Goal: Task Accomplishment & Management: Complete application form

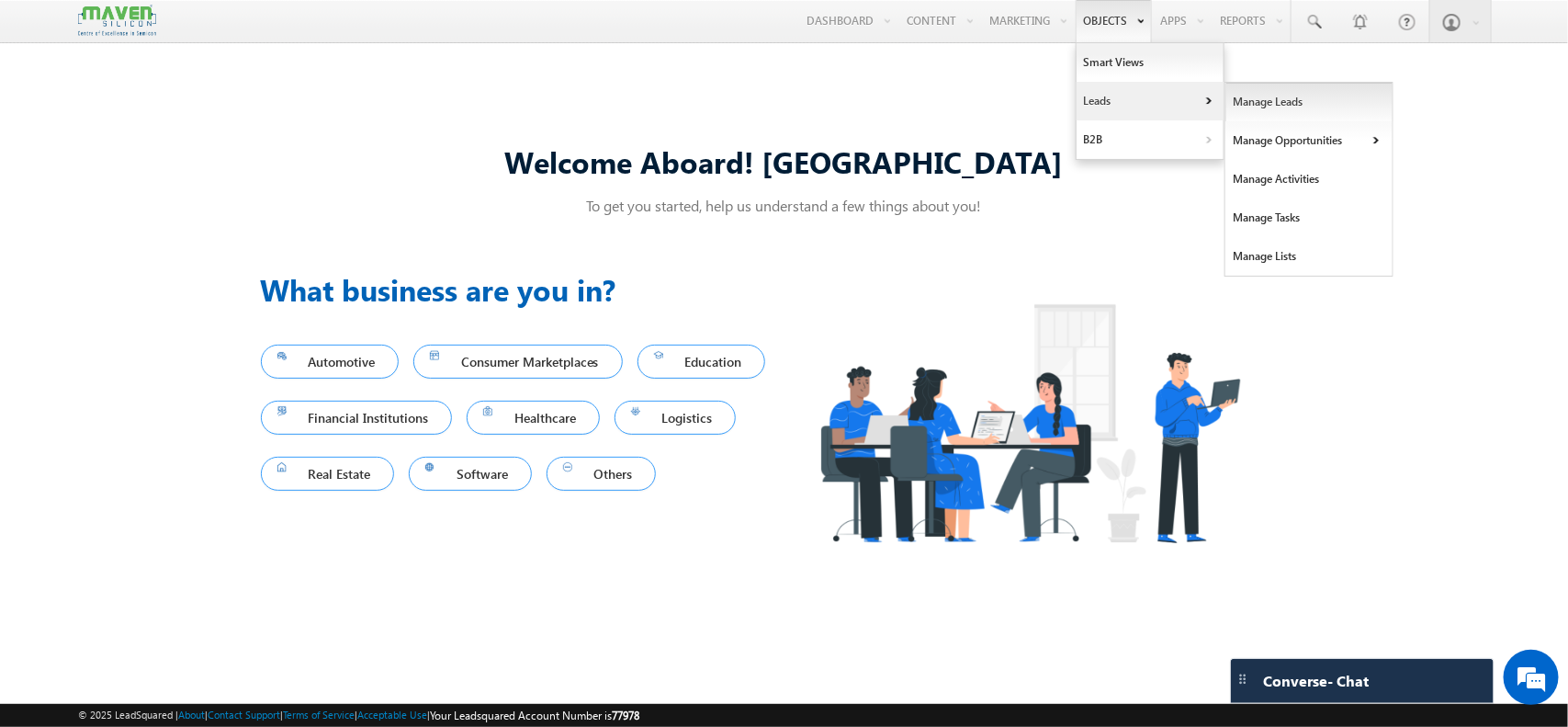
click at [1307, 111] on link "Manage Leads" at bounding box center [1310, 102] width 169 height 39
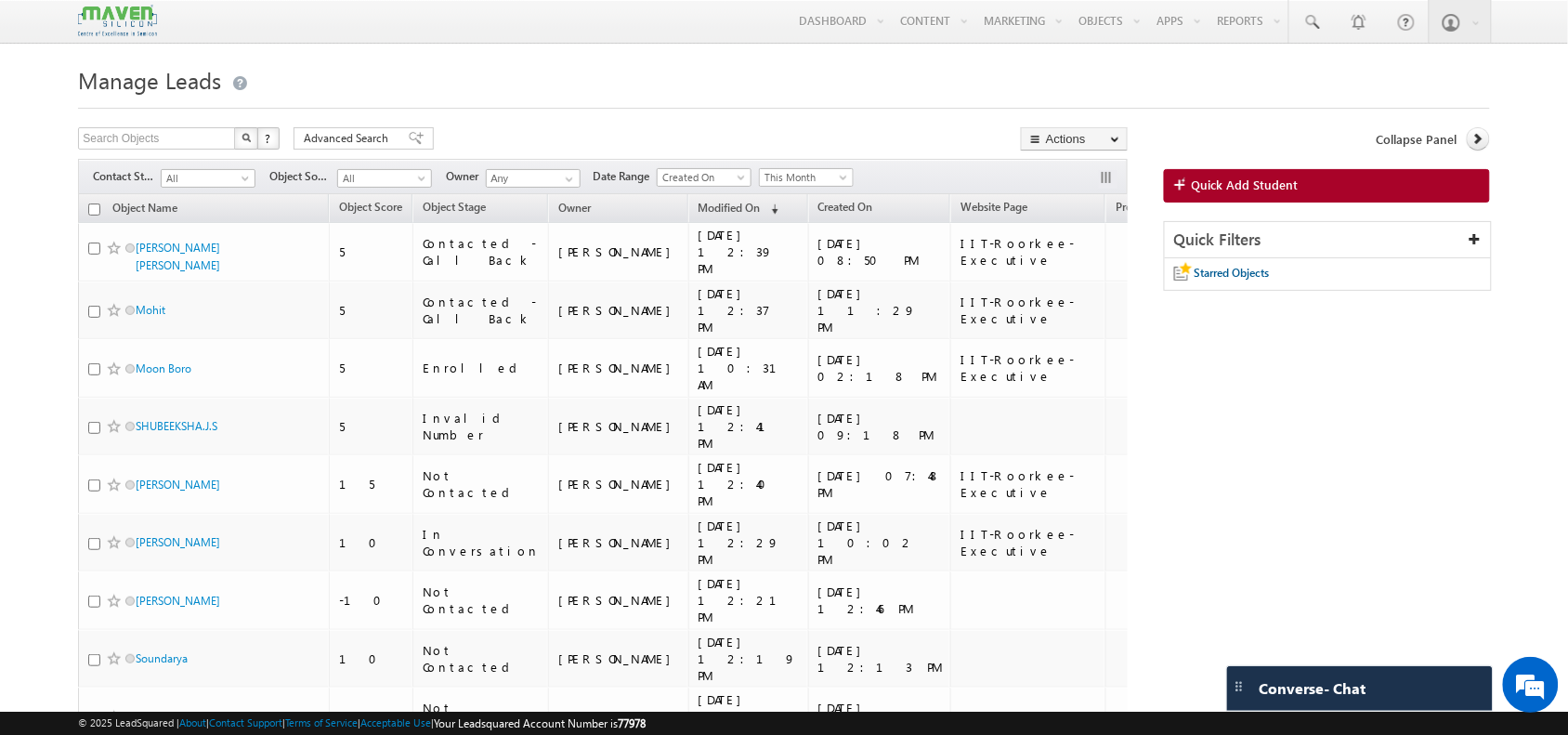
click at [1306, 194] on link "Quick Add Student" at bounding box center [1327, 186] width 327 height 34
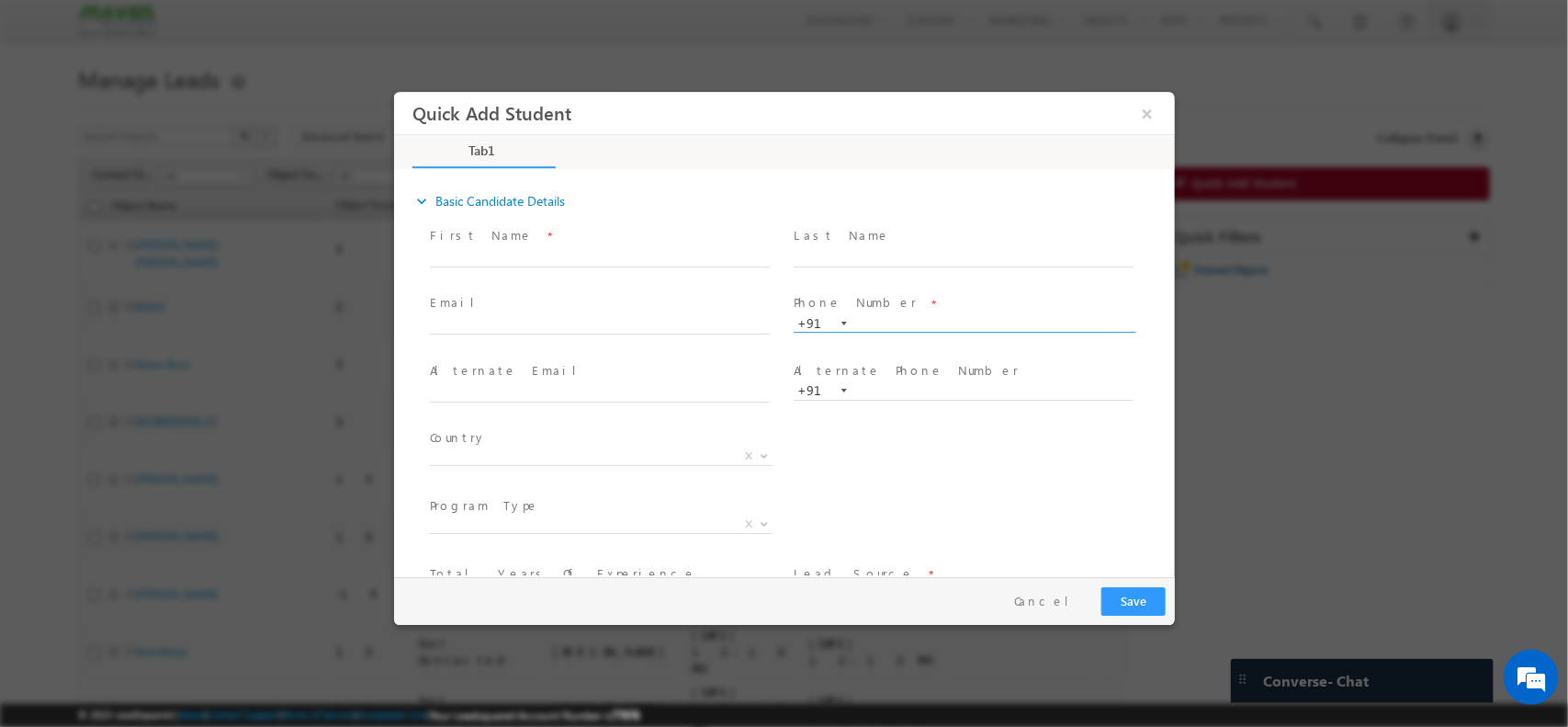
click at [862, 315] on input "text" at bounding box center [962, 323] width 340 height 18
paste input "9047330977"
type input "9047330977"
drag, startPoint x: 578, startPoint y: 307, endPoint x: 561, endPoint y: 314, distance: 18.4
click at [561, 314] on div "Email *" at bounding box center [607, 314] width 356 height 42
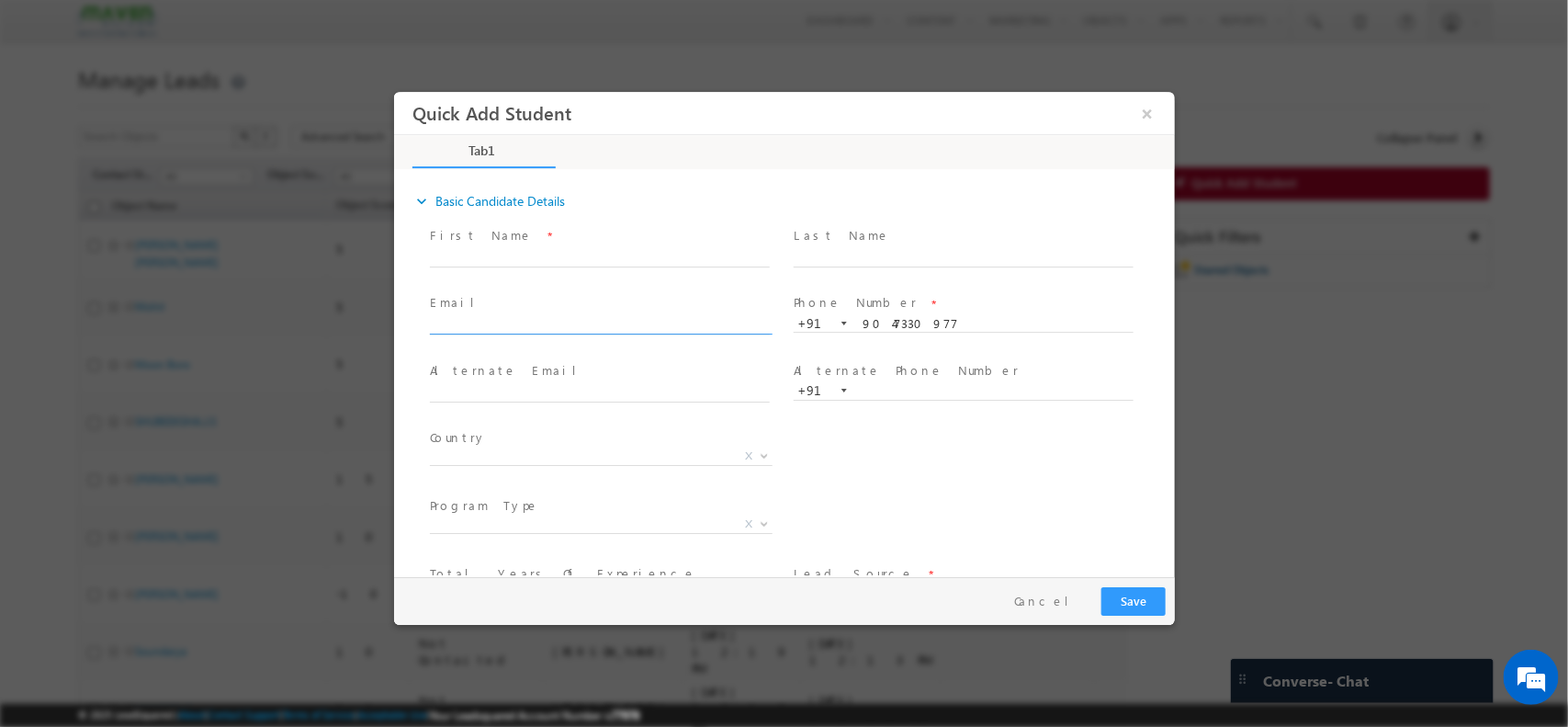
click at [561, 316] on input "text" at bounding box center [598, 325] width 340 height 18
paste input "anuel.emm@gmail.com"
type input "anuel.emm@gmail.com"
click at [540, 254] on input "text" at bounding box center [598, 256] width 340 height 18
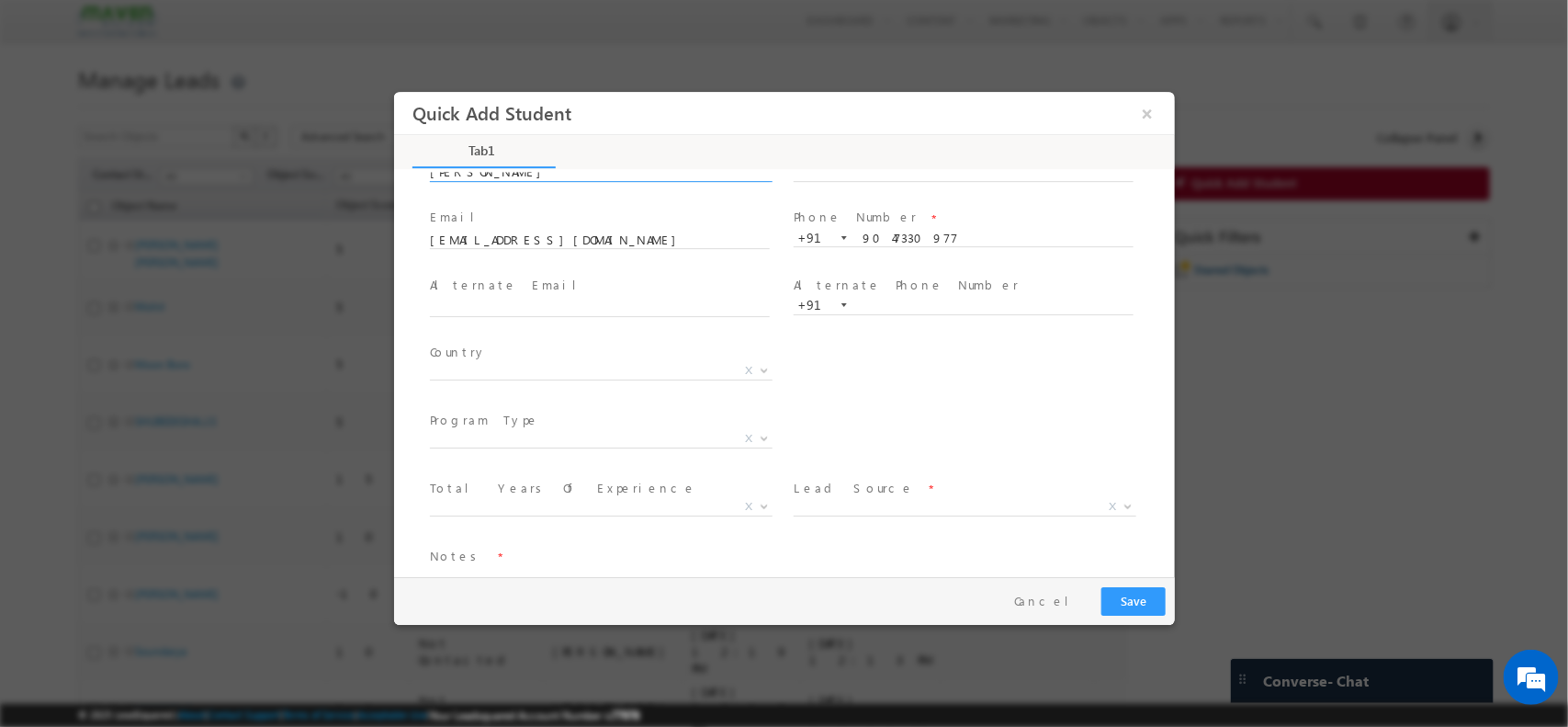
scroll to position [127, 0]
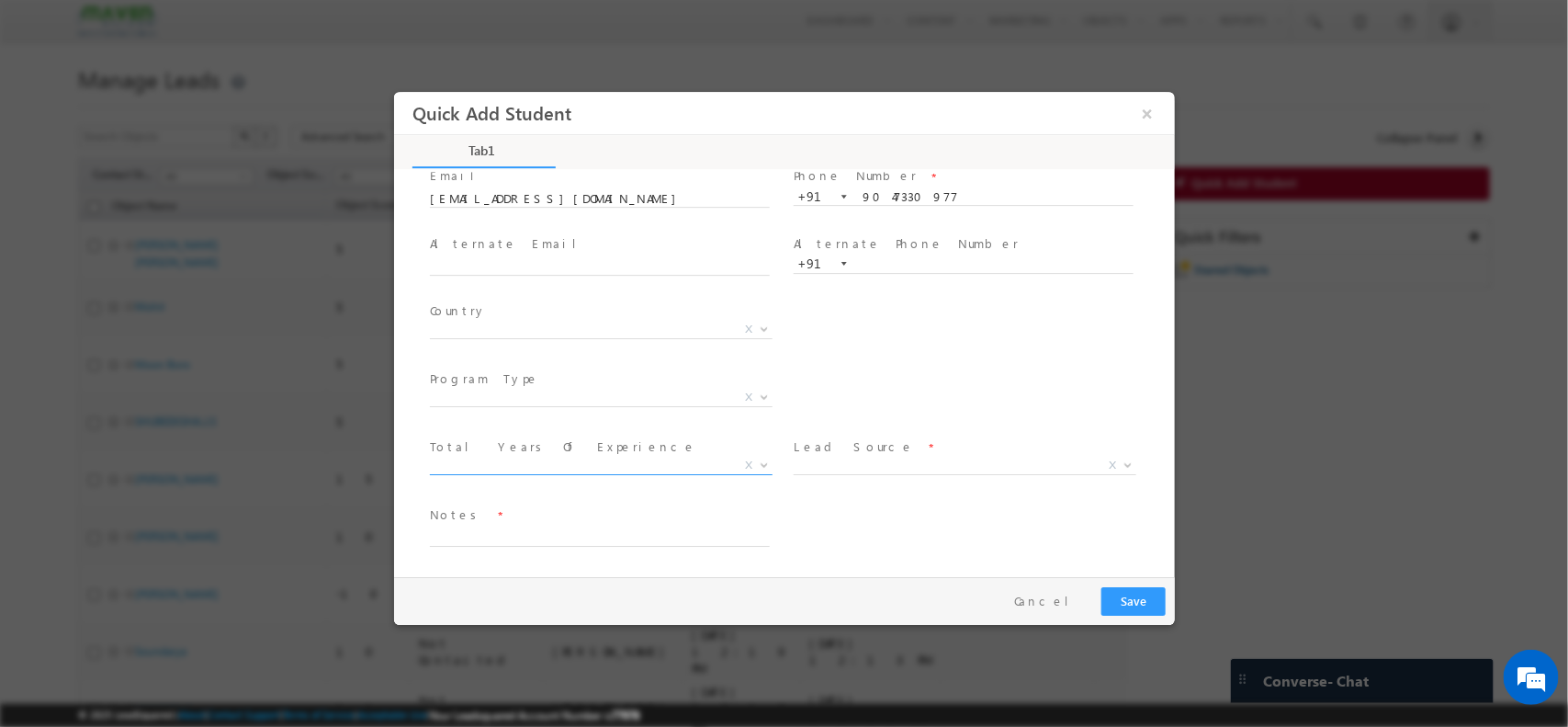
type input "Emmanuel"
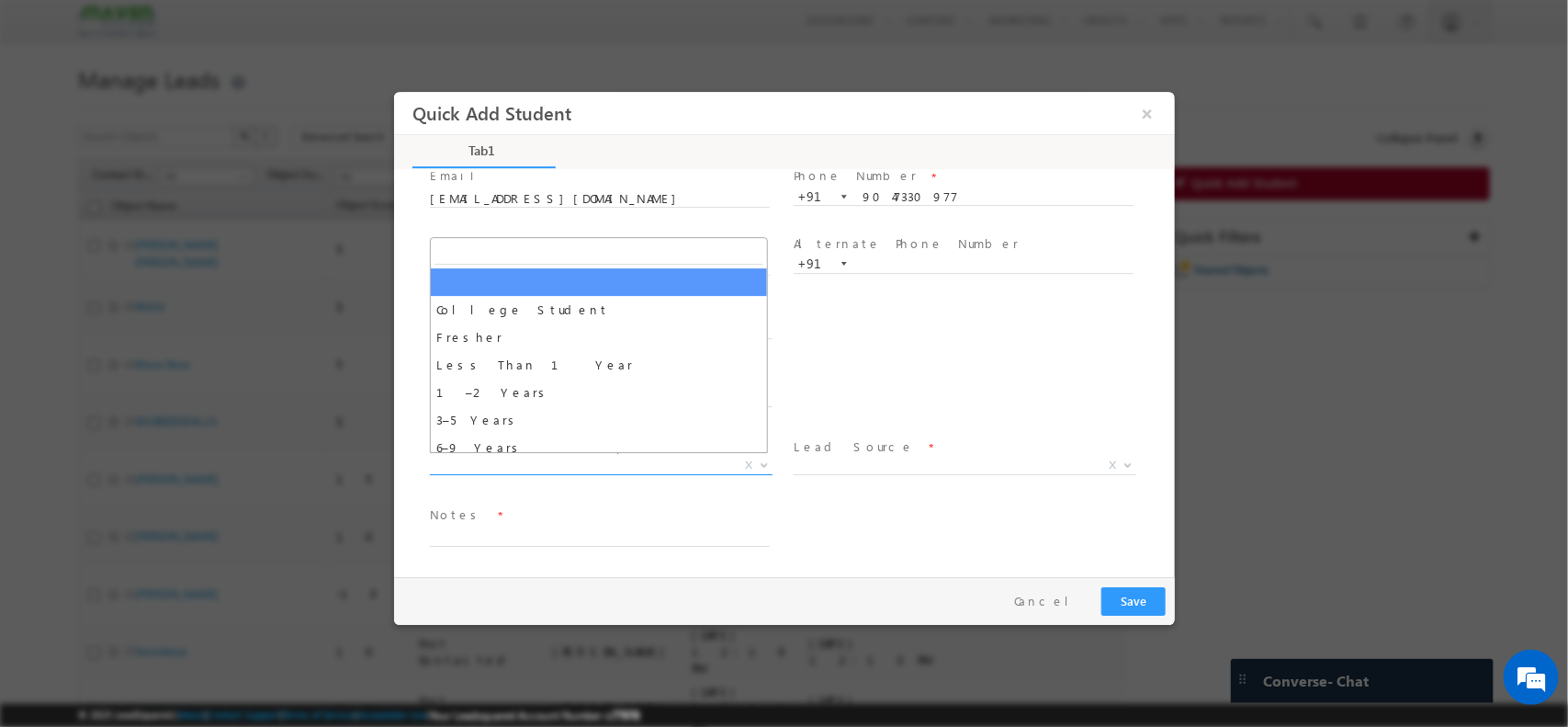
click at [579, 459] on span "X" at bounding box center [600, 464] width 343 height 18
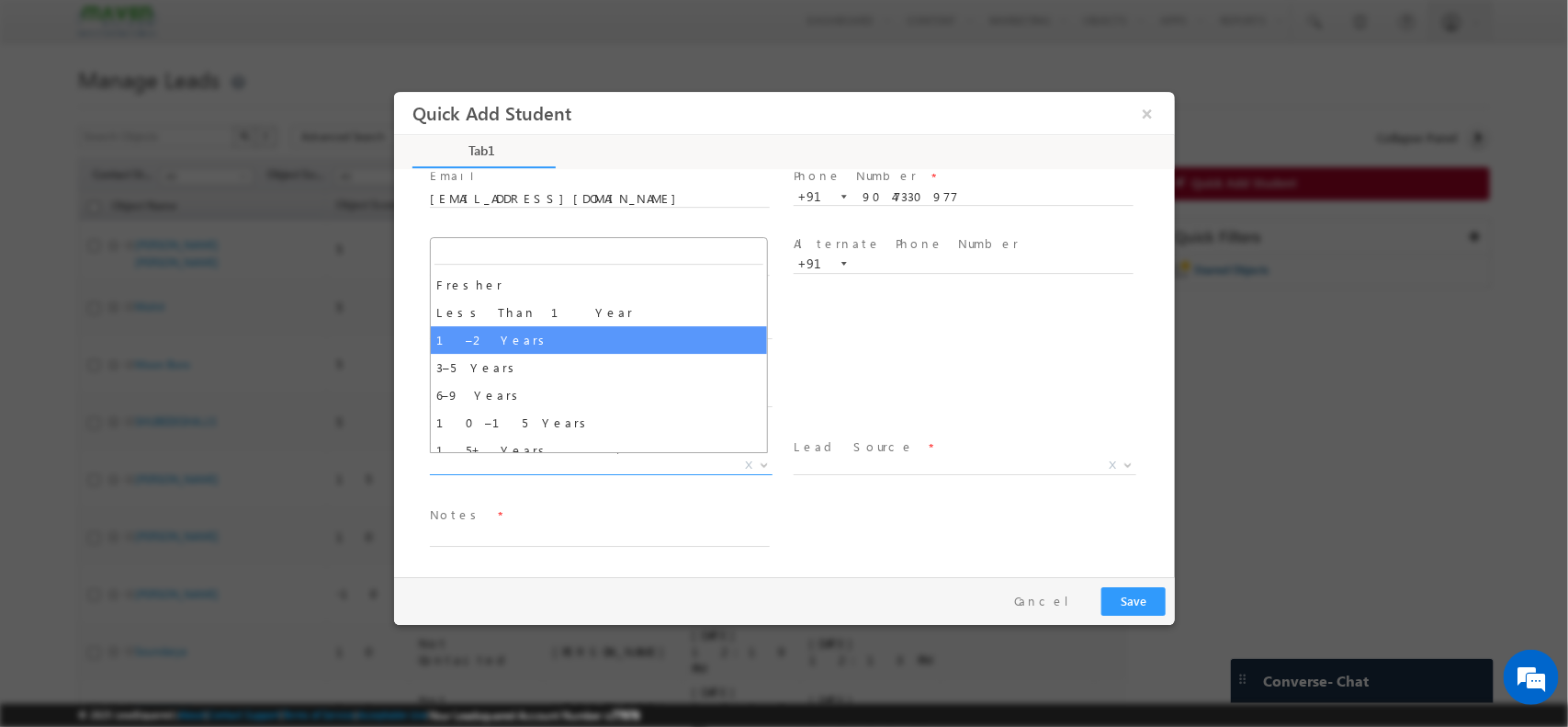
scroll to position [65, 0]
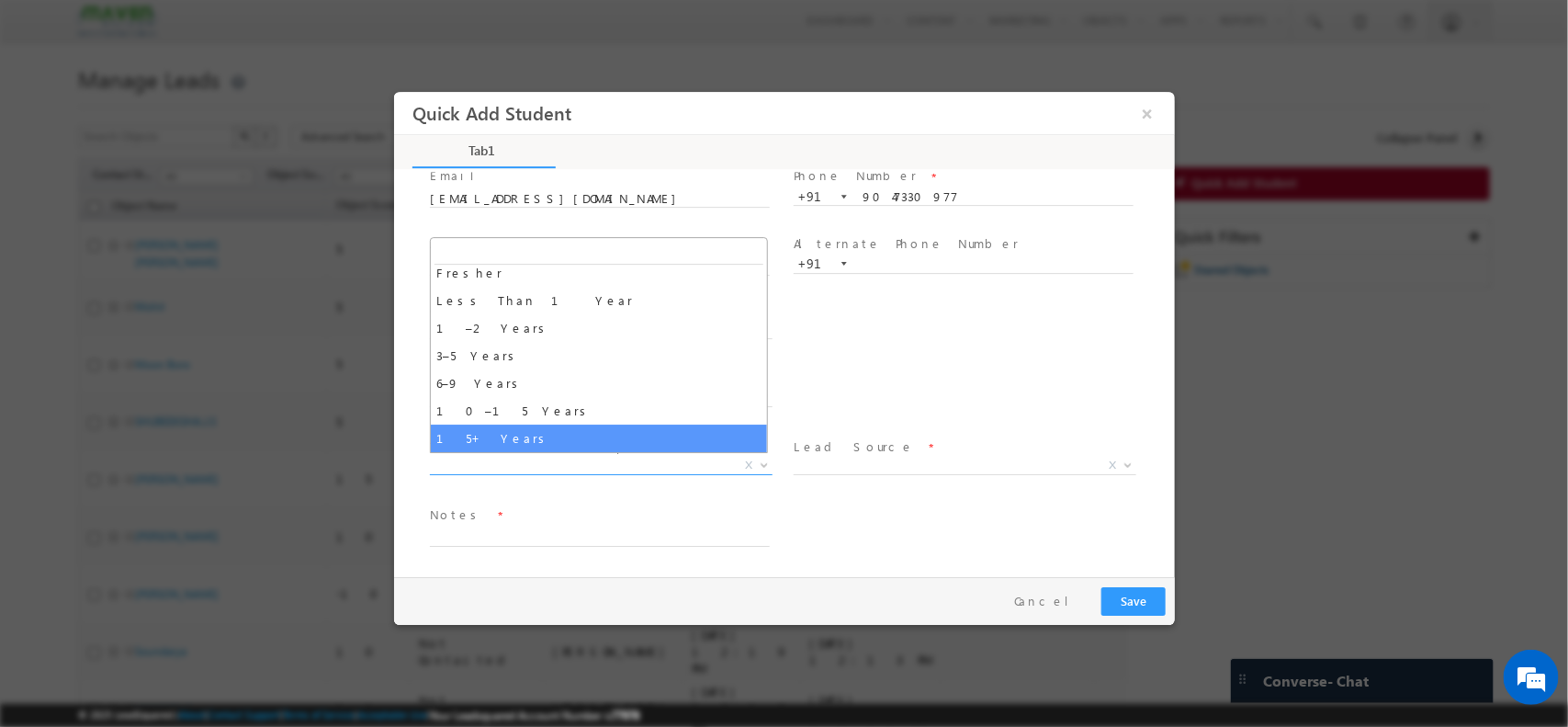
select select "15+ Years"
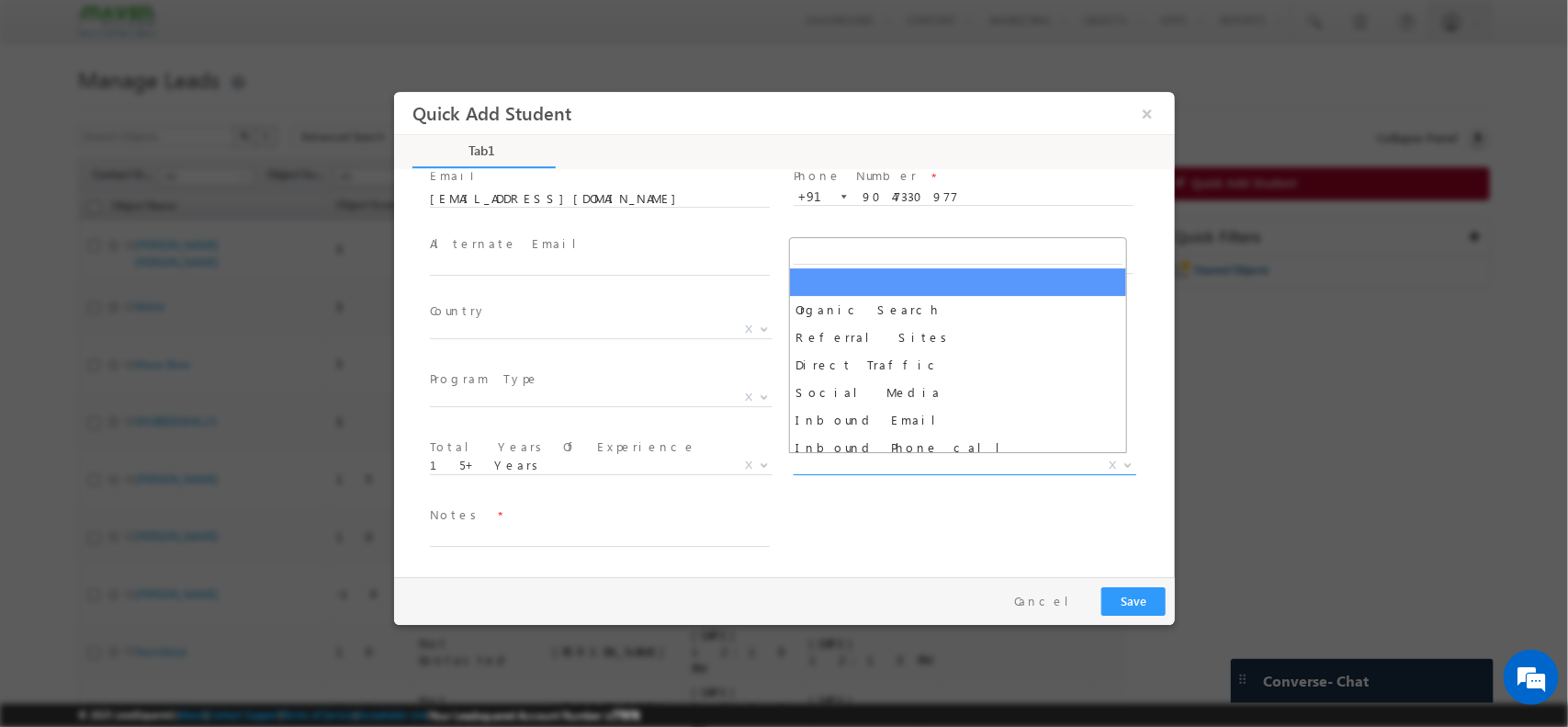
click at [919, 459] on span "X" at bounding box center [964, 464] width 343 height 18
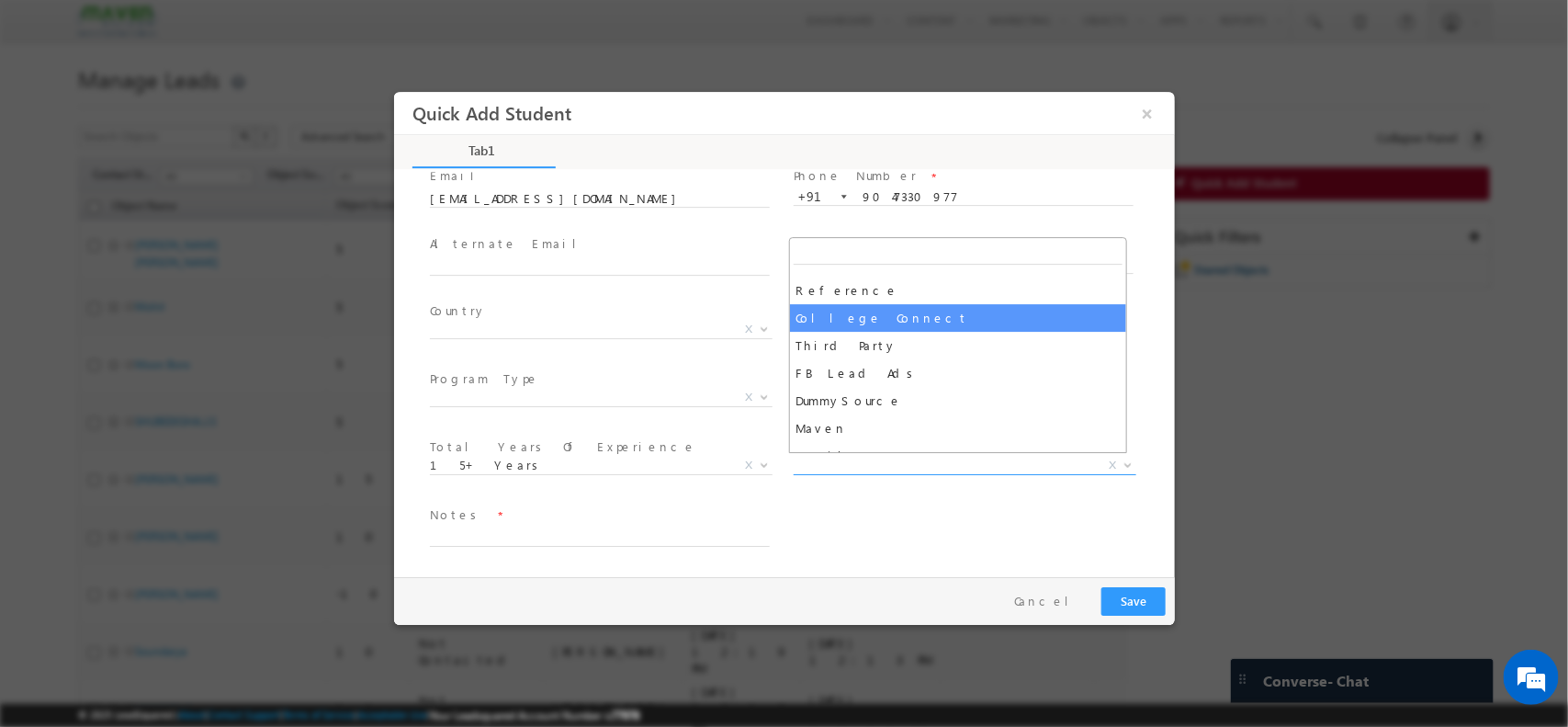
scroll to position [510, 0]
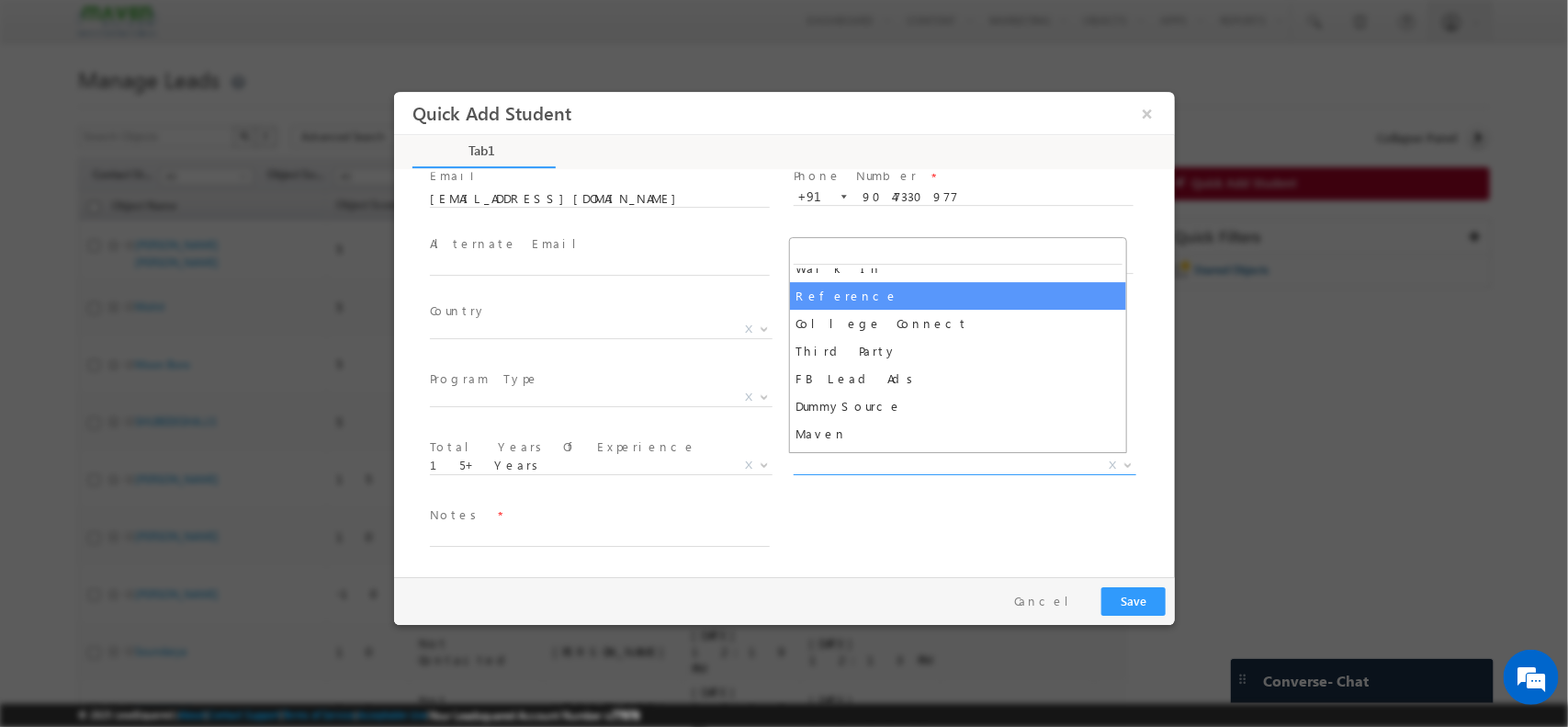
select select "Reference"
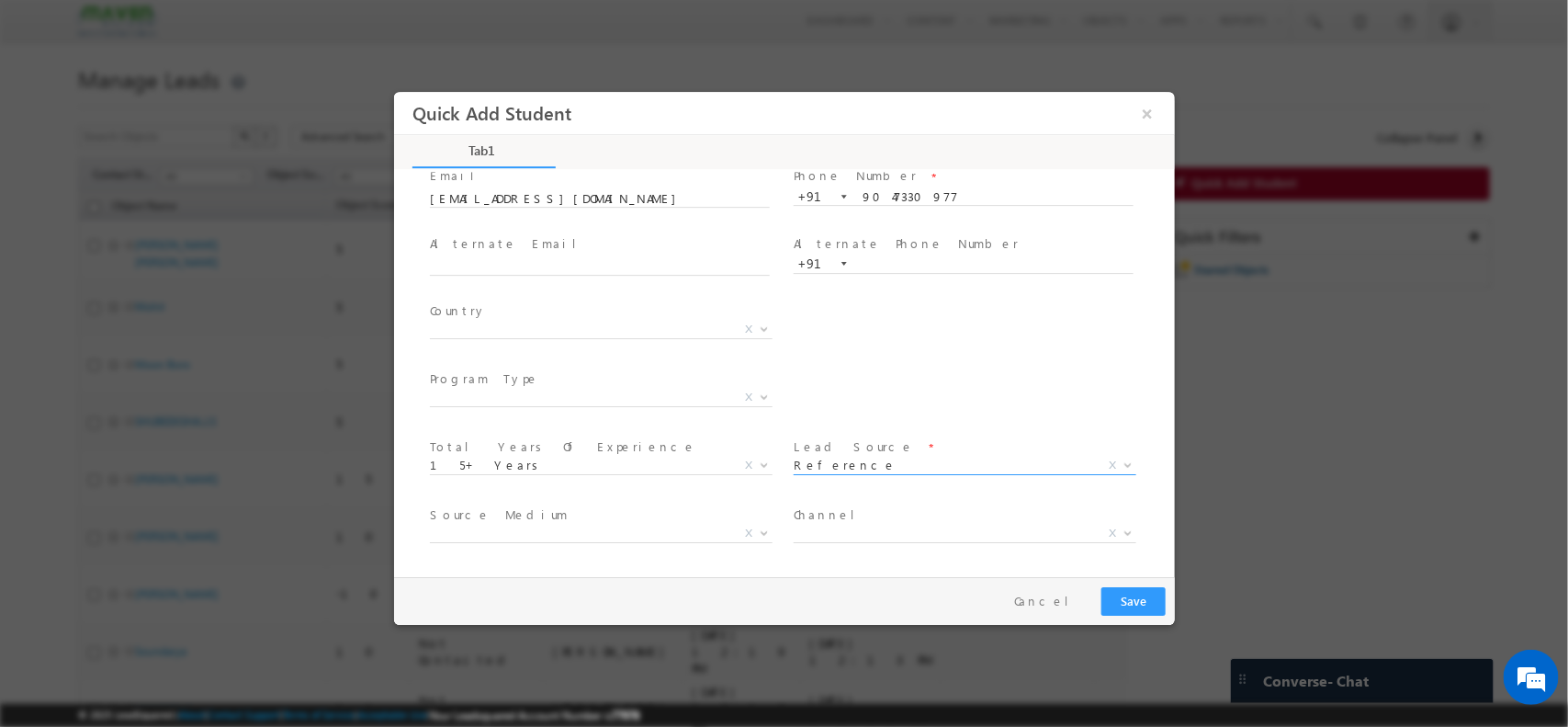
scroll to position [194, 0]
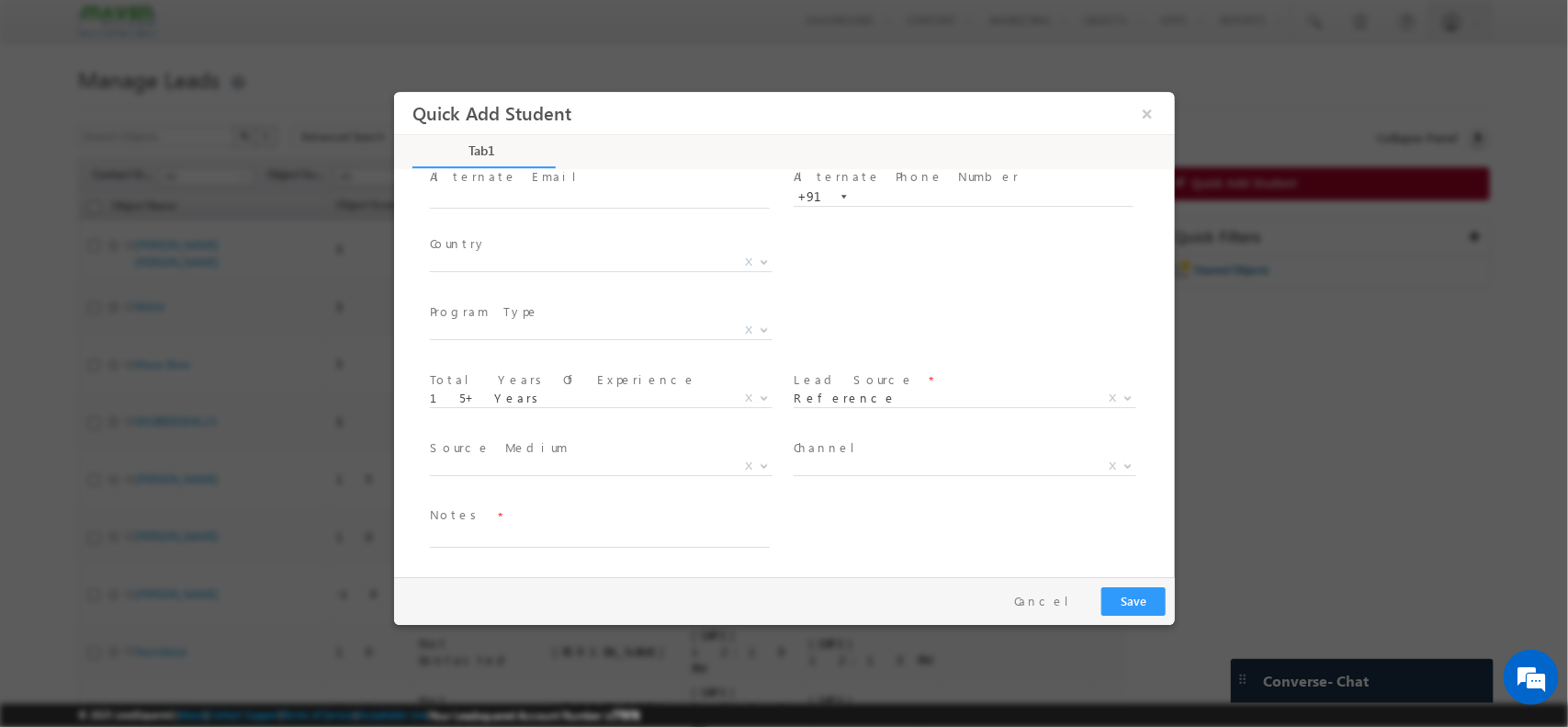
click at [641, 478] on span at bounding box center [598, 488] width 339 height 20
click at [655, 472] on span "Search Demandgen Facebook / Insta Inbox Message ad Remarketing Campaign Phone C…" at bounding box center [607, 468] width 356 height 22
click at [601, 537] on textarea at bounding box center [598, 536] width 340 height 21
paste textarea "2007 Passout - EEE- IISC Bengaluru - 71% , Academia -10 yrs Working in Electric…"
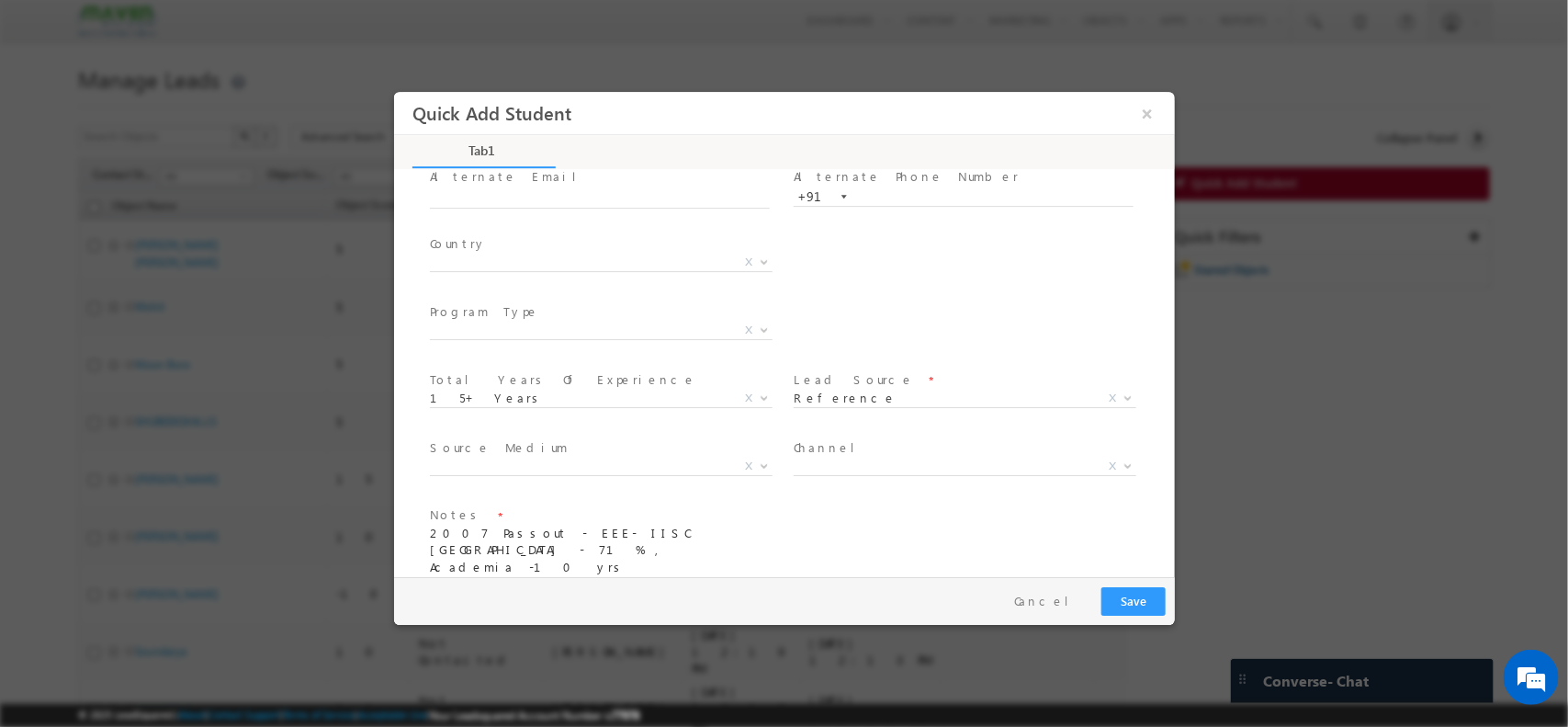
click at [644, 536] on textarea "2007 Passout - EEE- IISC Bengaluru - 71% , Academia -10 yrs Working in Electric…" at bounding box center [598, 569] width 340 height 86
type textarea "2007 Passout - EEE- IISC Bengaluru - 71% - Mtech , Academia -10 yrs Working in …"
click at [1143, 608] on button "Save" at bounding box center [1133, 600] width 65 height 29
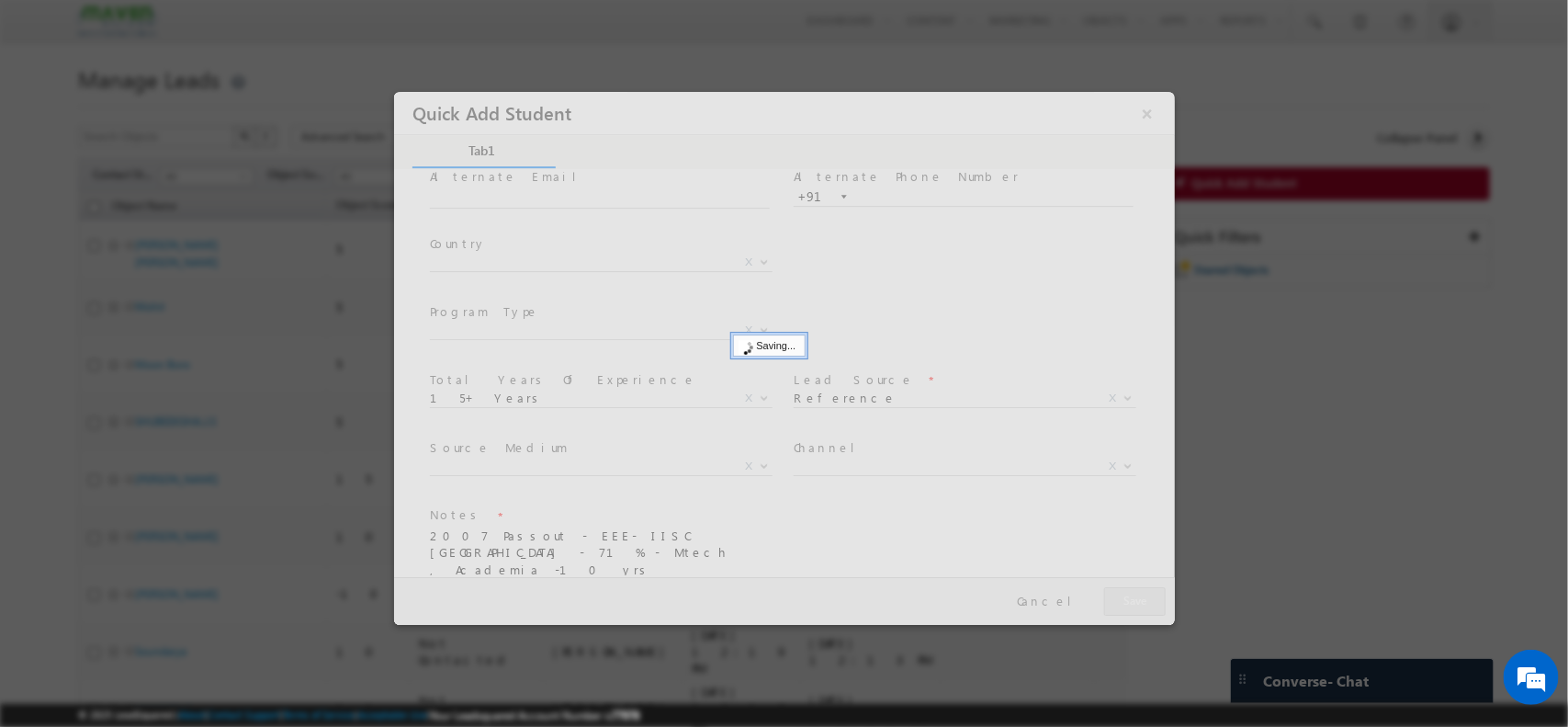
click at [1077, 385] on div at bounding box center [784, 356] width 781 height 533
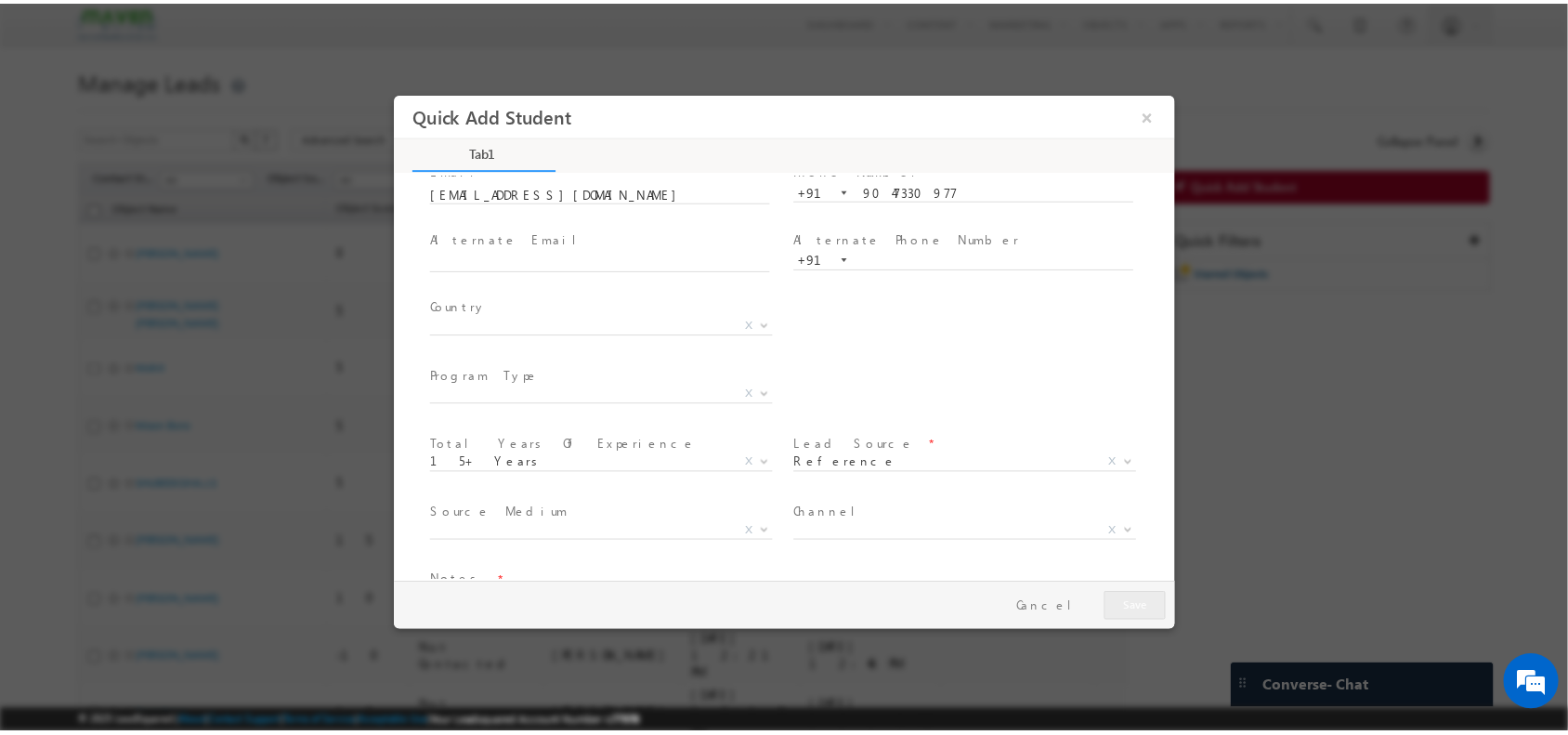
scroll to position [43, 0]
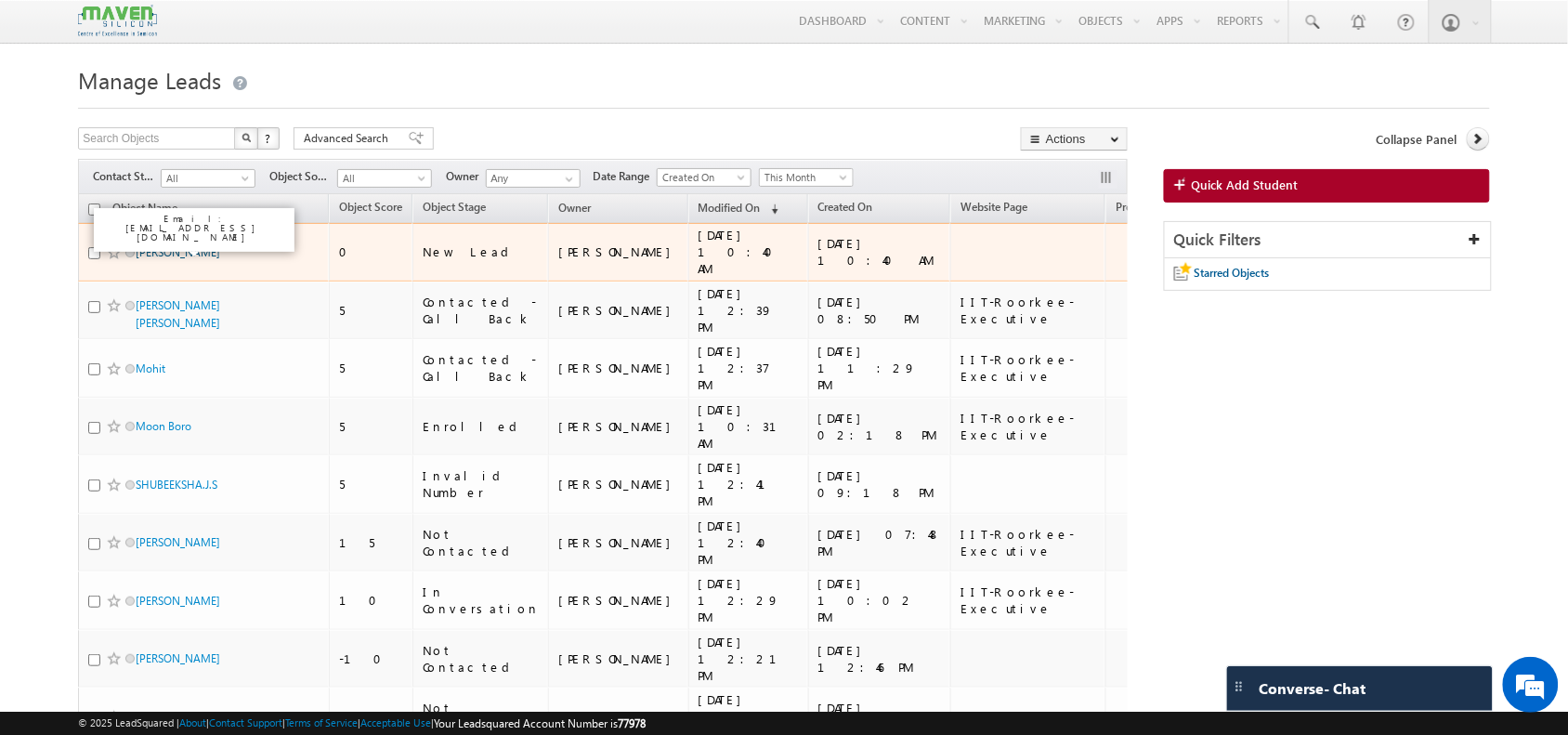
click at [159, 246] on link "Emmanuel" at bounding box center [178, 252] width 85 height 13
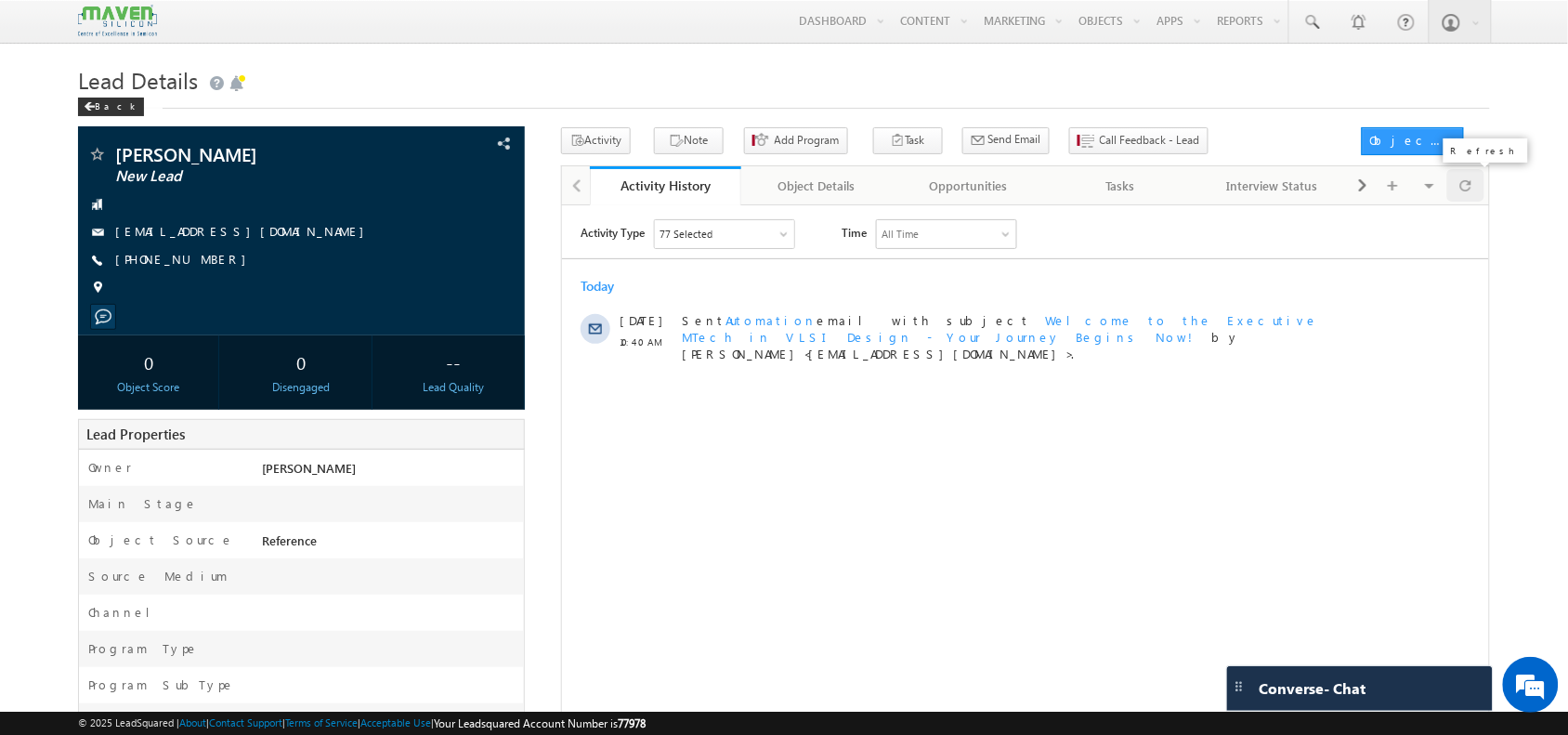
click at [1460, 184] on span at bounding box center [1466, 186] width 12 height 33
click at [1460, 191] on span at bounding box center [1466, 186] width 12 height 33
click at [1468, 192] on span at bounding box center [1466, 186] width 12 height 33
click at [1463, 196] on span at bounding box center [1466, 186] width 12 height 33
click at [1469, 176] on span at bounding box center [1466, 186] width 12 height 33
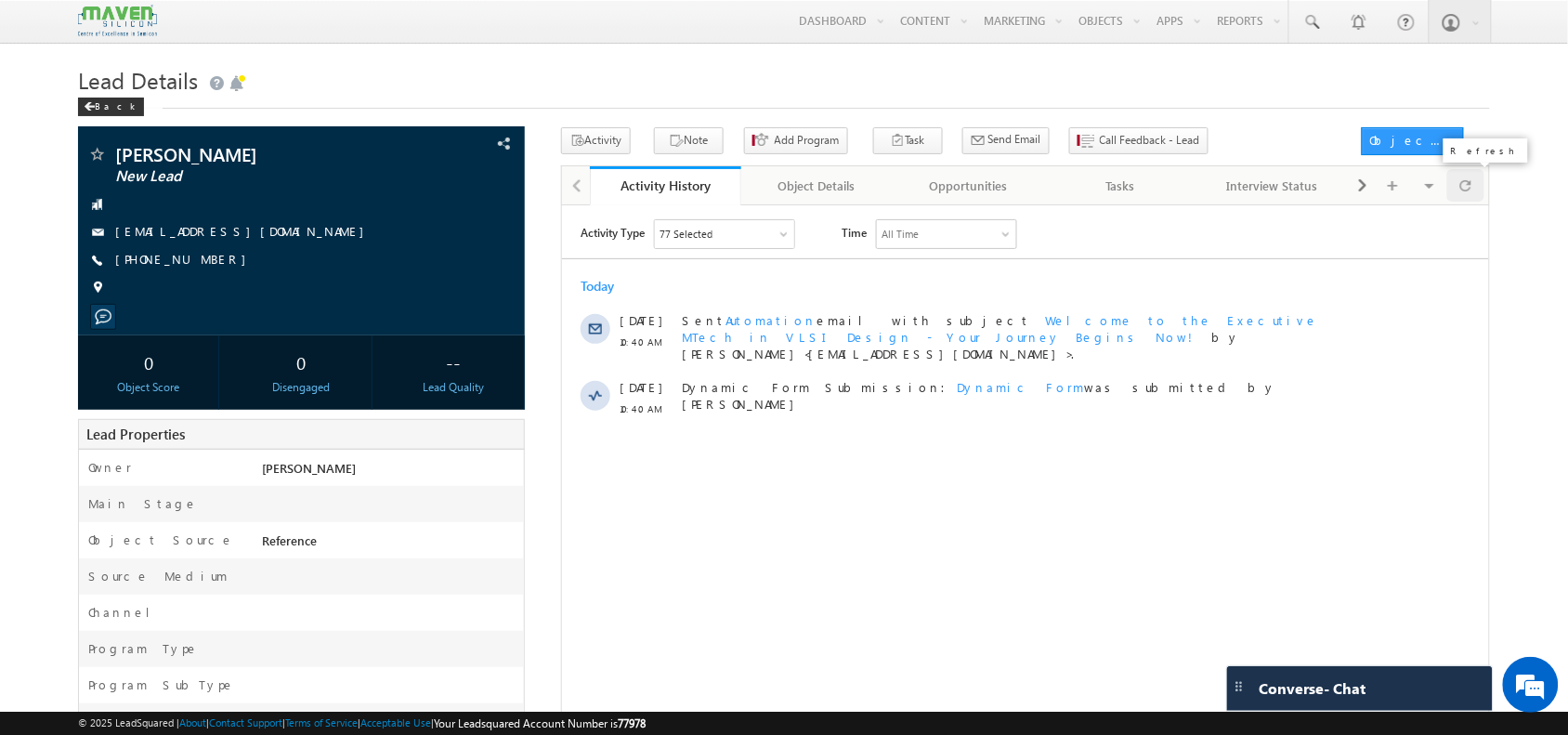
click at [1477, 171] on div at bounding box center [1466, 186] width 37 height 33
click at [1460, 204] on div "Activity History Activity History Object Details Object Details Opportunities O…" at bounding box center [1026, 185] width 928 height 39
click at [1471, 193] on span at bounding box center [1466, 186] width 12 height 33
click at [1456, 200] on div at bounding box center [1466, 186] width 37 height 33
click at [1100, 148] on span "Call Feedback - Lead" at bounding box center [1150, 140] width 100 height 16
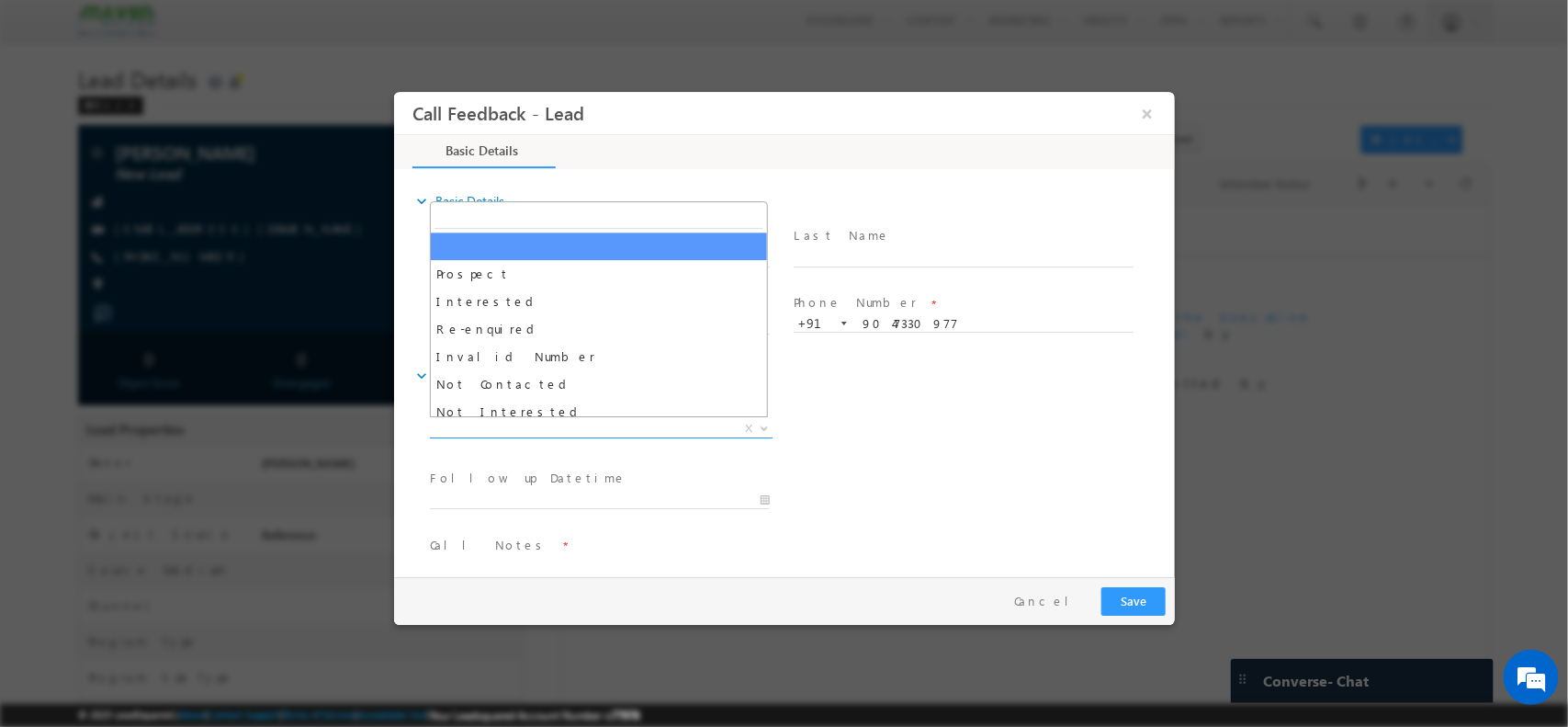
click at [561, 427] on span "X" at bounding box center [600, 428] width 343 height 18
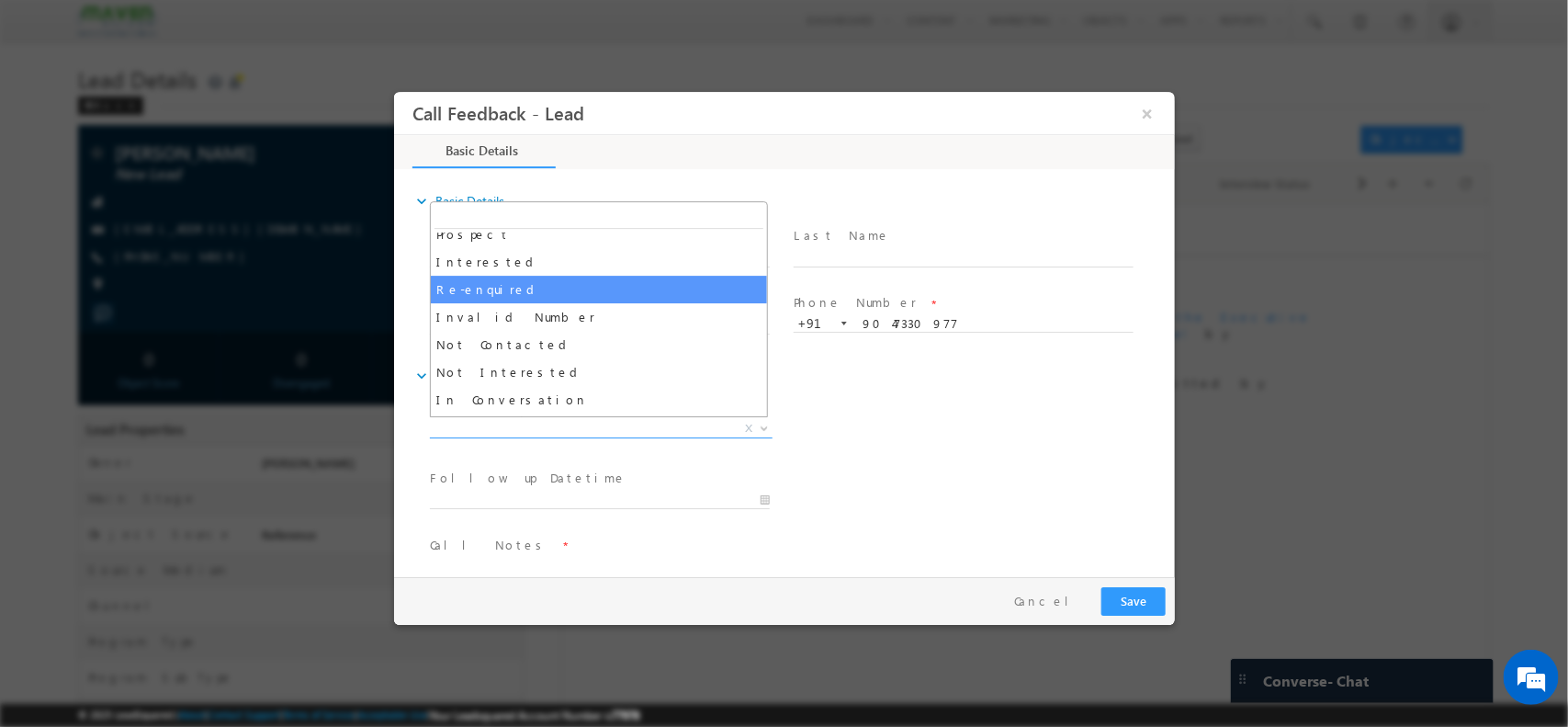
scroll to position [80, 0]
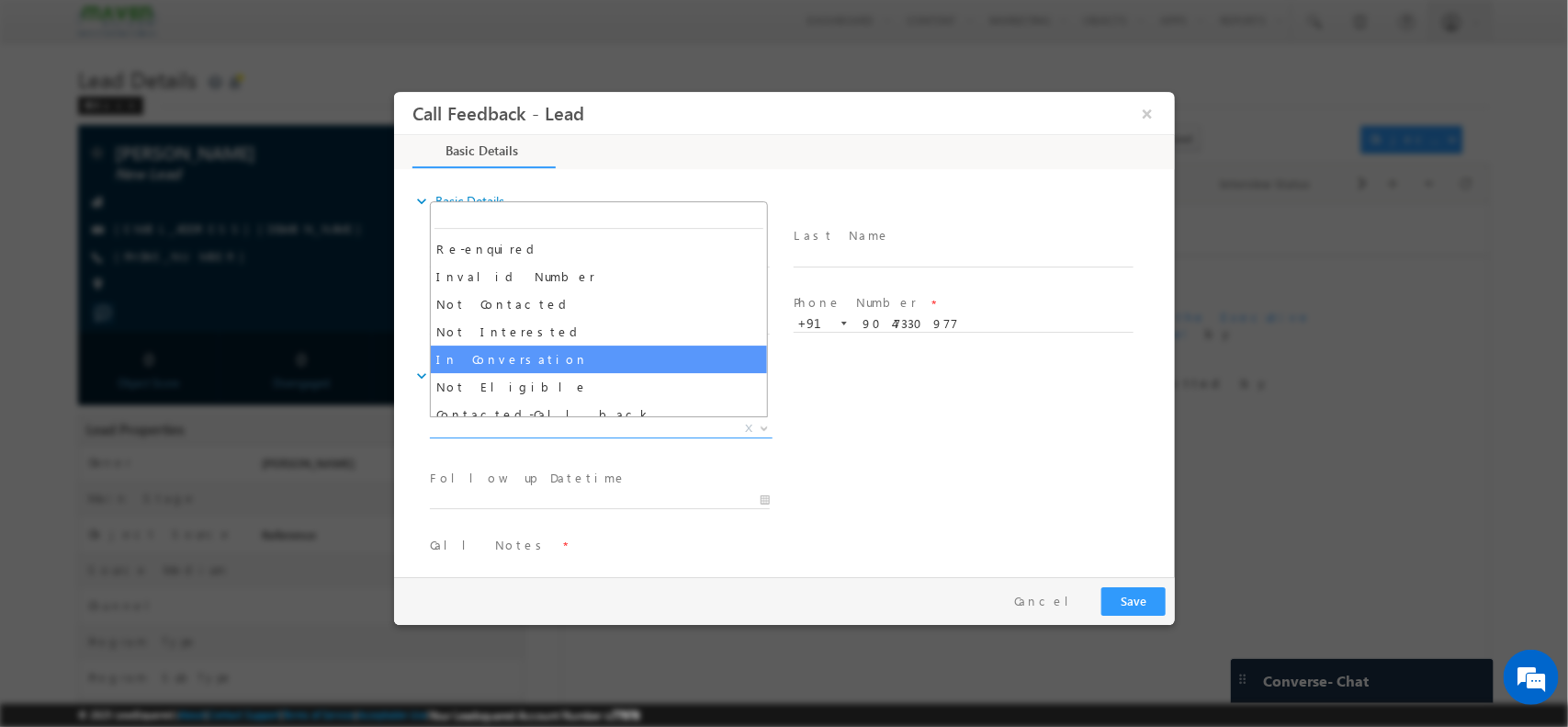
select select "In Conversation"
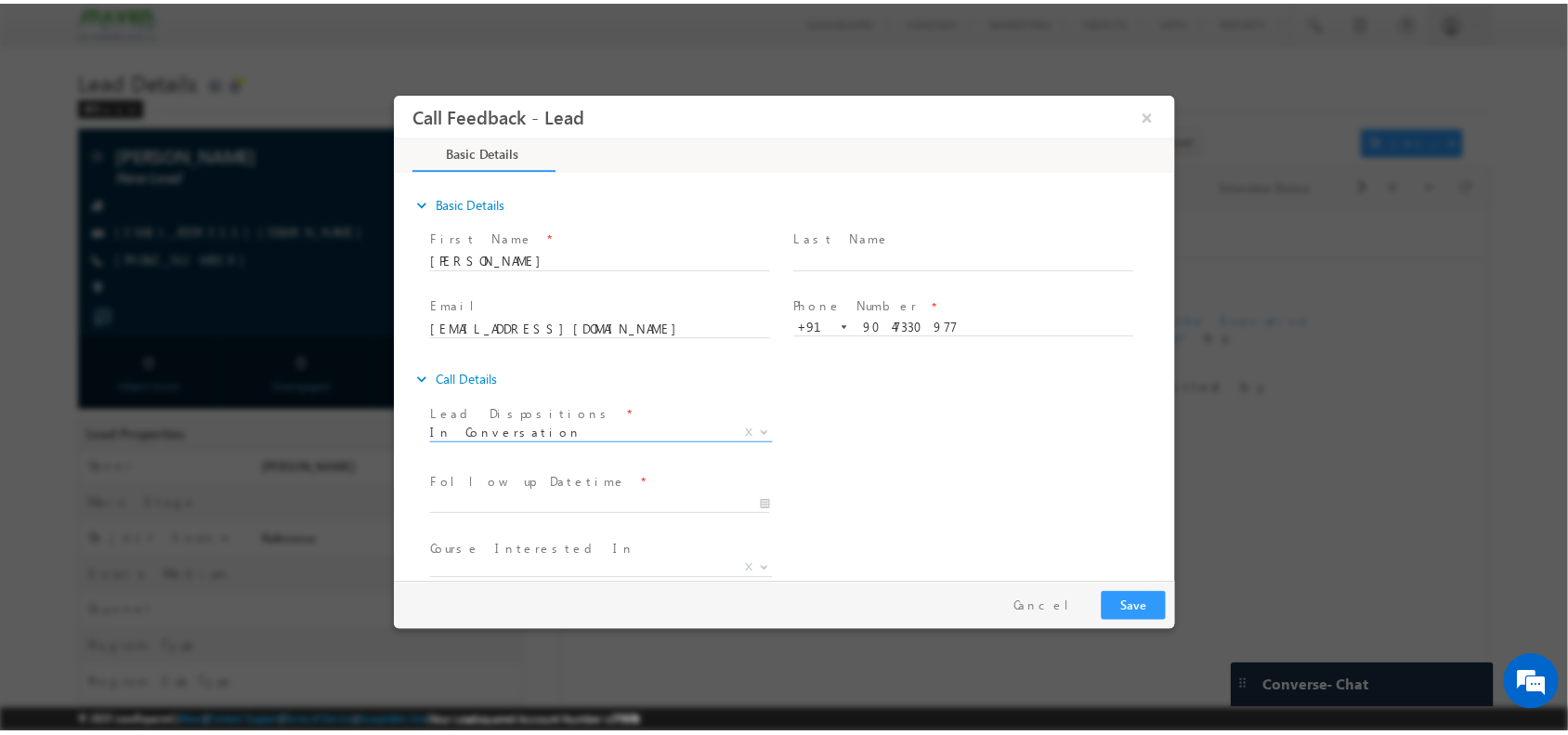
scroll to position [99, 0]
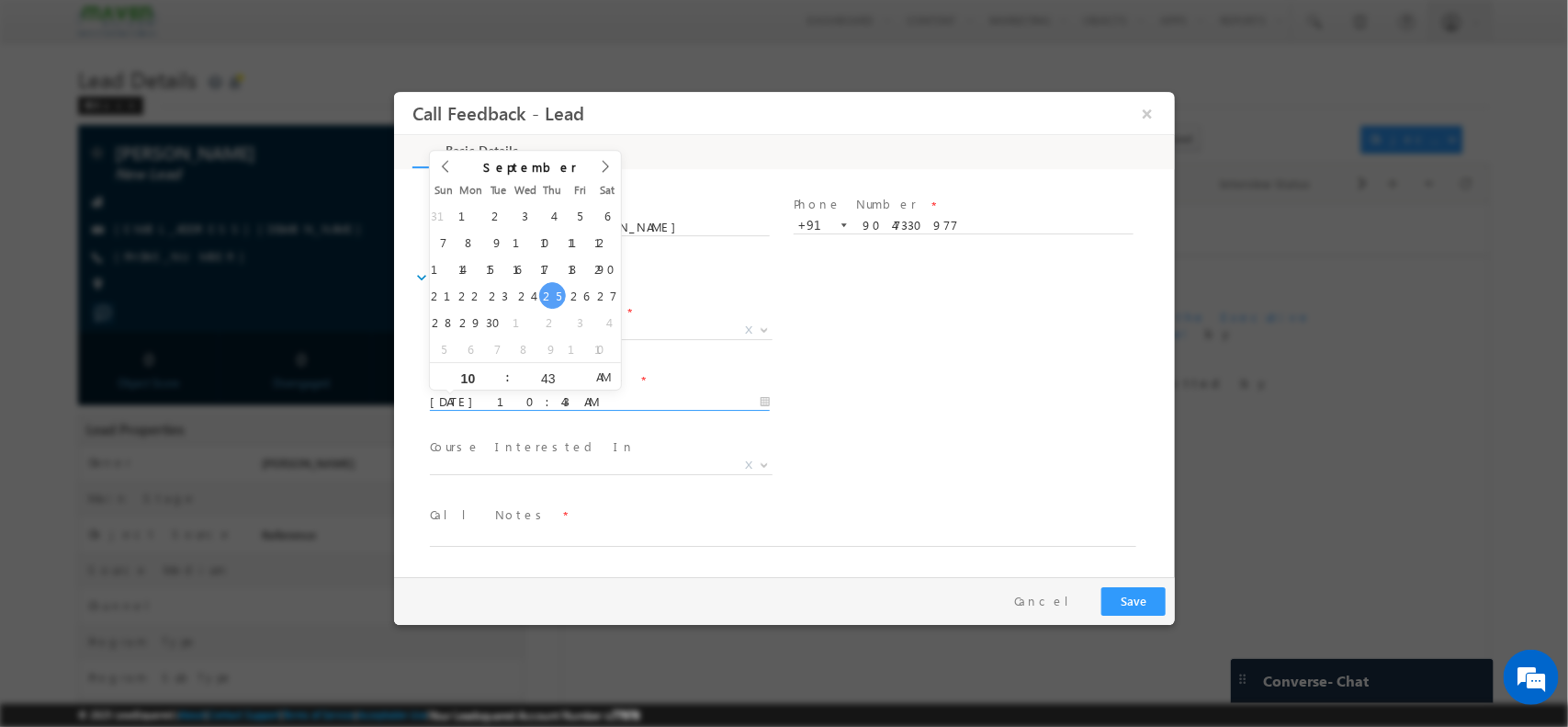
click at [620, 394] on input "25/09/2025 10:43 AM" at bounding box center [598, 401] width 340 height 18
type input "29/09/2025 10:42 AM"
type input "42"
click at [575, 385] on span at bounding box center [579, 382] width 13 height 13
type input "29/09/2025 10:41 AM"
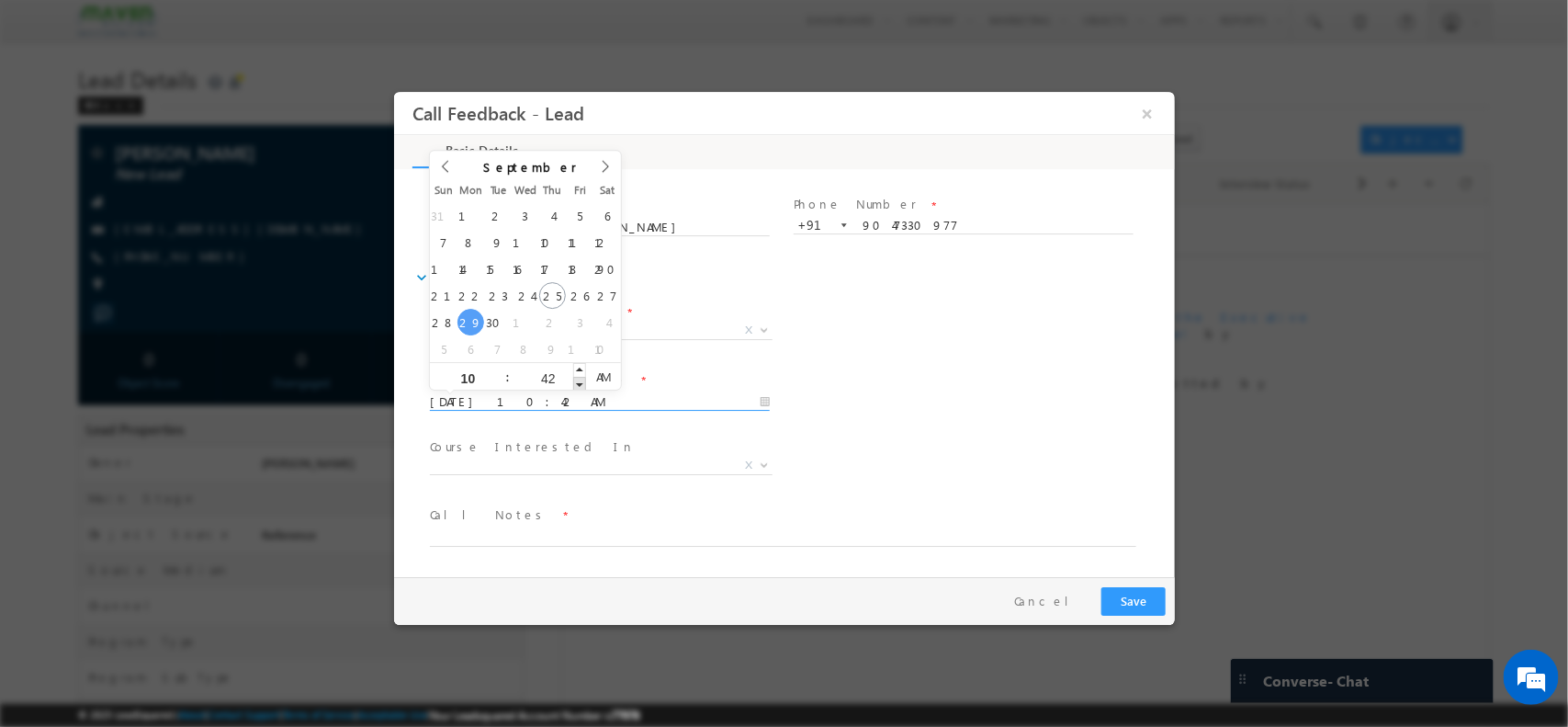
type input "41"
click at [575, 385] on span at bounding box center [579, 382] width 13 height 13
type input "29/09/2025 10:40 AM"
type input "40"
click at [575, 385] on span at bounding box center [579, 382] width 13 height 13
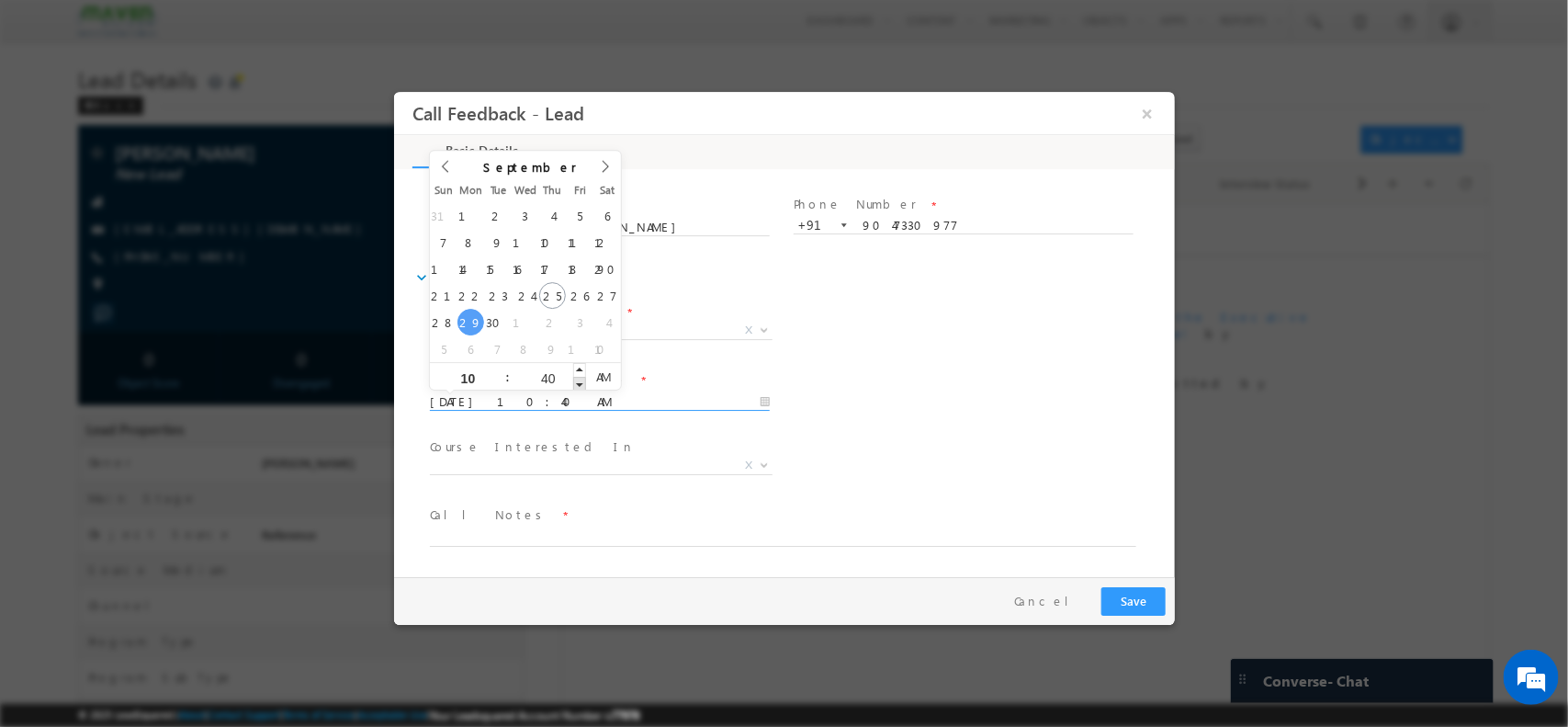
type input "29/09/2025 10:39 AM"
type input "39"
click at [575, 385] on span at bounding box center [579, 382] width 13 height 13
type input "29/09/2025 10:38 AM"
type input "38"
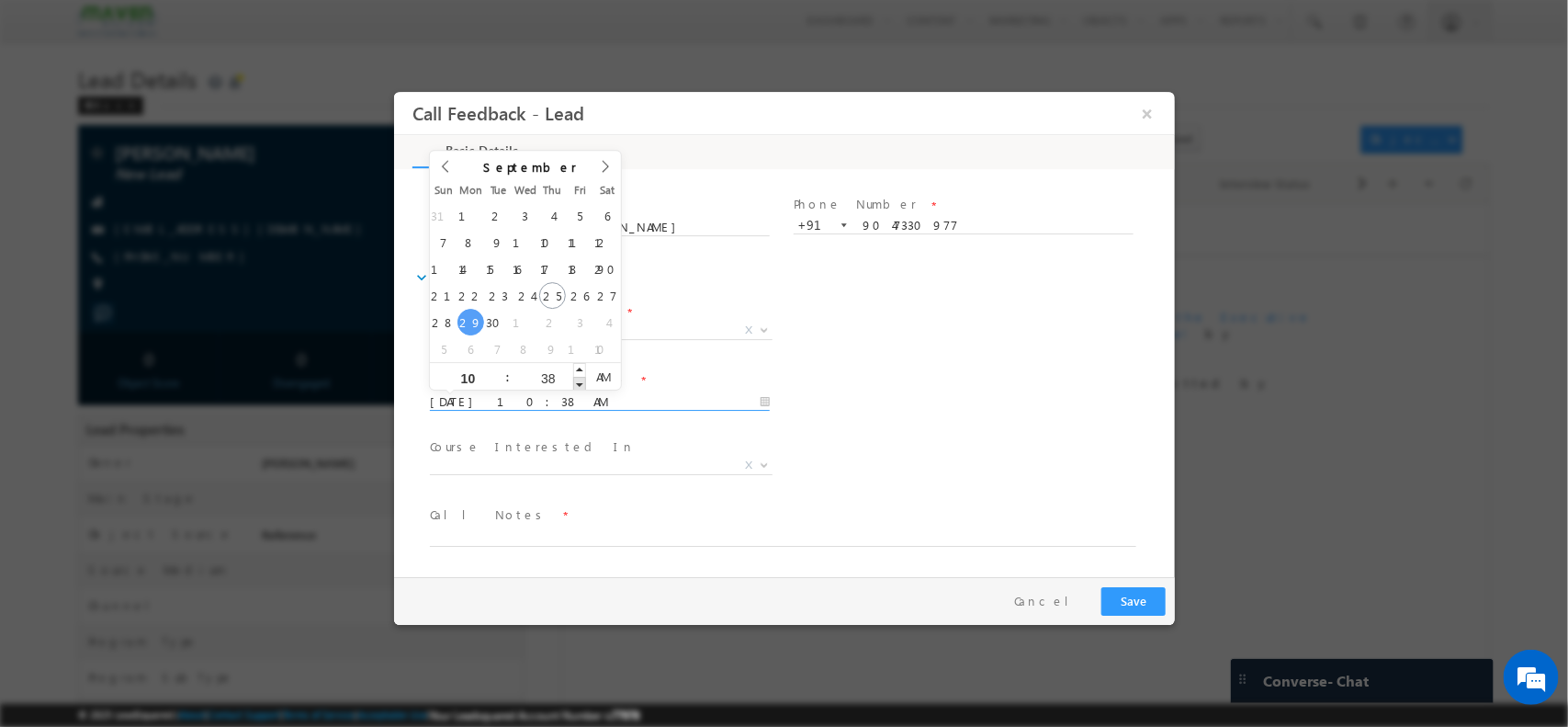
click at [575, 385] on span at bounding box center [579, 382] width 13 height 13
type input "29/09/2025 10:37 AM"
type input "37"
click at [575, 385] on span at bounding box center [579, 382] width 13 height 13
type input "29/09/2025 10:36 AM"
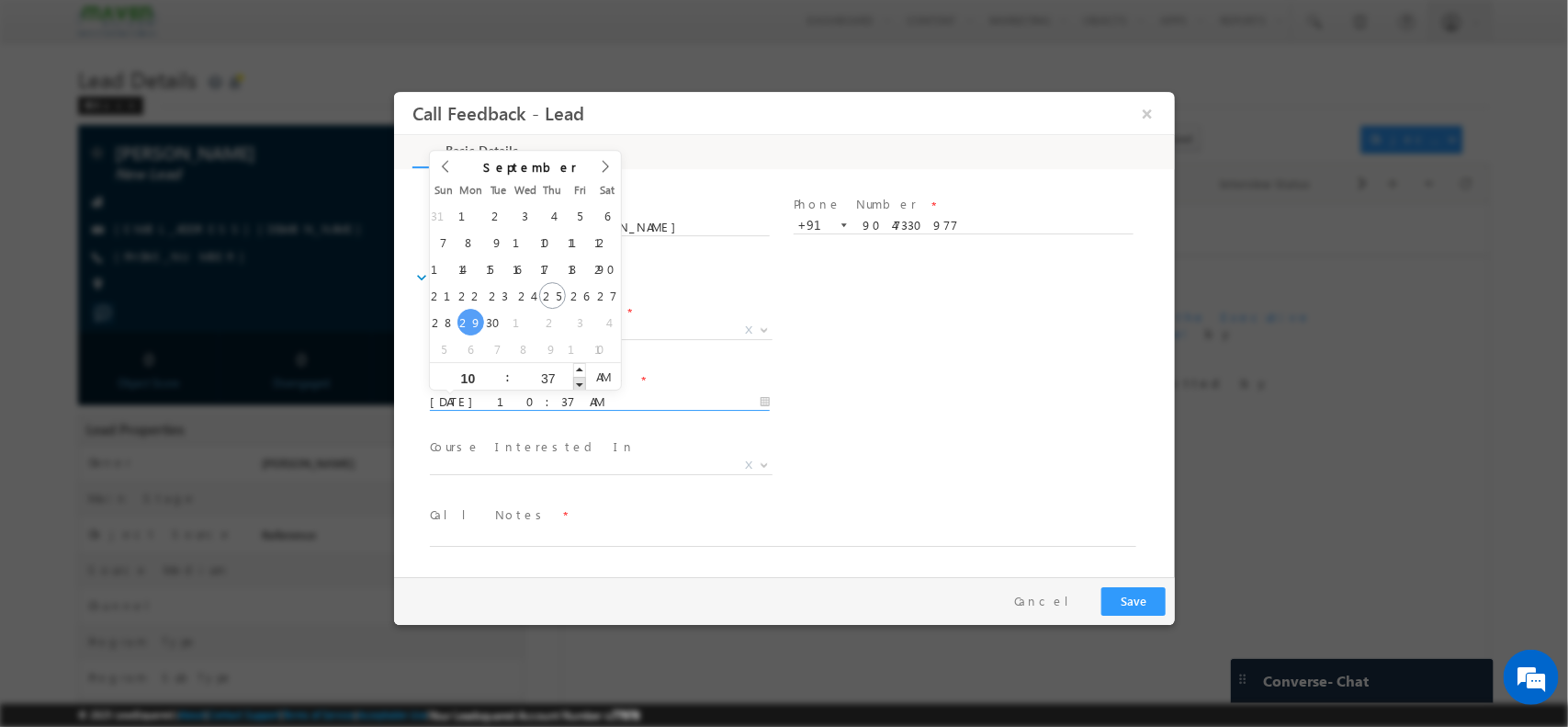
type input "36"
click at [575, 385] on span at bounding box center [579, 382] width 13 height 13
type input "29/09/2025 10:35 AM"
type input "35"
click at [575, 385] on span at bounding box center [579, 382] width 13 height 13
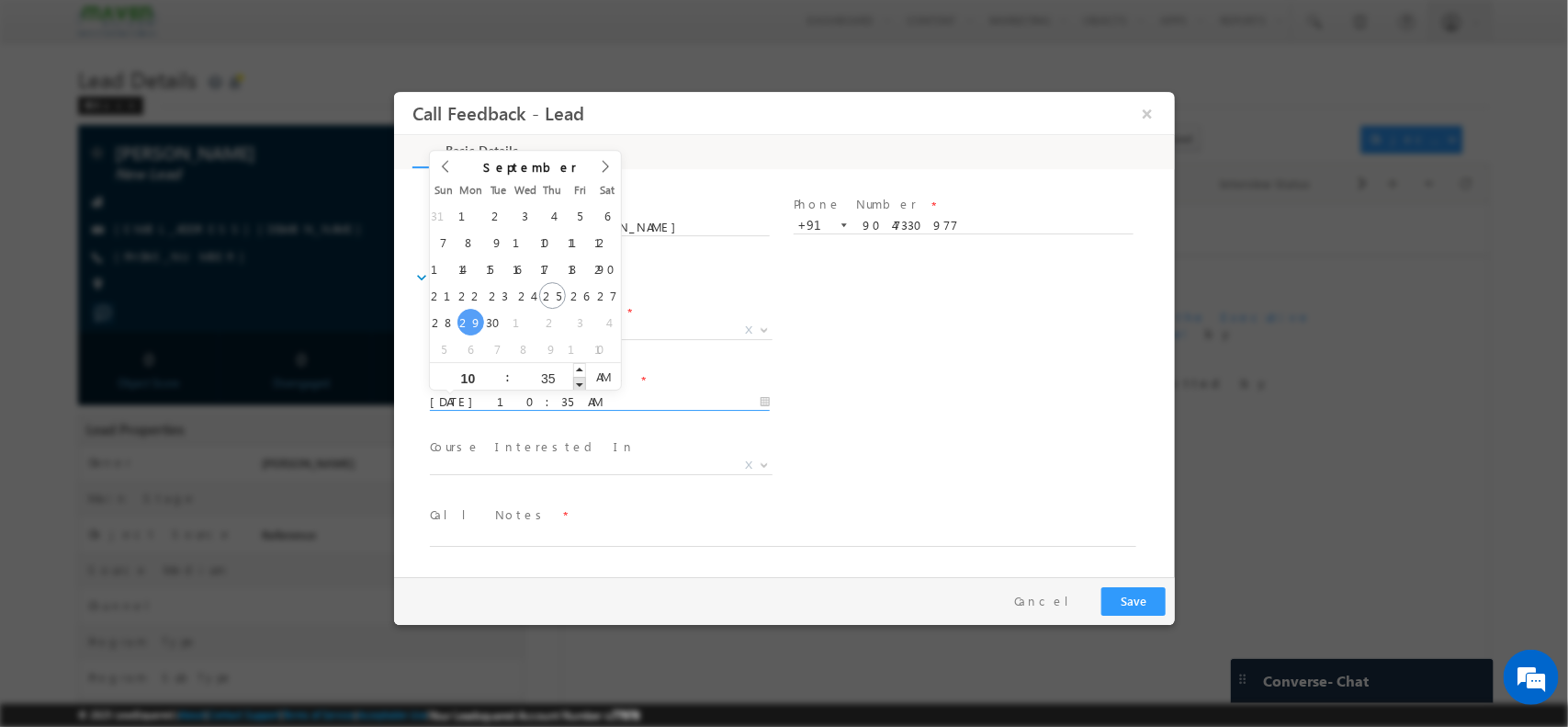
type input "29/09/2025 10:34 AM"
type input "34"
click at [575, 385] on span at bounding box center [579, 382] width 13 height 13
type input "29/09/2025 10:33 AM"
type input "33"
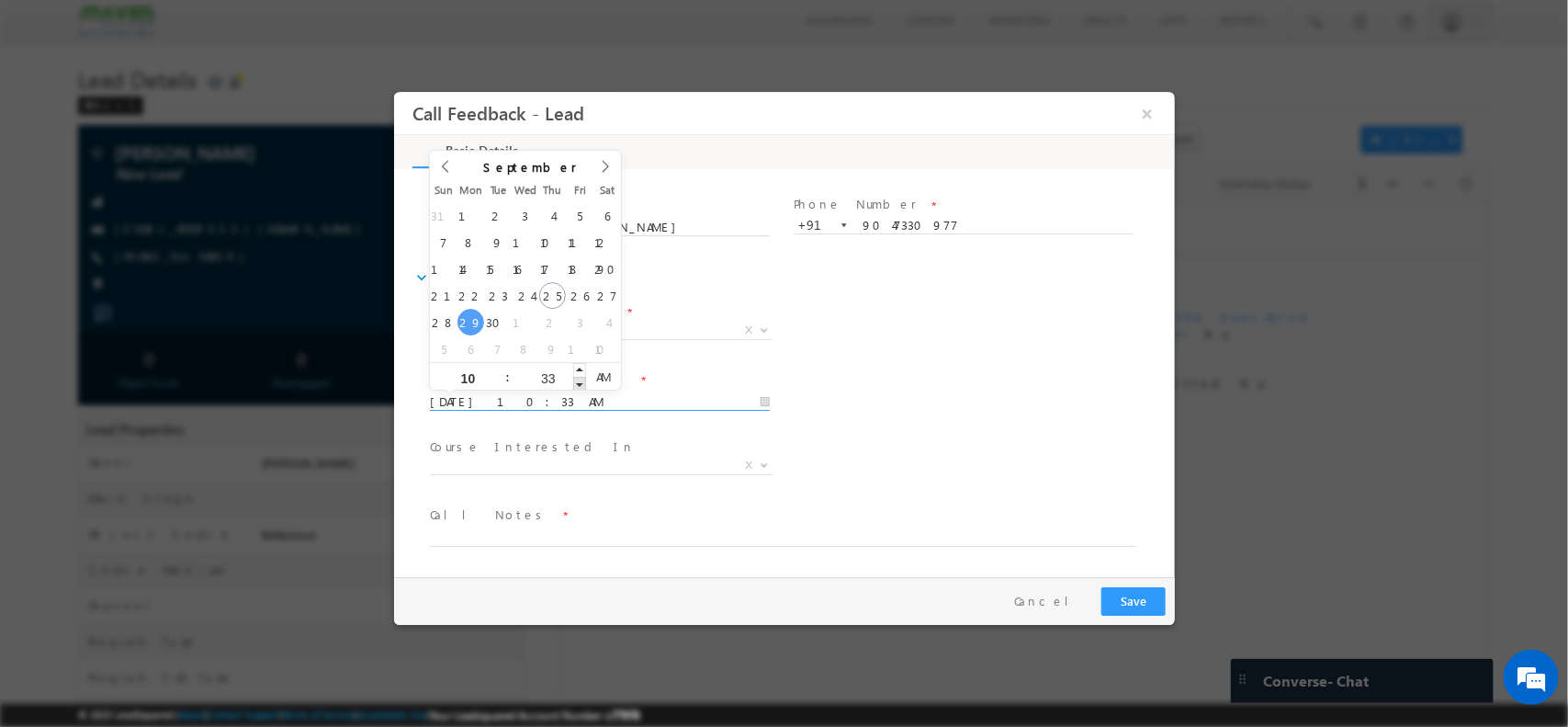
click at [575, 385] on span at bounding box center [579, 382] width 13 height 13
type input "29/09/2025 10:34 AM"
type input "34"
click at [575, 374] on span at bounding box center [579, 369] width 13 height 13
type input "29/09/2025 10:35 AM"
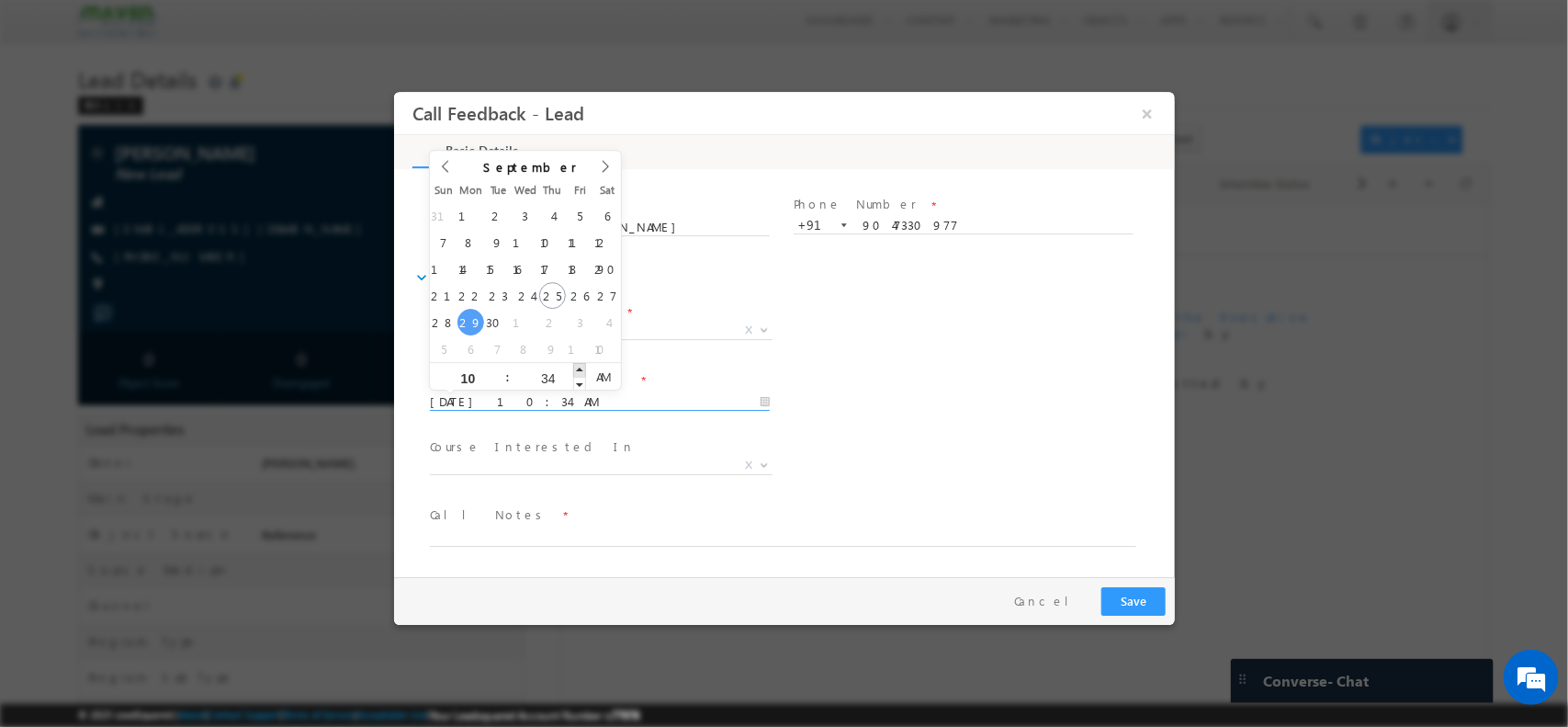
type input "35"
click at [575, 374] on span at bounding box center [579, 369] width 13 height 13
type input "29/09/2025 10:36 AM"
type input "36"
click at [575, 374] on span at bounding box center [579, 369] width 13 height 13
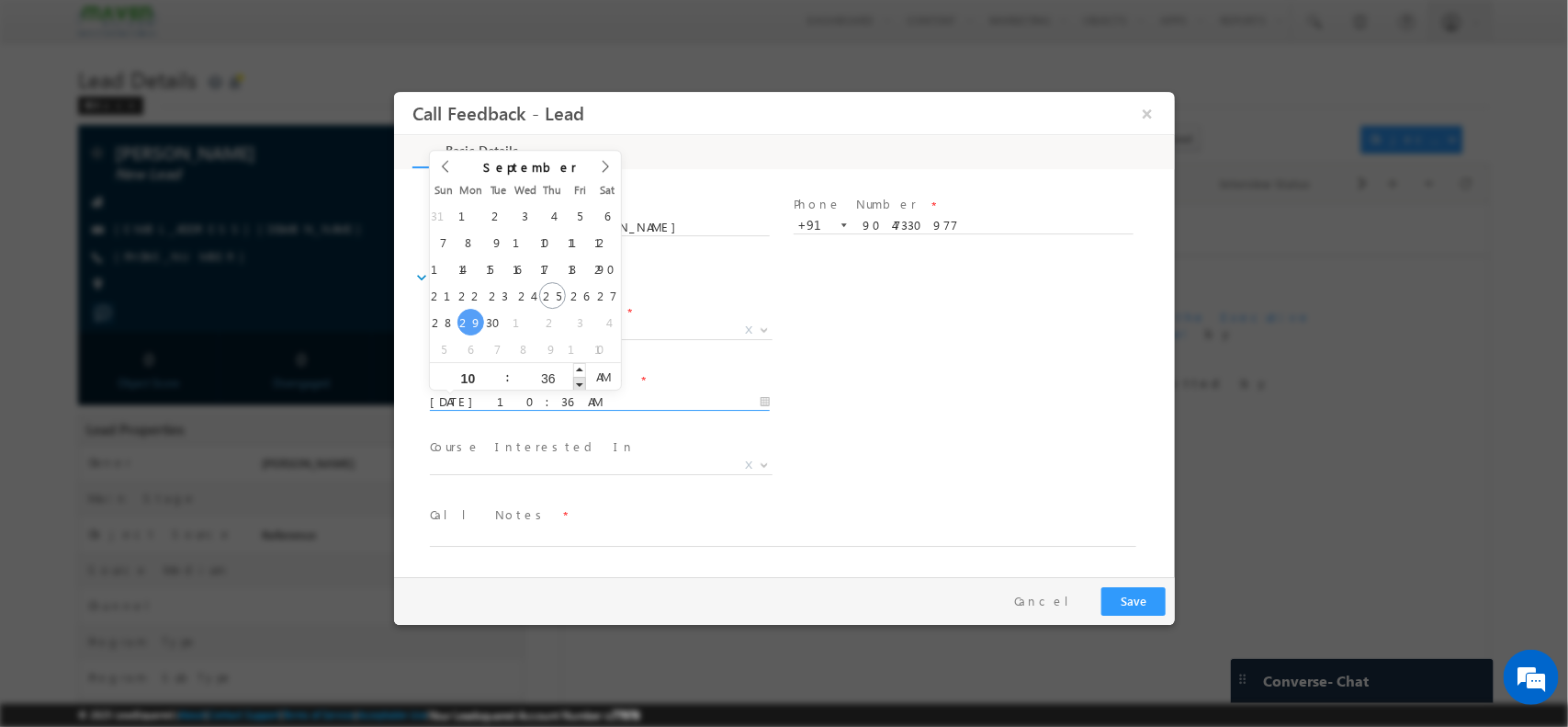
type input "29/09/2025 10:35 AM"
type input "35"
click at [579, 381] on span at bounding box center [579, 382] width 13 height 13
type input "29/09/2025 10:34 AM"
type input "34"
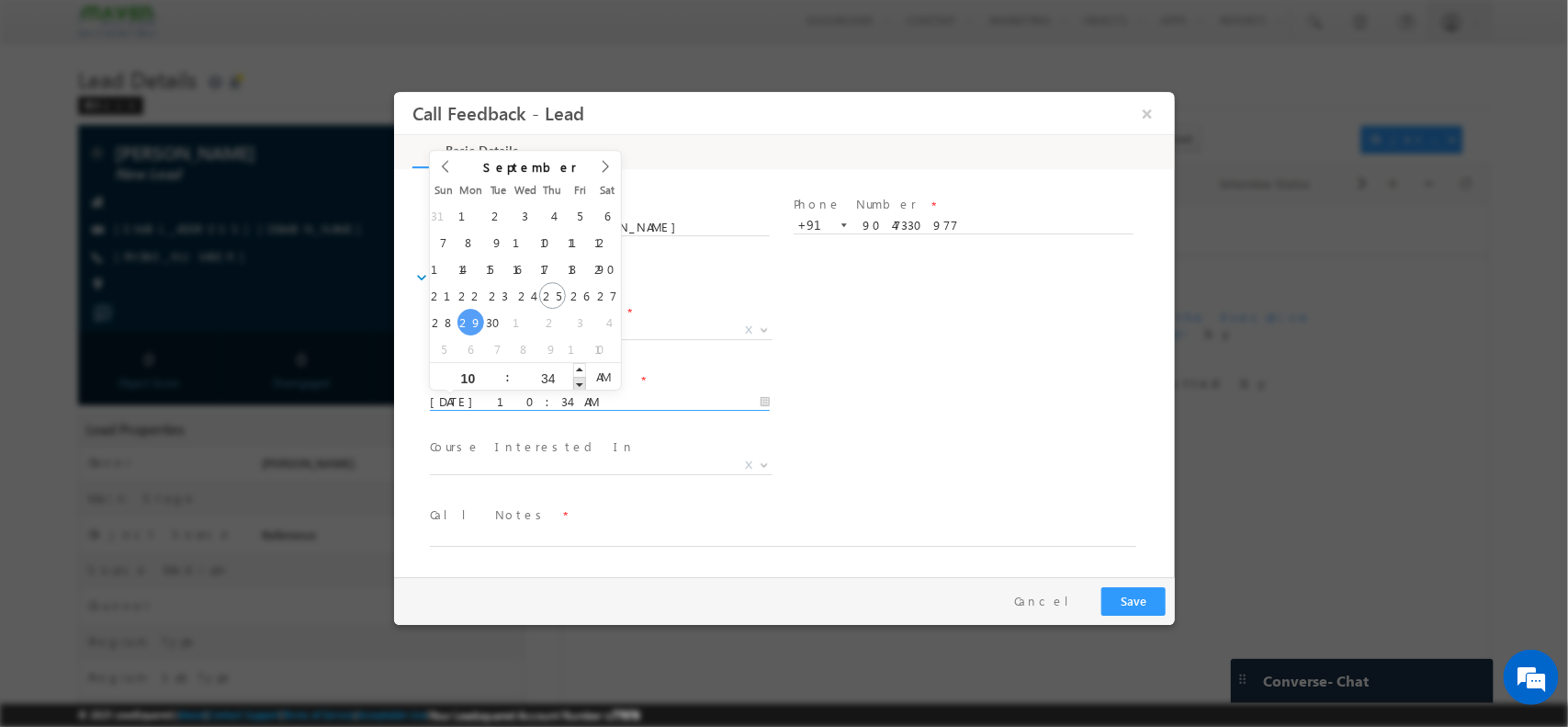
click at [579, 381] on span at bounding box center [579, 382] width 13 height 13
type input "29/09/2025 10:33 AM"
type input "33"
click at [579, 381] on span at bounding box center [579, 382] width 13 height 13
type input "29/09/2025 10:32 AM"
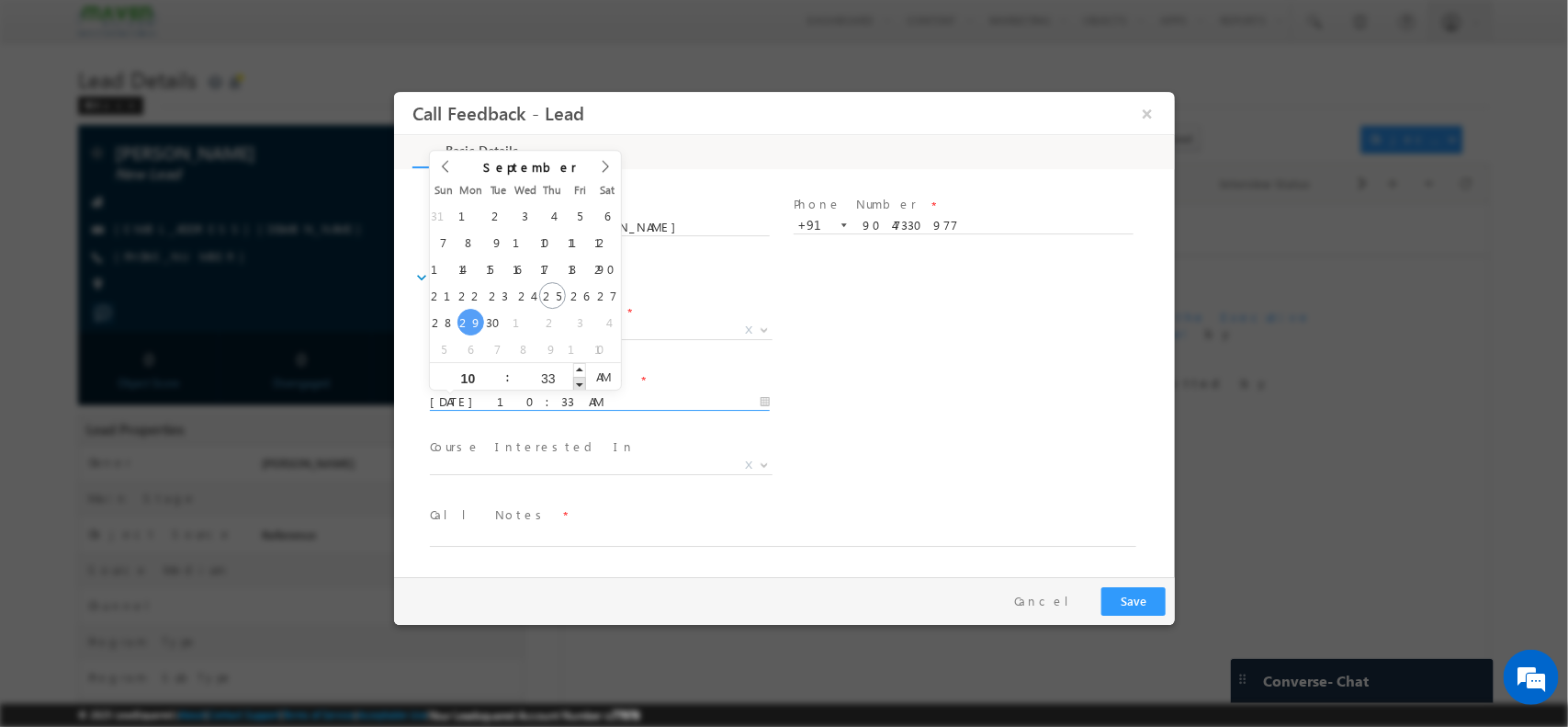
type input "32"
click at [579, 381] on span at bounding box center [579, 382] width 13 height 13
type input "29/09/2025 10:31 AM"
type input "31"
click at [579, 381] on span at bounding box center [579, 382] width 13 height 13
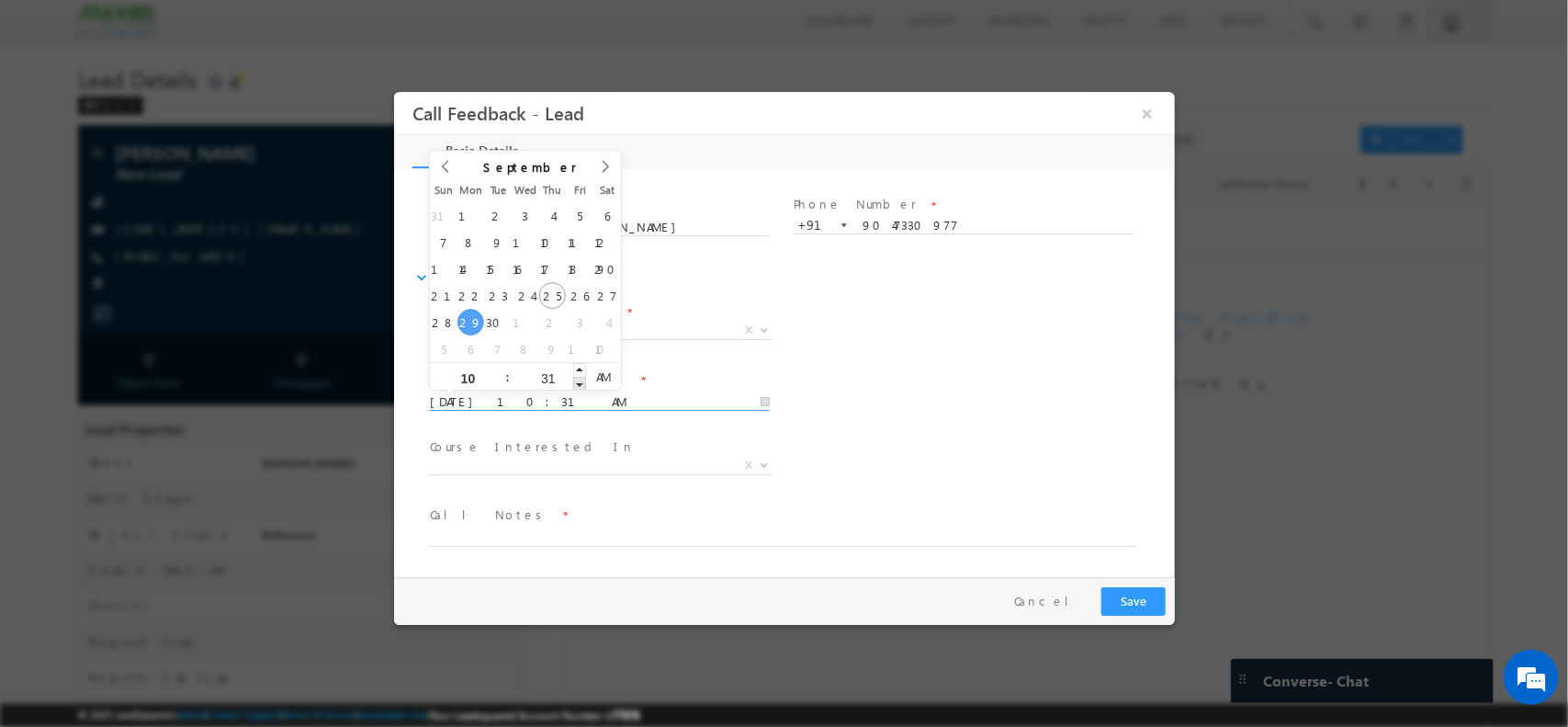
type input "29/09/2025 10:30 AM"
type input "30"
click at [579, 381] on span at bounding box center [579, 382] width 13 height 13
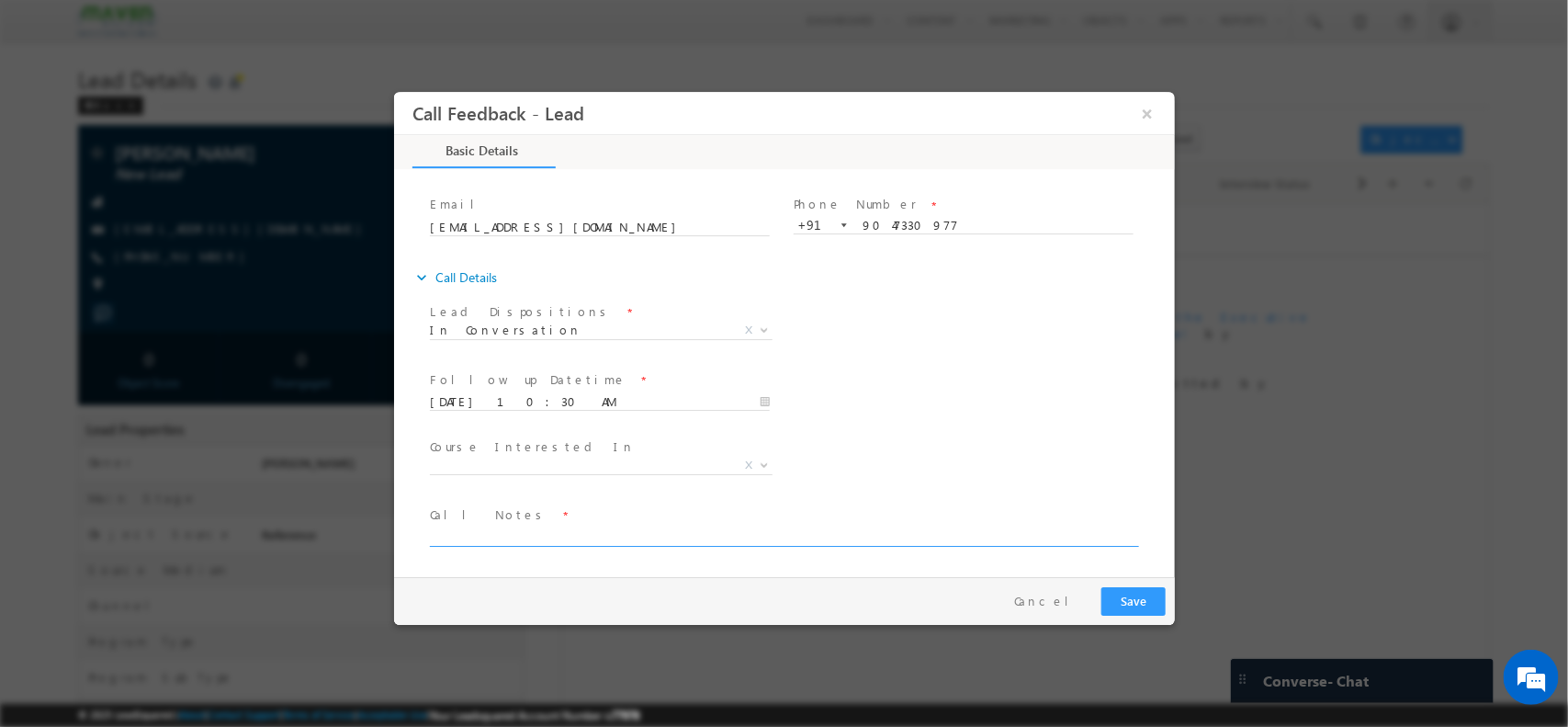
click at [569, 540] on textarea at bounding box center [782, 535] width 707 height 21
click at [541, 541] on textarea at bounding box center [782, 535] width 707 height 21
type textarea "pitched"
click at [1128, 597] on button "Save" at bounding box center [1133, 600] width 65 height 29
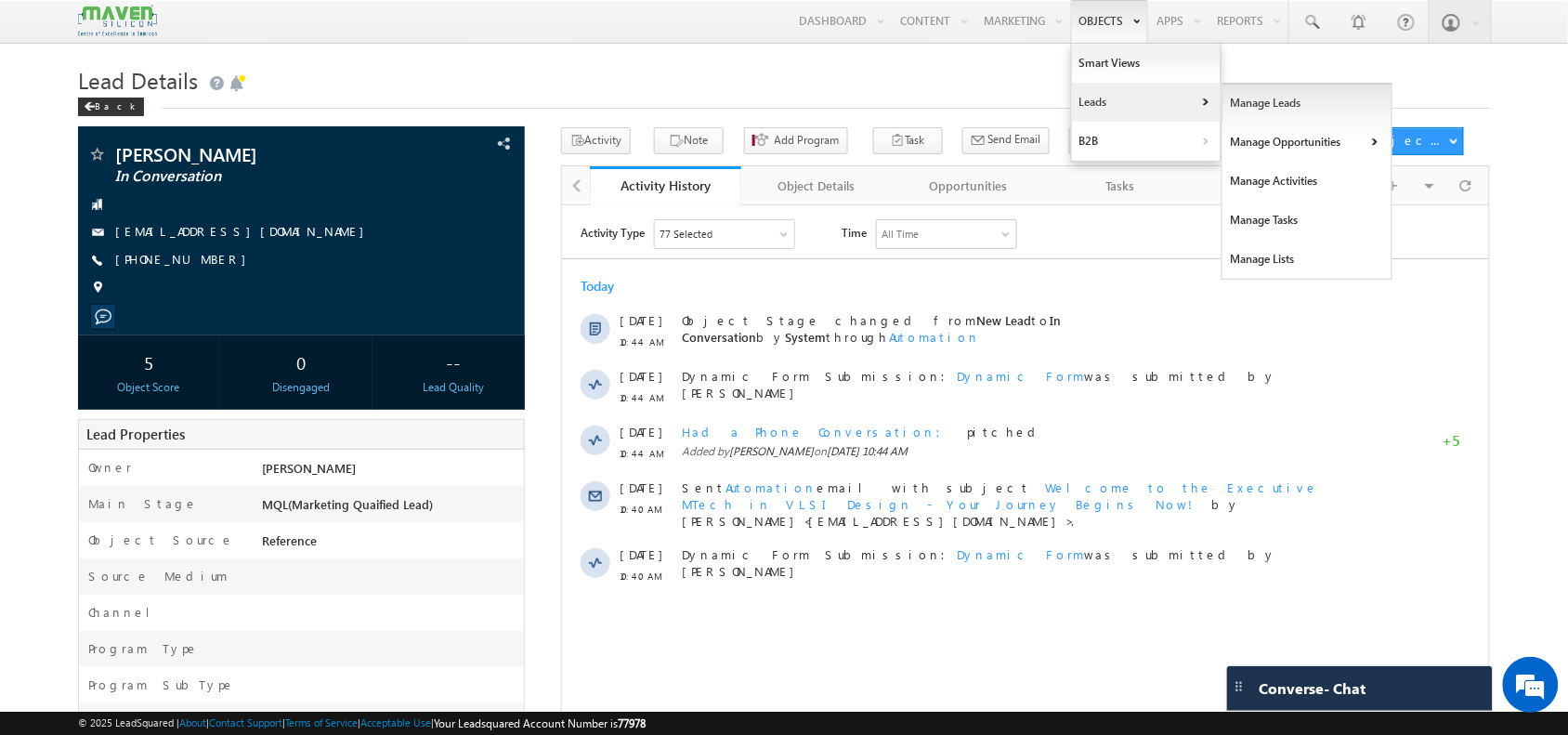
click at [1222, 105] on link "Manage Leads" at bounding box center [1307, 103] width 170 height 39
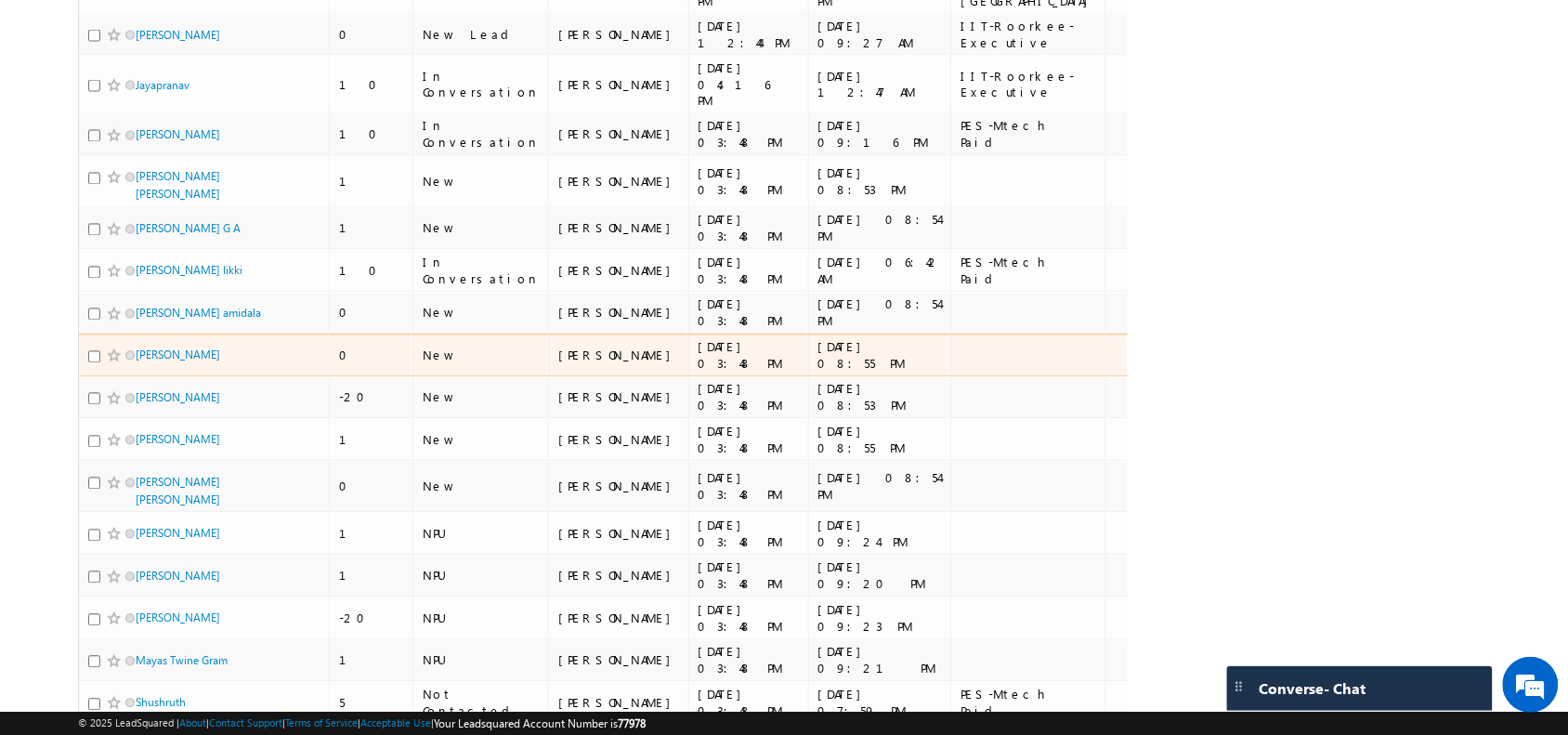
scroll to position [1784, 0]
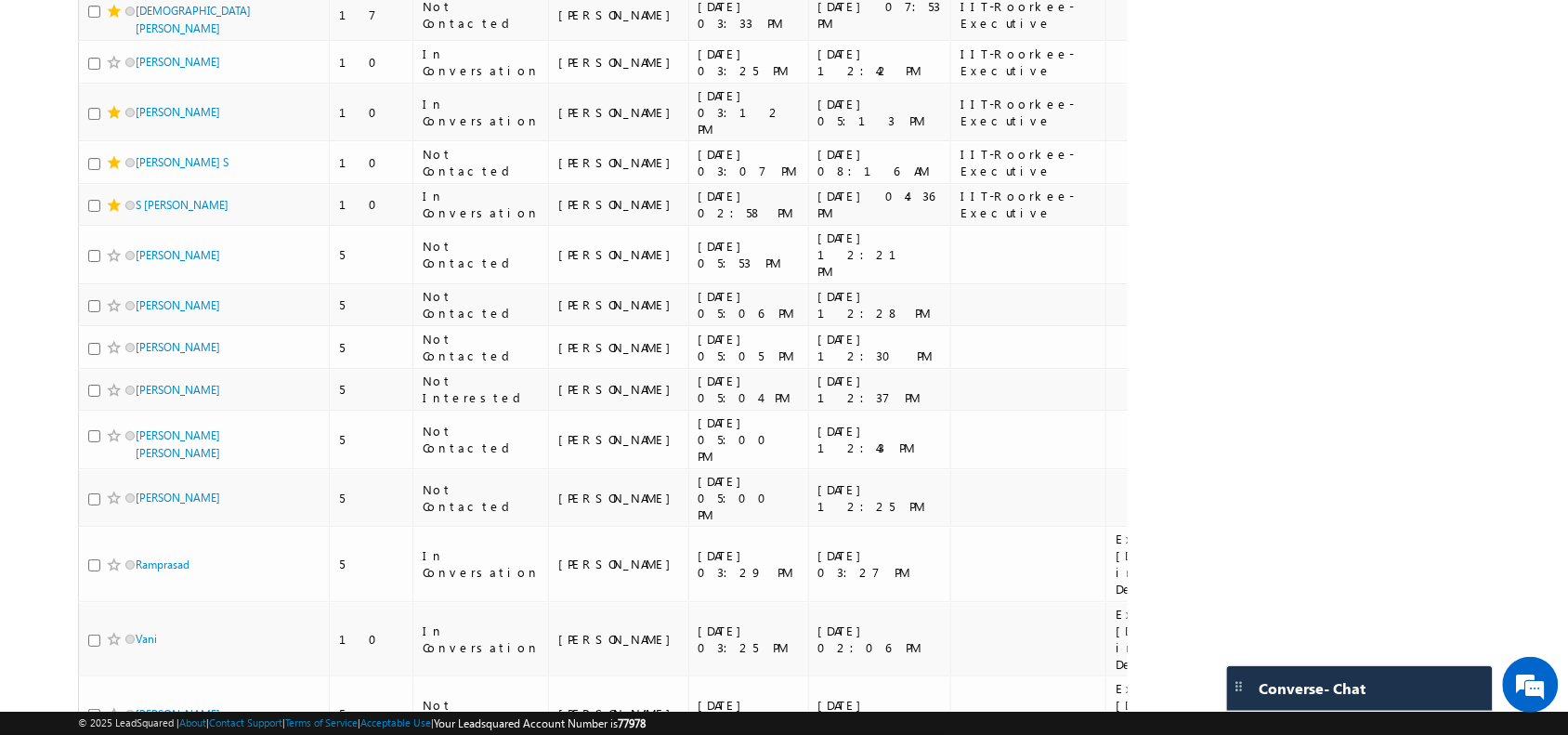
drag, startPoint x: 176, startPoint y: 392, endPoint x: 0, endPoint y: 433, distance: 180.7
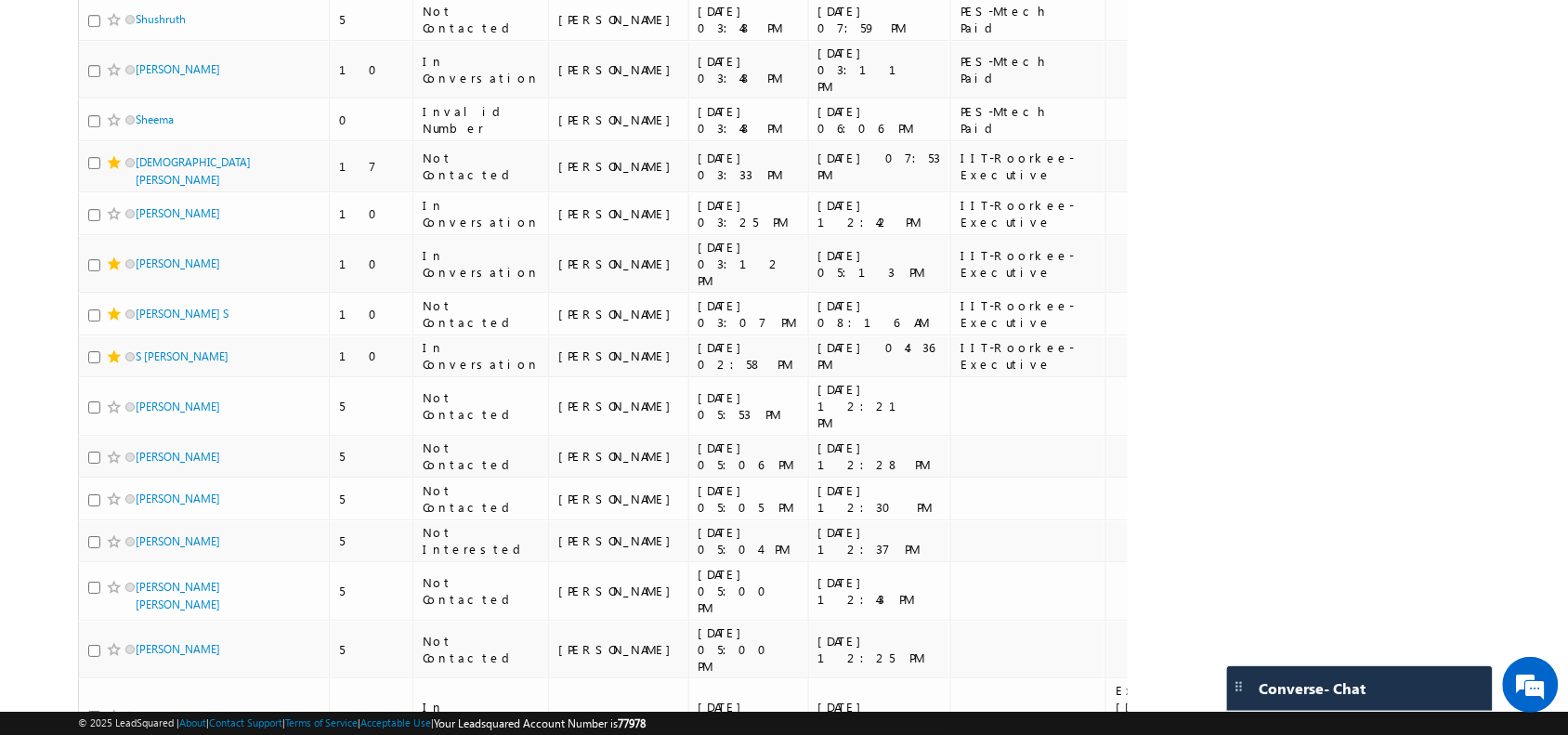
scroll to position [1632, 0]
drag, startPoint x: 204, startPoint y: 293, endPoint x: 0, endPoint y: 273, distance: 205.0
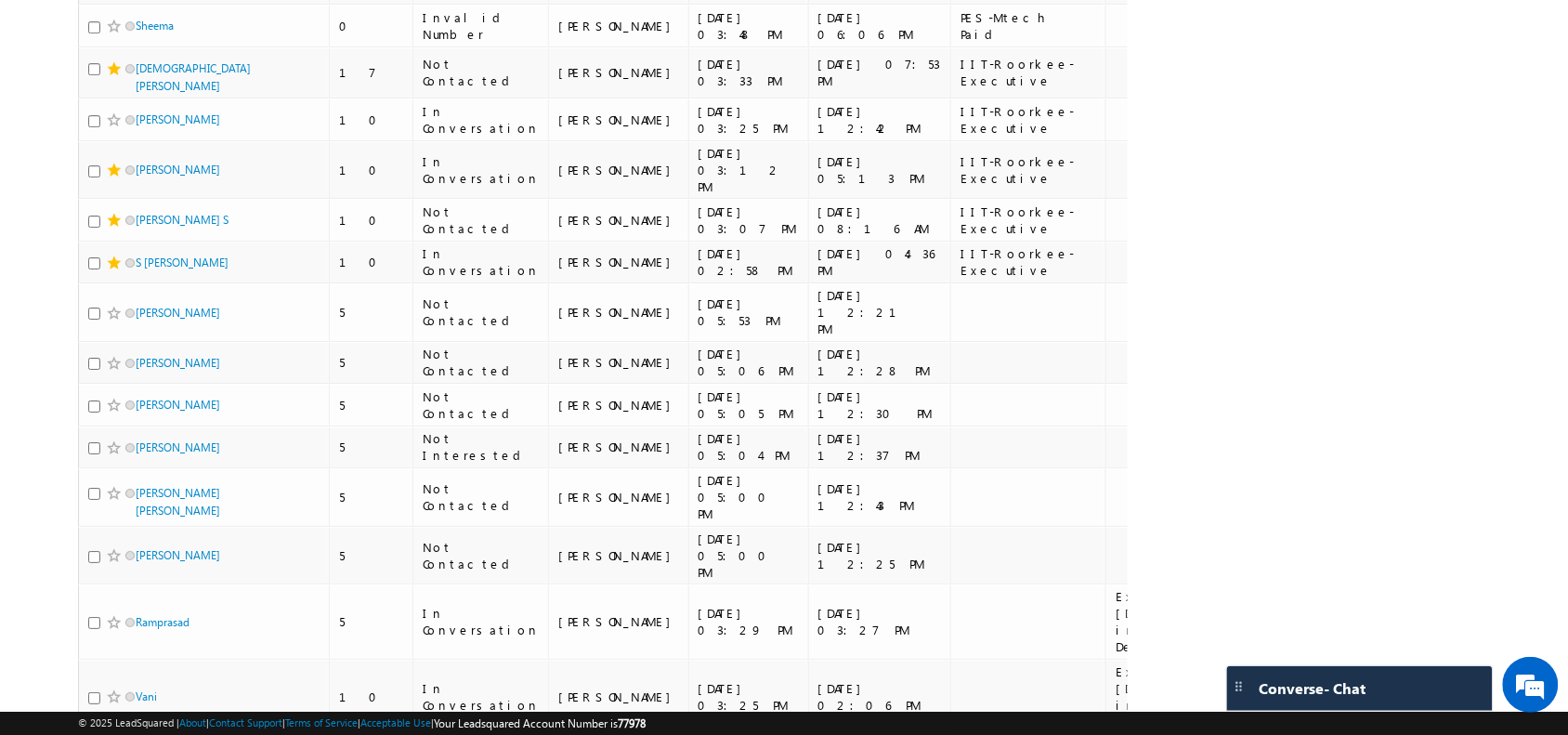
scroll to position [1784, 0]
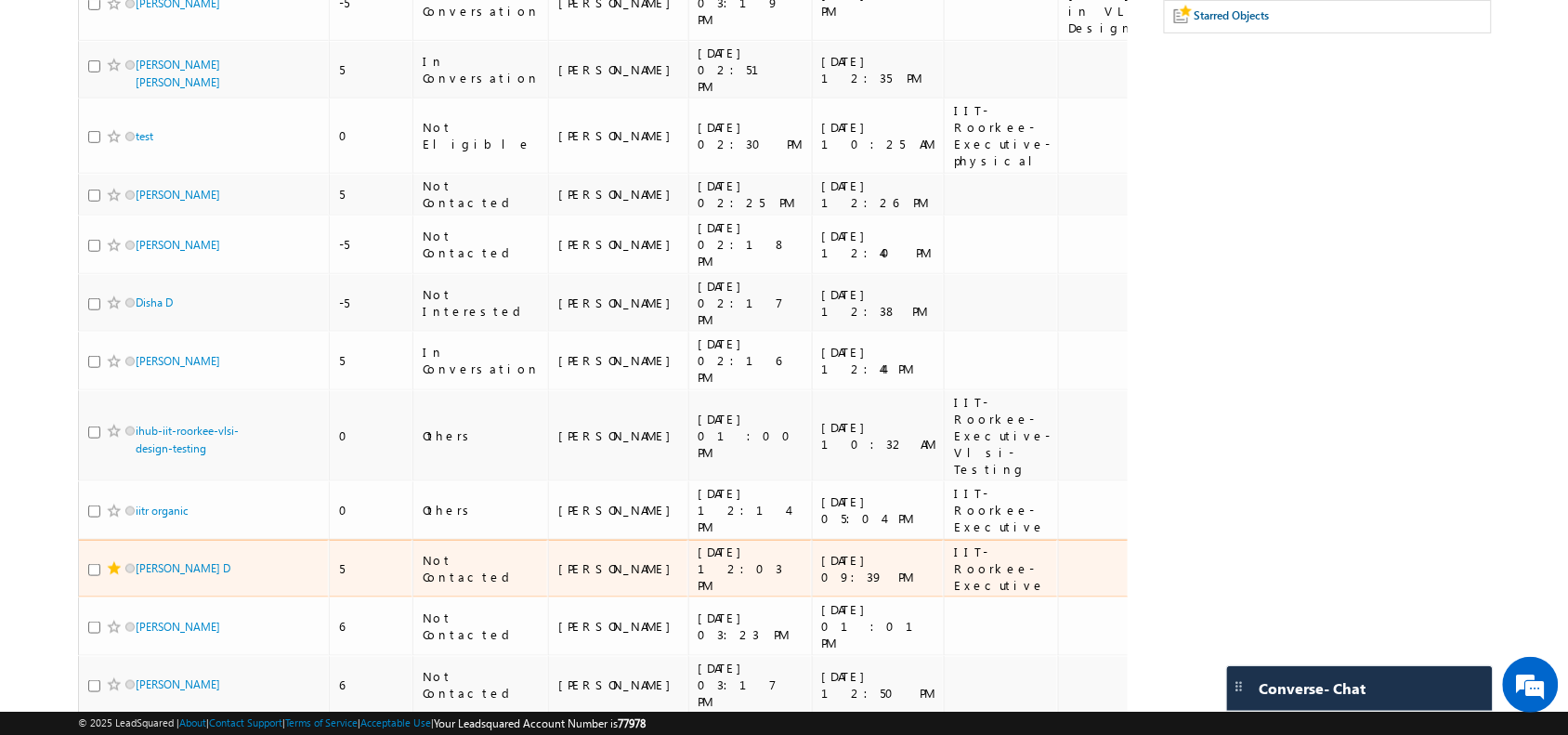
scroll to position [0, 0]
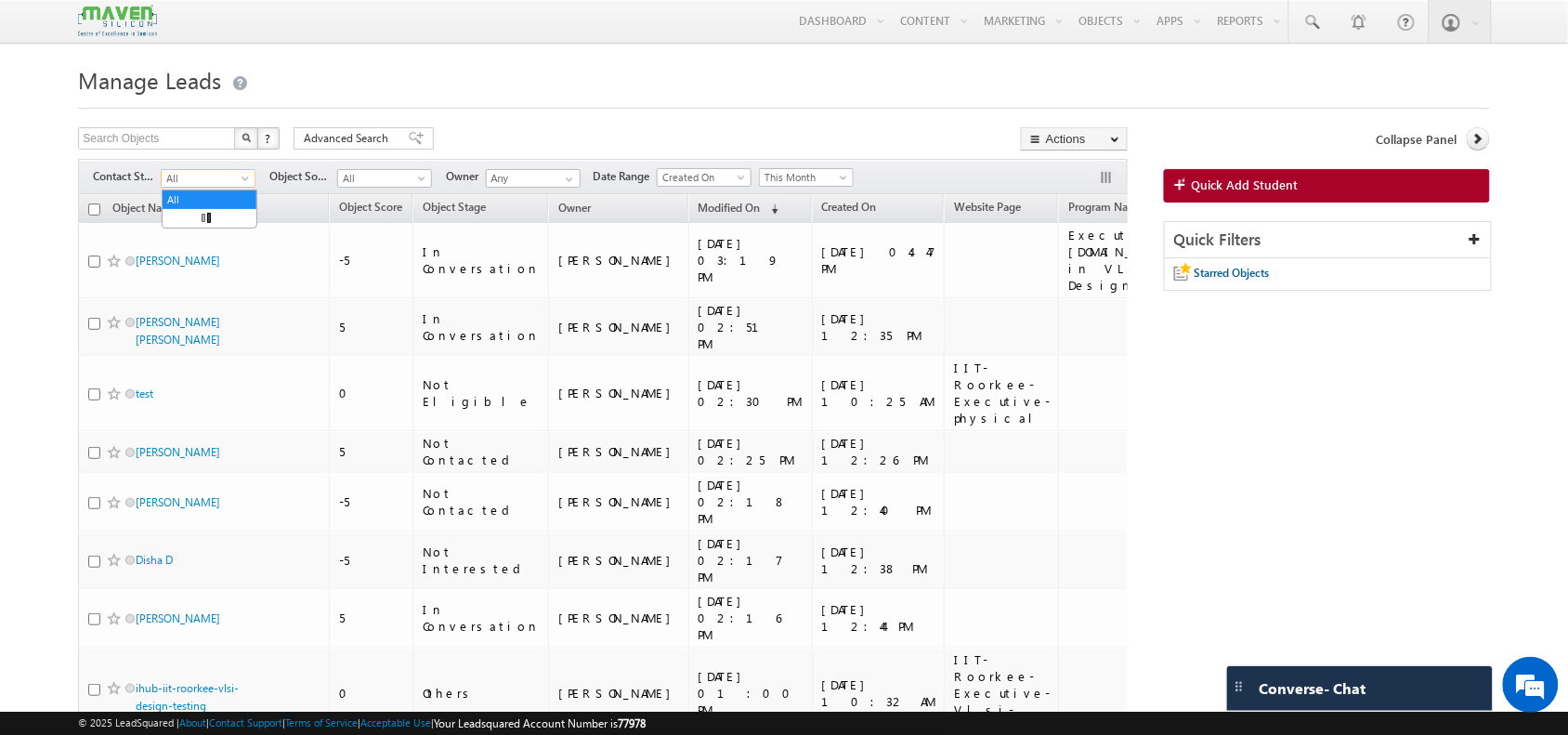
click at [211, 177] on span "All" at bounding box center [206, 178] width 89 height 16
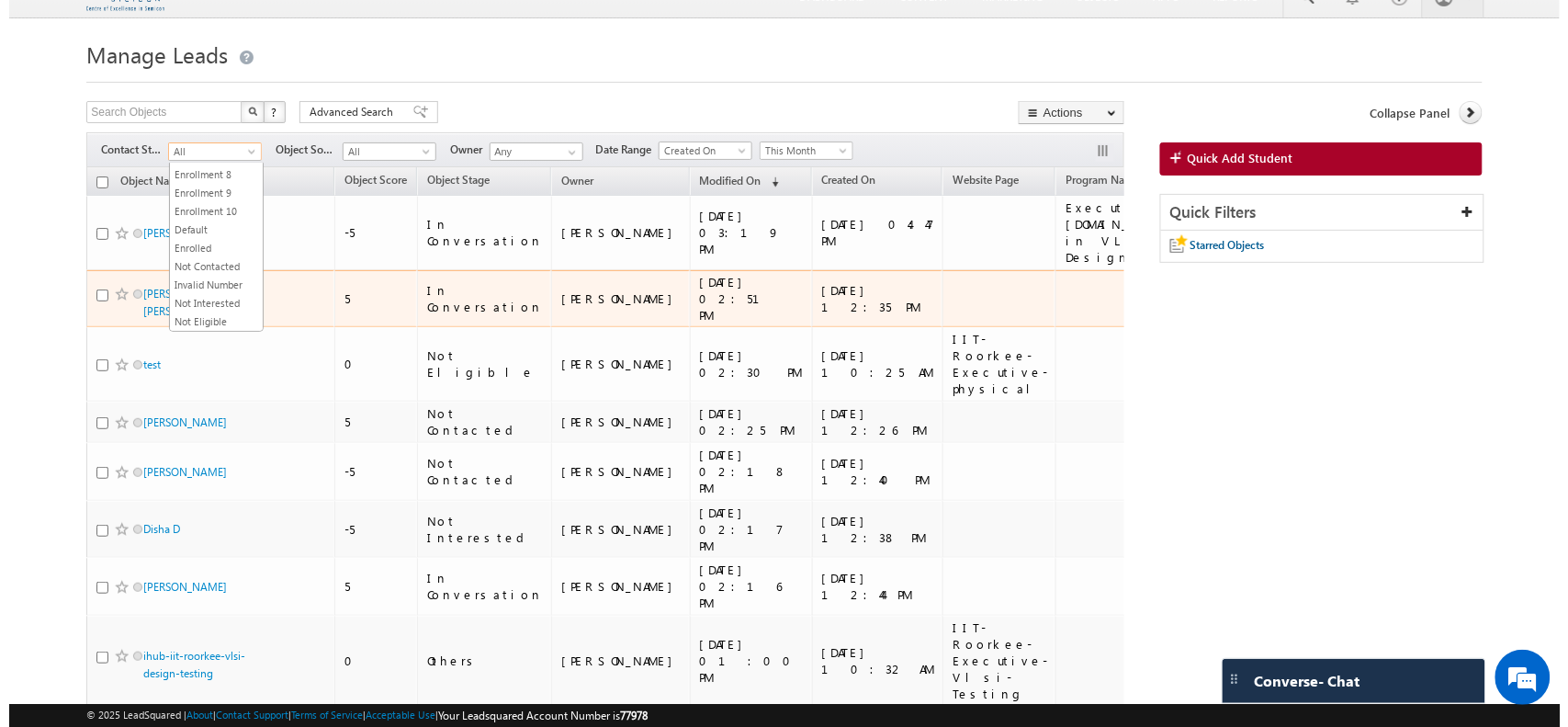
scroll to position [26, 0]
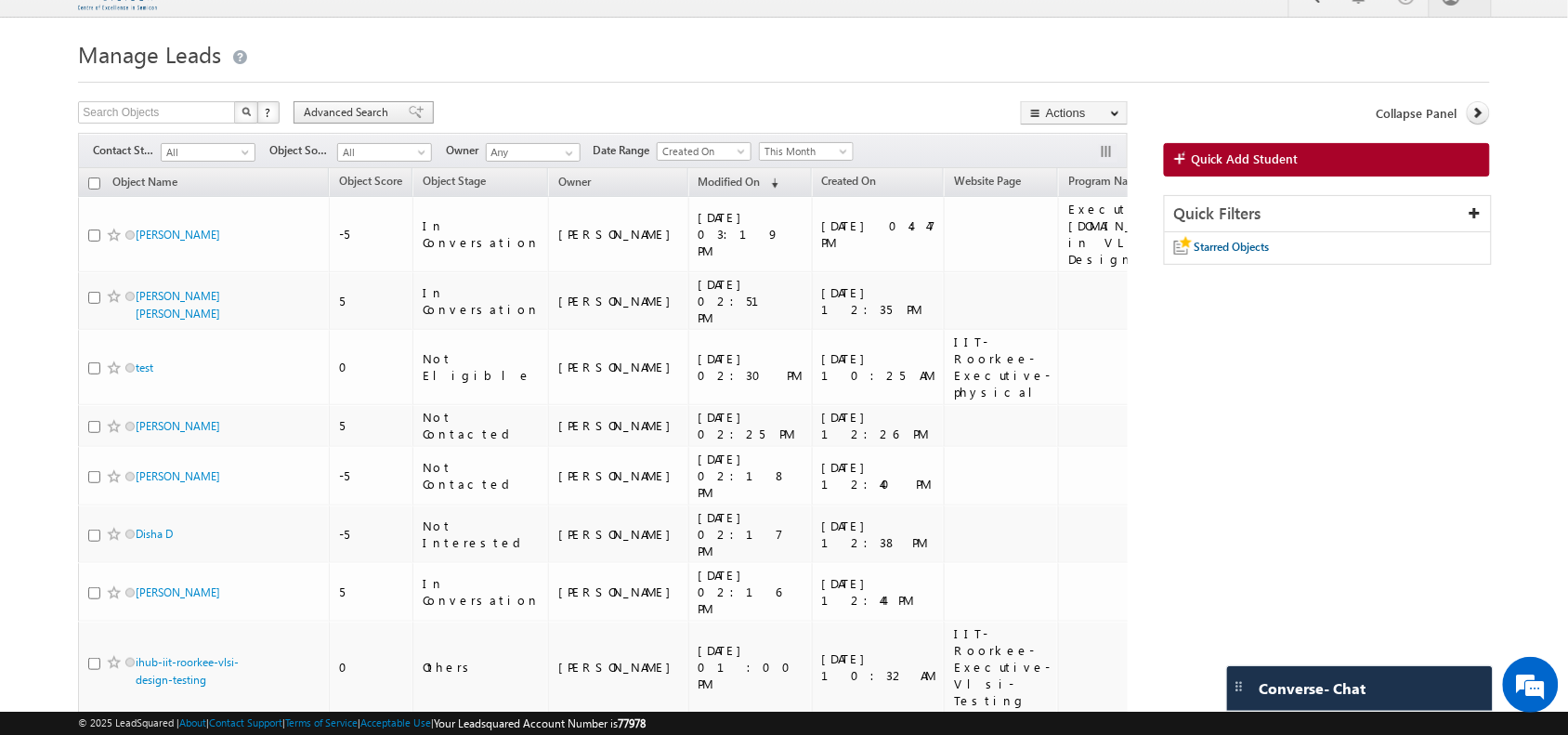
click at [352, 117] on span "Advanced Search" at bounding box center [349, 112] width 91 height 16
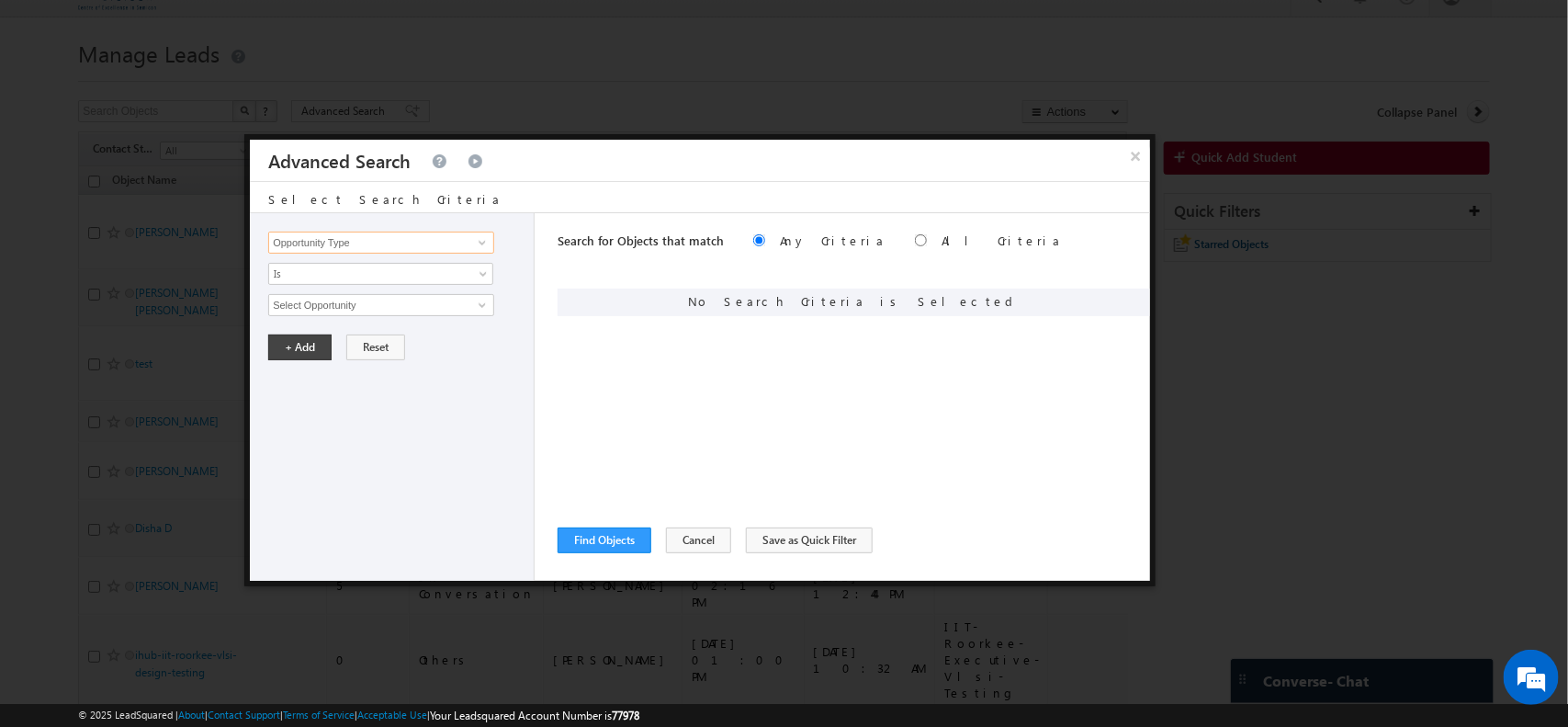
click at [461, 232] on input "Opportunity Type" at bounding box center [381, 242] width 226 height 22
click at [472, 239] on link at bounding box center [480, 242] width 23 height 18
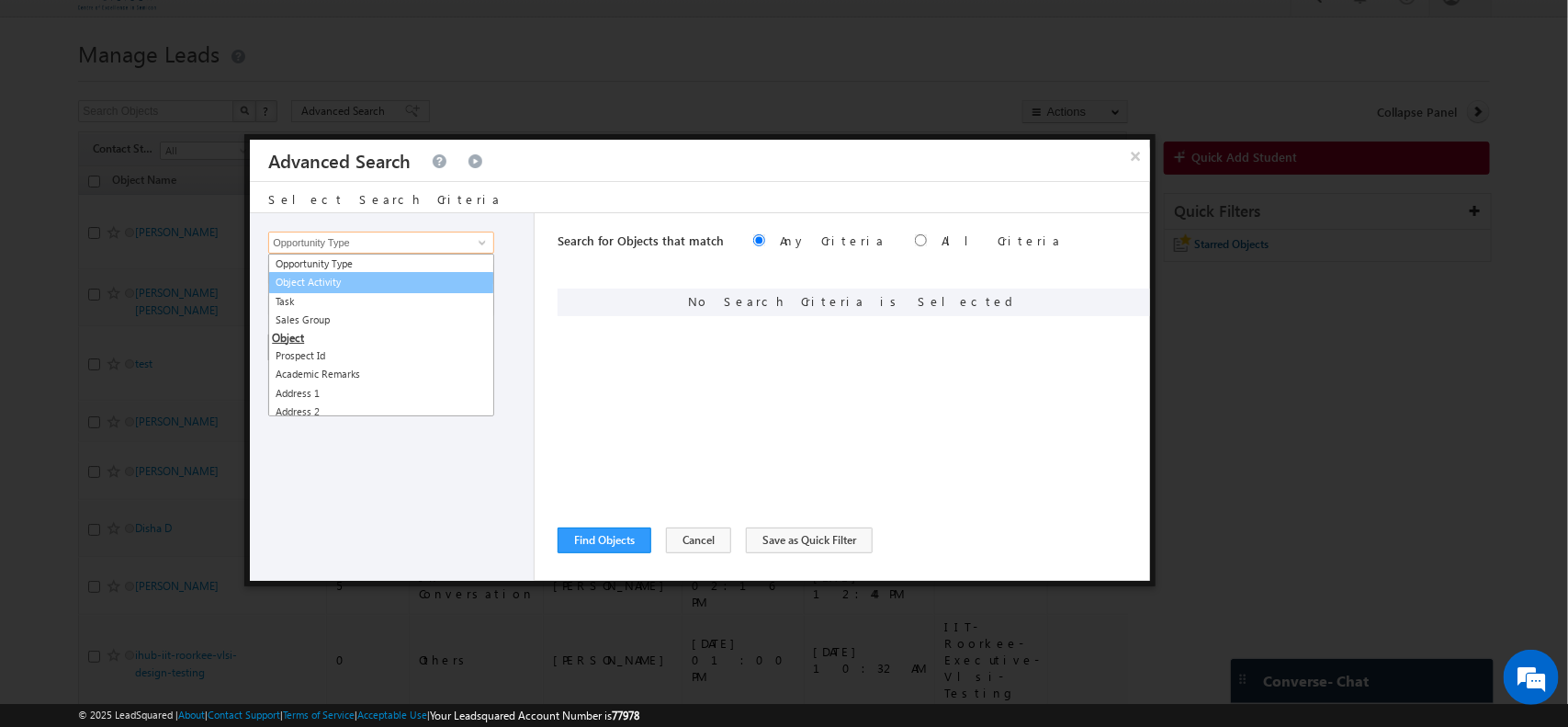
click at [424, 278] on link "Object Activity" at bounding box center [381, 282] width 226 height 21
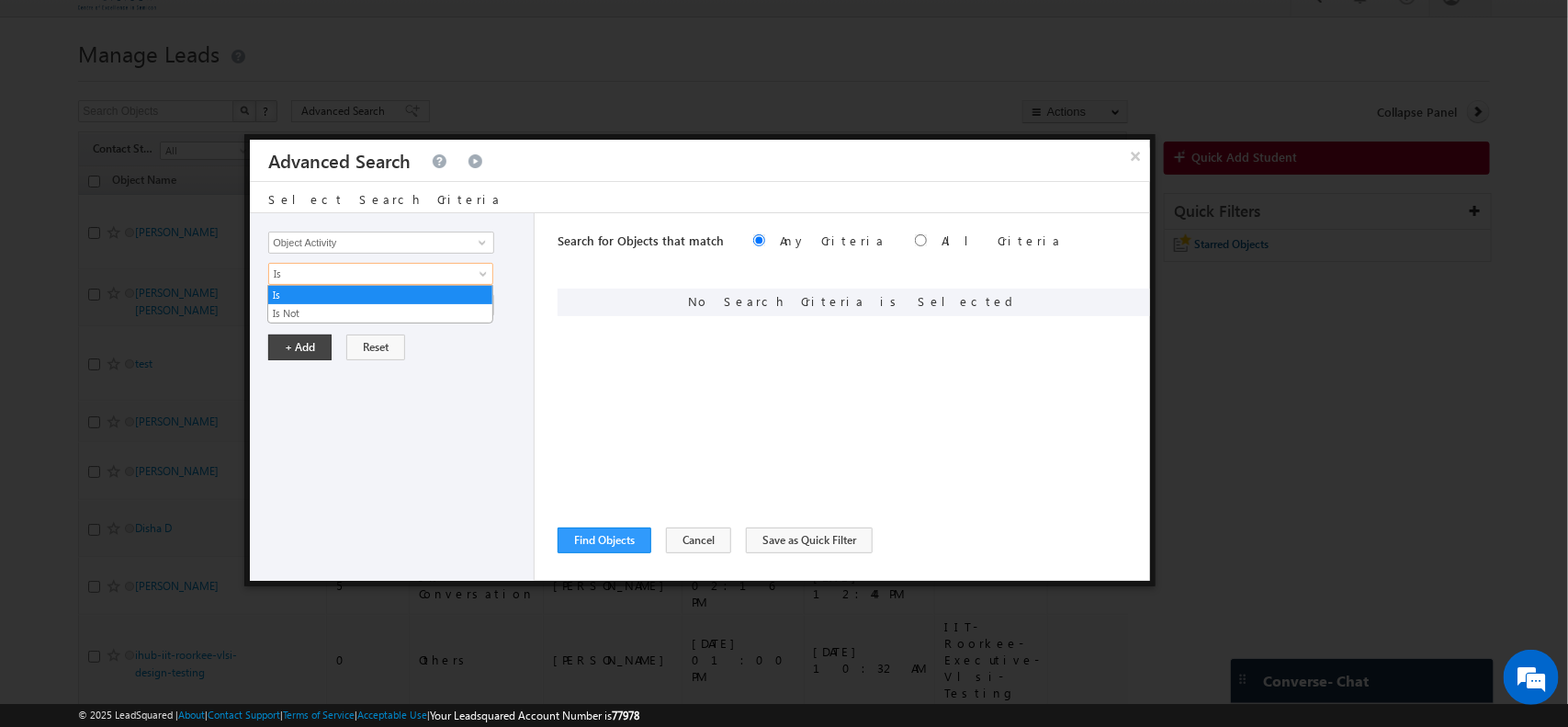
click at [392, 273] on span "Is" at bounding box center [369, 273] width 199 height 16
click at [407, 298] on link "Is" at bounding box center [380, 294] width 224 height 16
click at [398, 304] on input "Select Activity" at bounding box center [381, 305] width 226 height 22
click at [480, 304] on span at bounding box center [482, 304] width 14 height 14
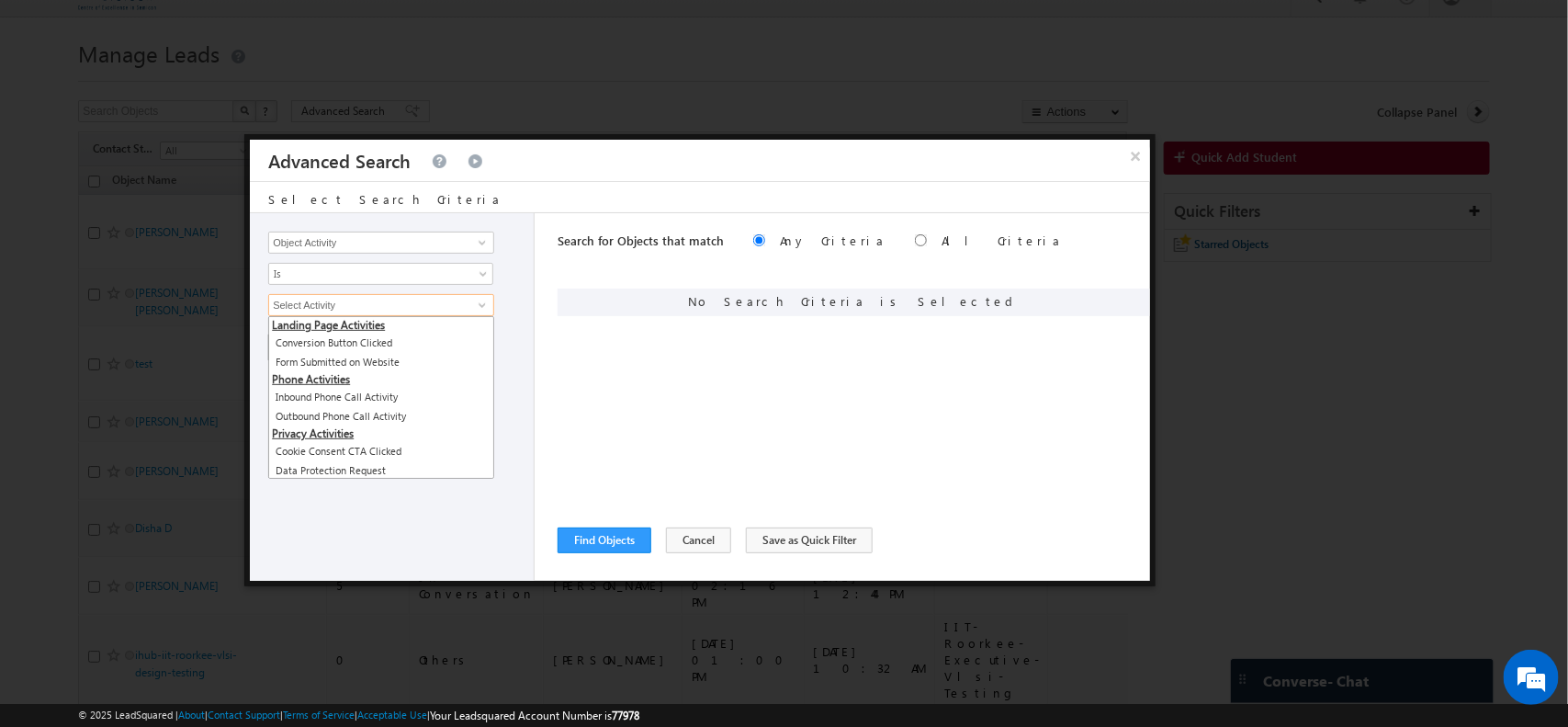
scroll to position [490, 0]
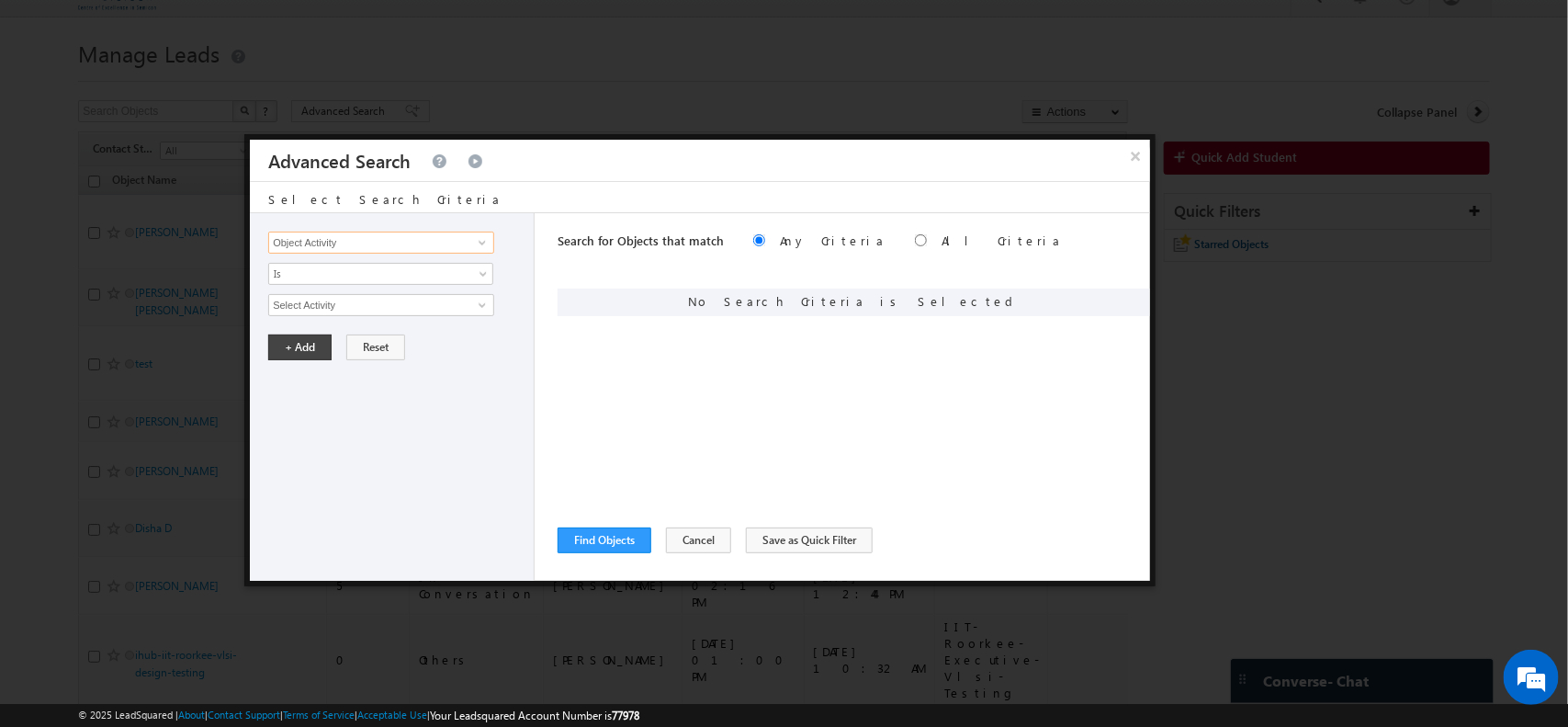
click at [419, 240] on input "Object Activity" at bounding box center [381, 242] width 226 height 22
click at [484, 244] on span at bounding box center [482, 242] width 14 height 14
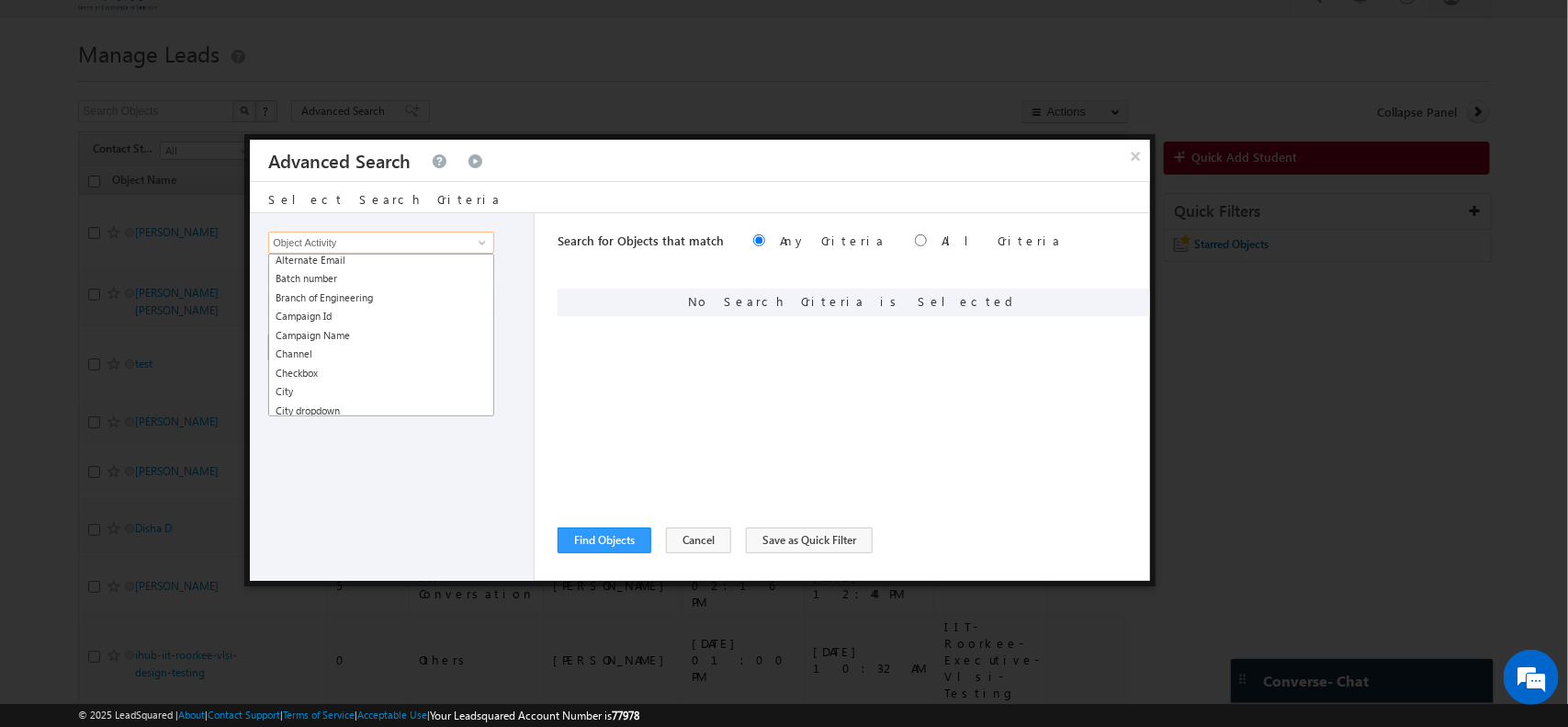
scroll to position [174, 0]
click at [406, 333] on link "Campaign Name" at bounding box center [381, 333] width 226 height 21
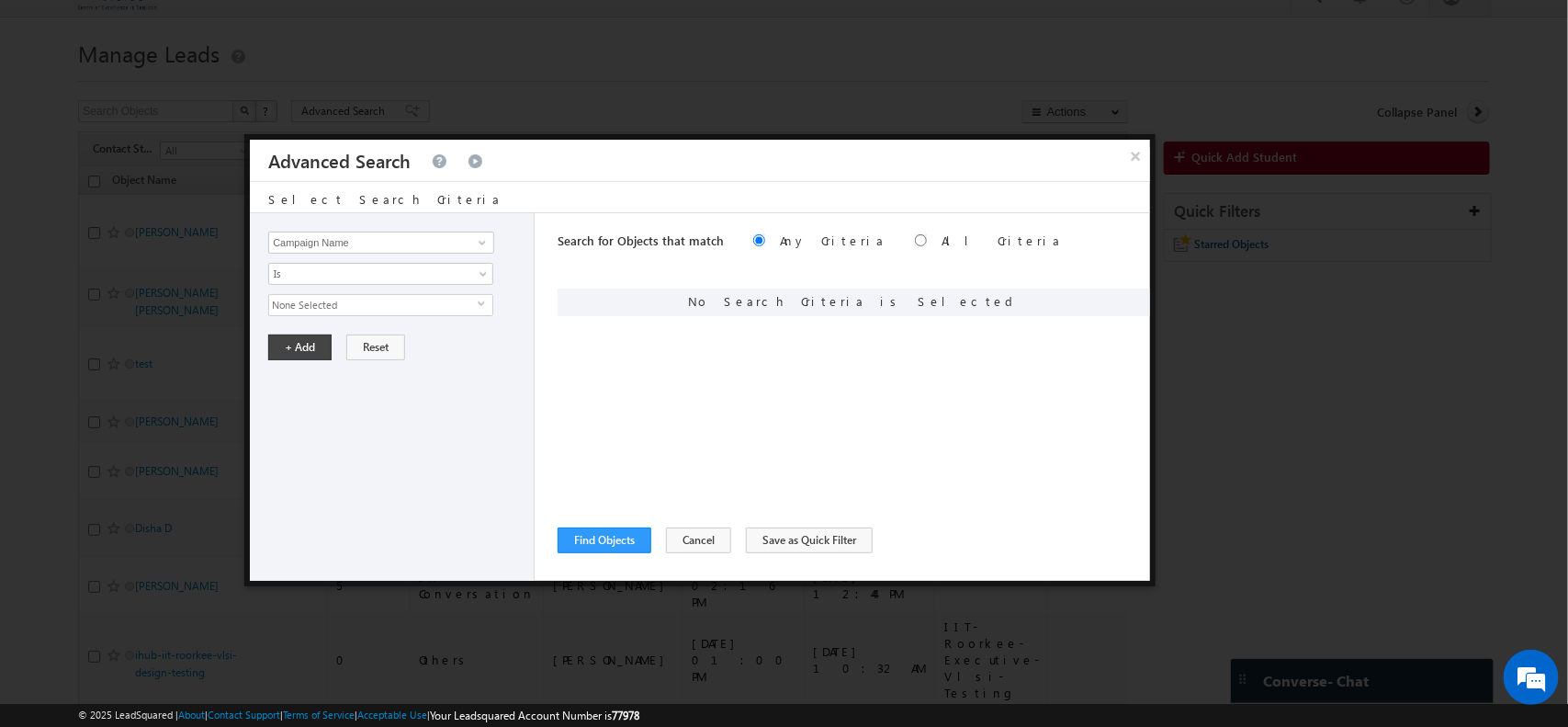
click at [377, 299] on span "None Selected" at bounding box center [373, 305] width 209 height 20
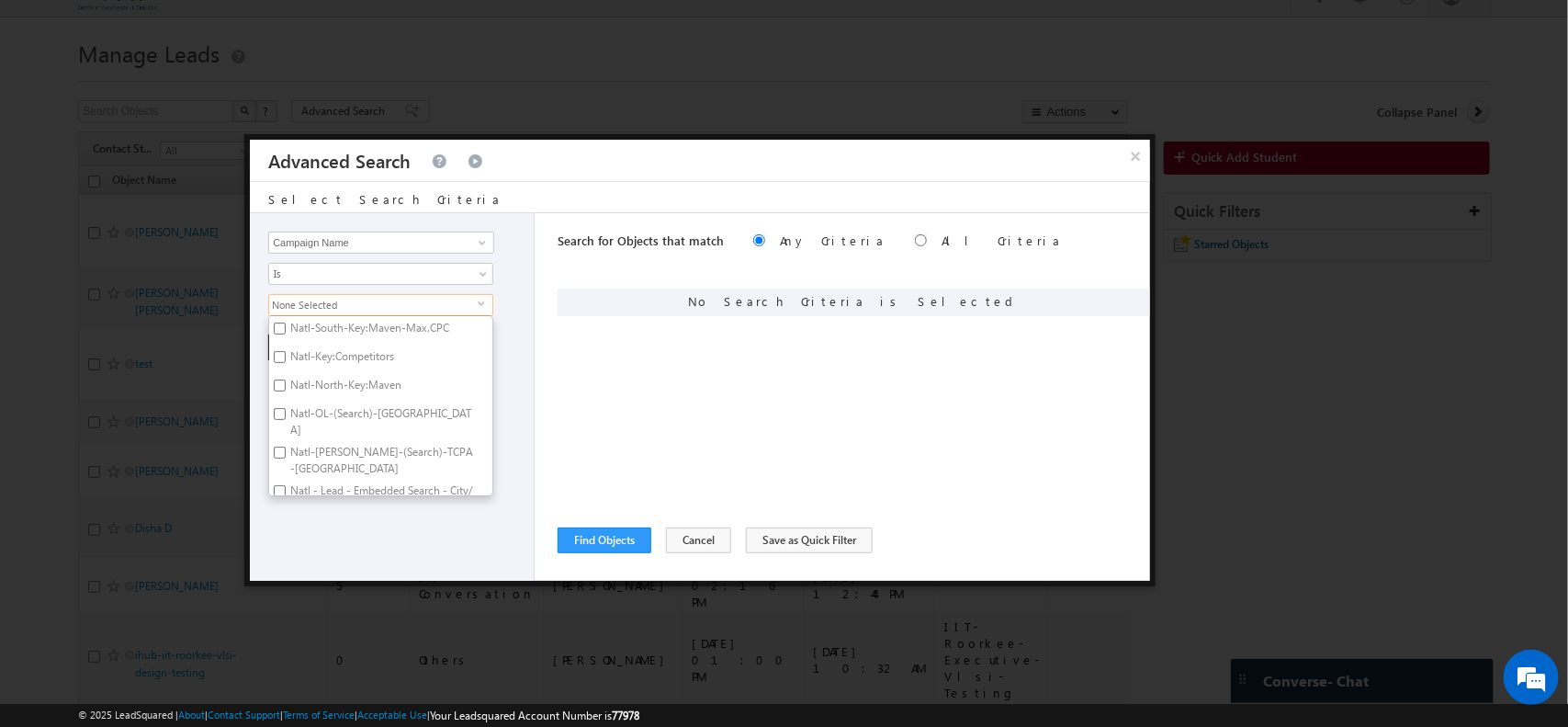
scroll to position [318, 0]
click at [392, 250] on input "Campaign Name" at bounding box center [381, 242] width 226 height 22
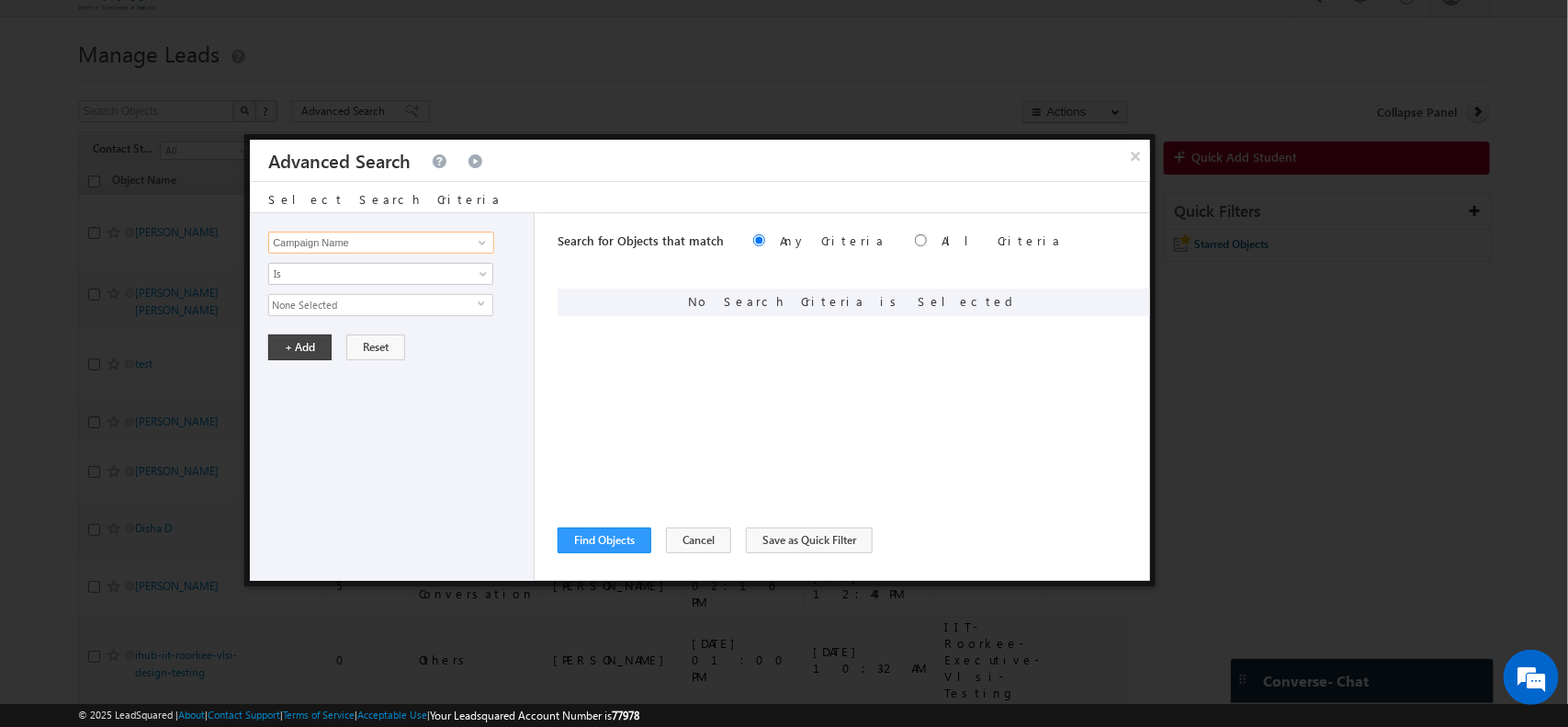
click at [426, 235] on input "Campaign Name" at bounding box center [381, 242] width 226 height 22
click at [471, 239] on link at bounding box center [480, 242] width 23 height 18
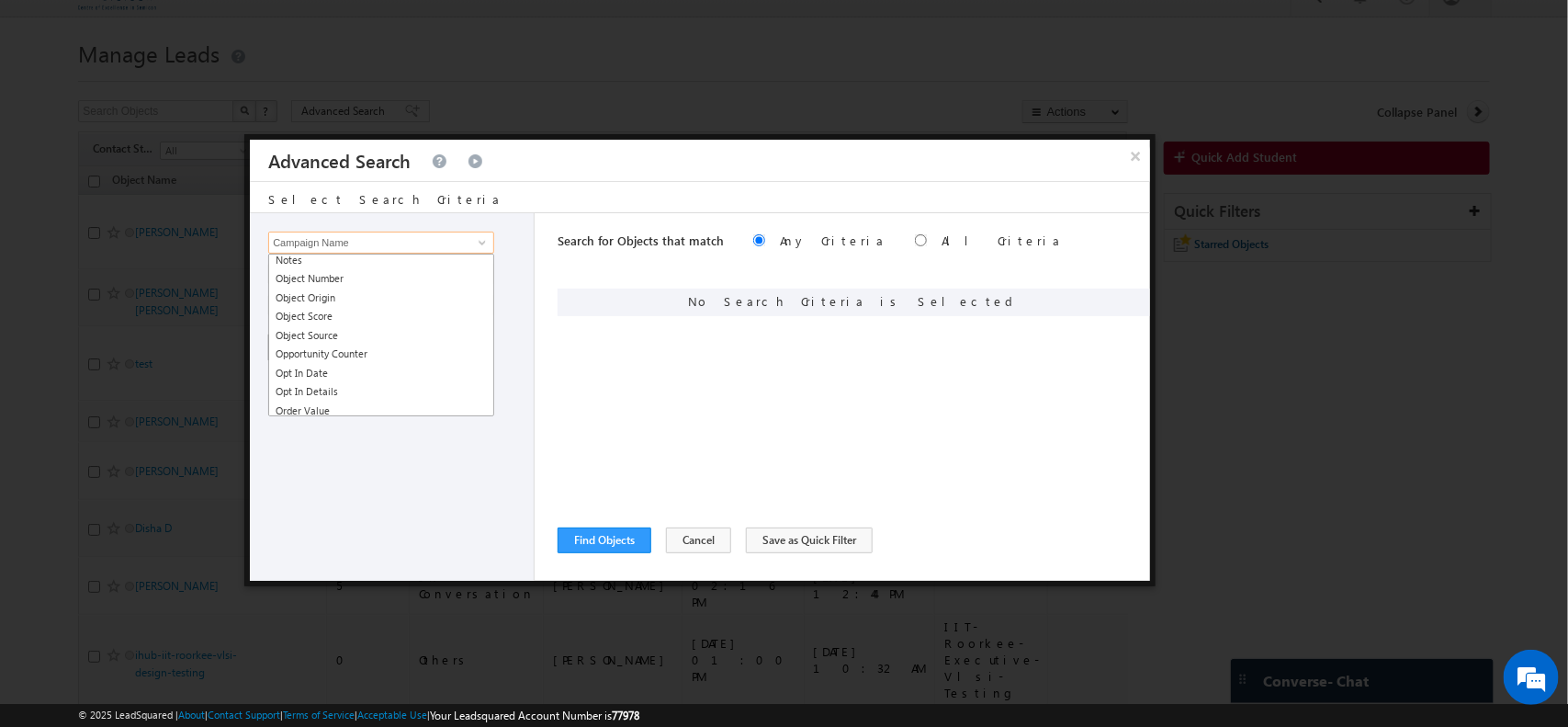
scroll to position [1604, 0]
click at [398, 326] on link "Object Source" at bounding box center [381, 334] width 226 height 21
type input "Object Source"
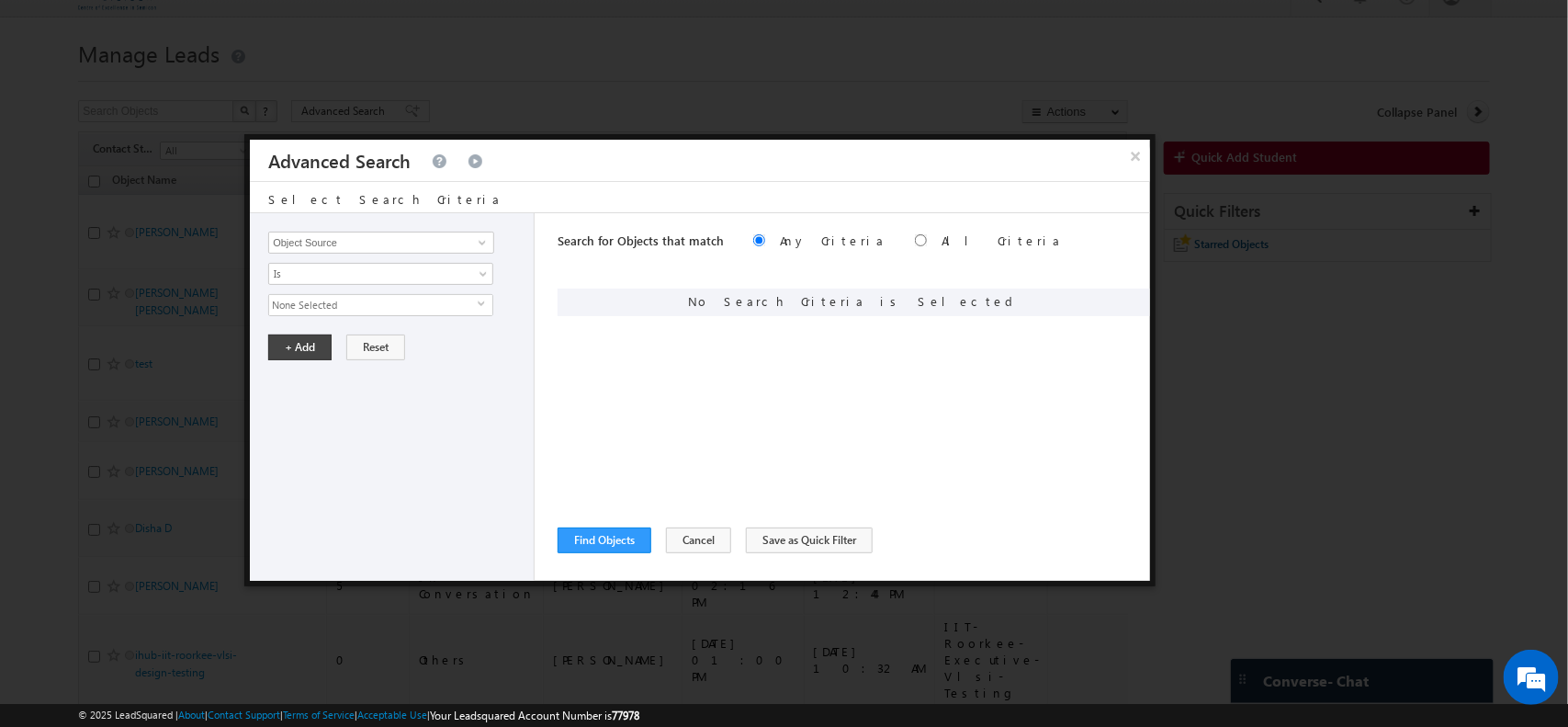
click at [393, 305] on span "None Selected" at bounding box center [373, 305] width 209 height 20
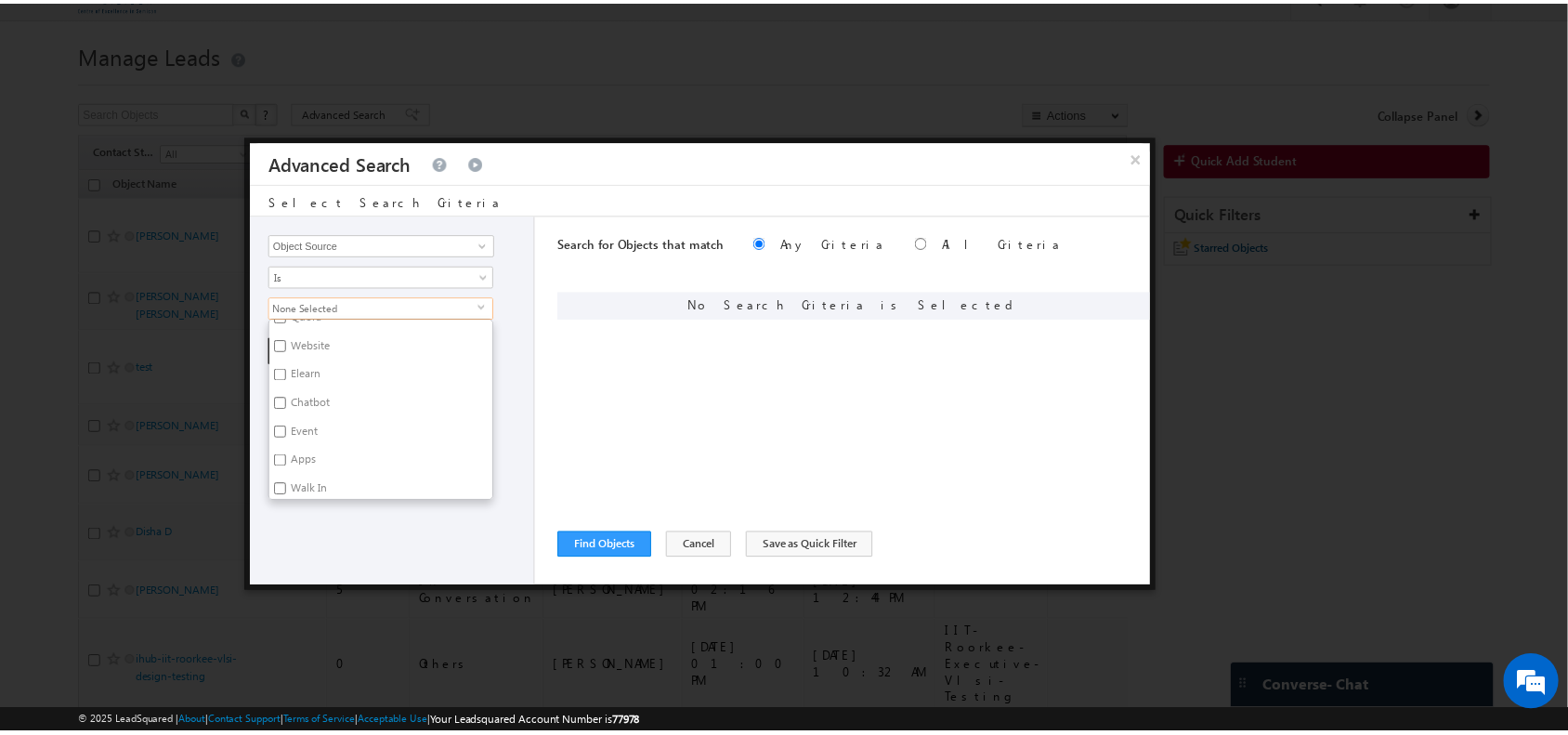
scroll to position [0, 0]
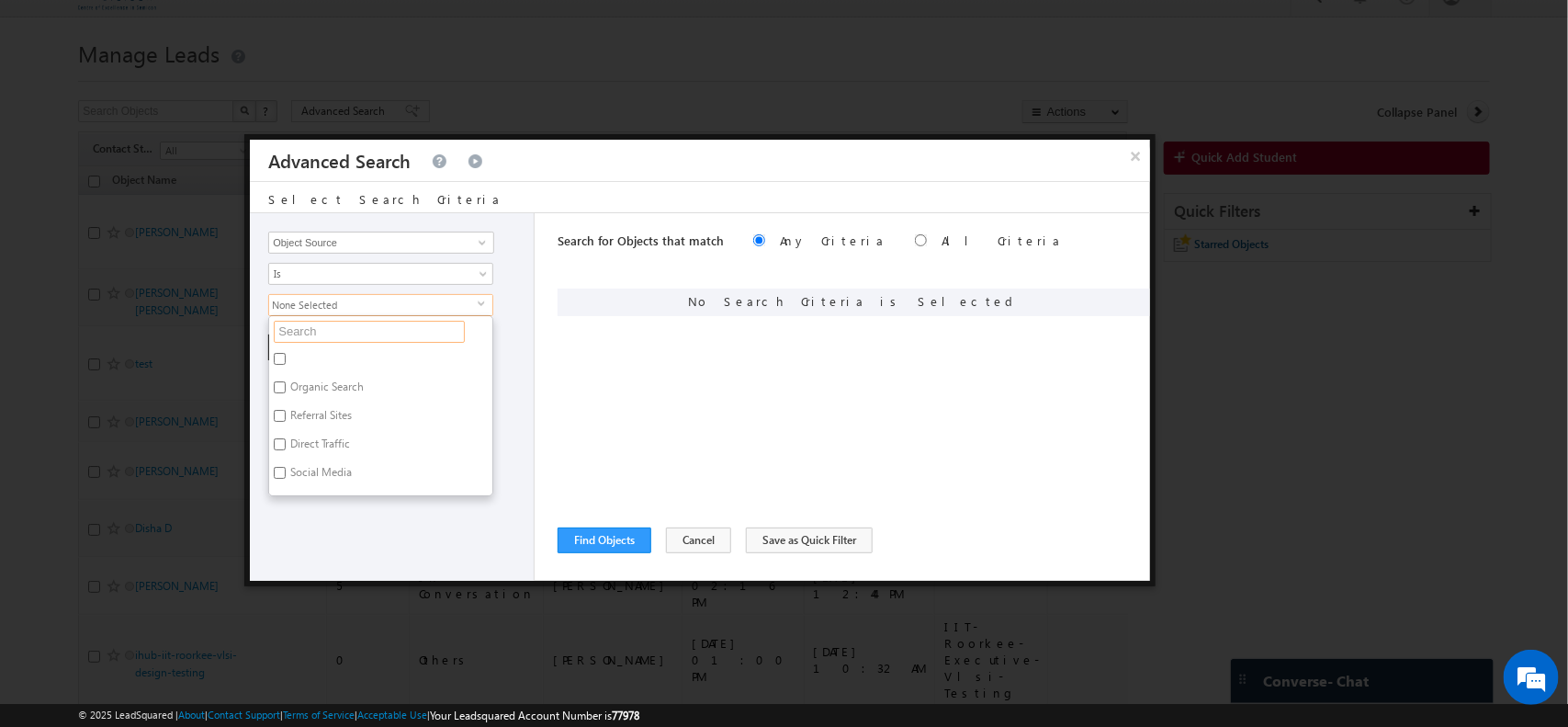
click at [342, 328] on input "text" at bounding box center [369, 332] width 191 height 22
type input "s"
type input "shin"
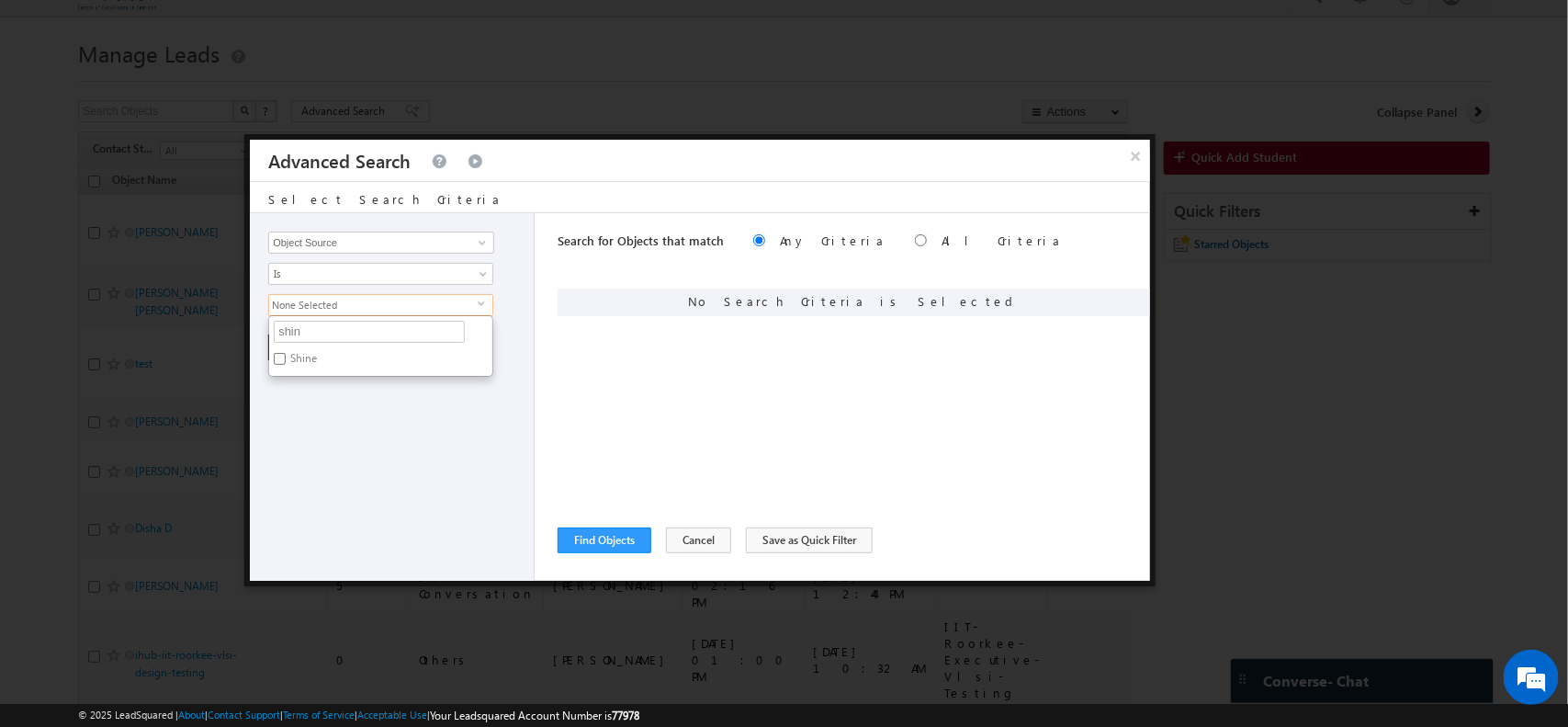
type input "shine"
click at [285, 350] on label "Shine" at bounding box center [302, 362] width 66 height 29
click at [285, 353] on input "Shine" at bounding box center [279, 358] width 12 height 12
checkbox input "true"
click at [421, 432] on div "Opportunity Type Object Activity Task Sales Group Prospect Id Academic Remarks …" at bounding box center [392, 397] width 285 height 368
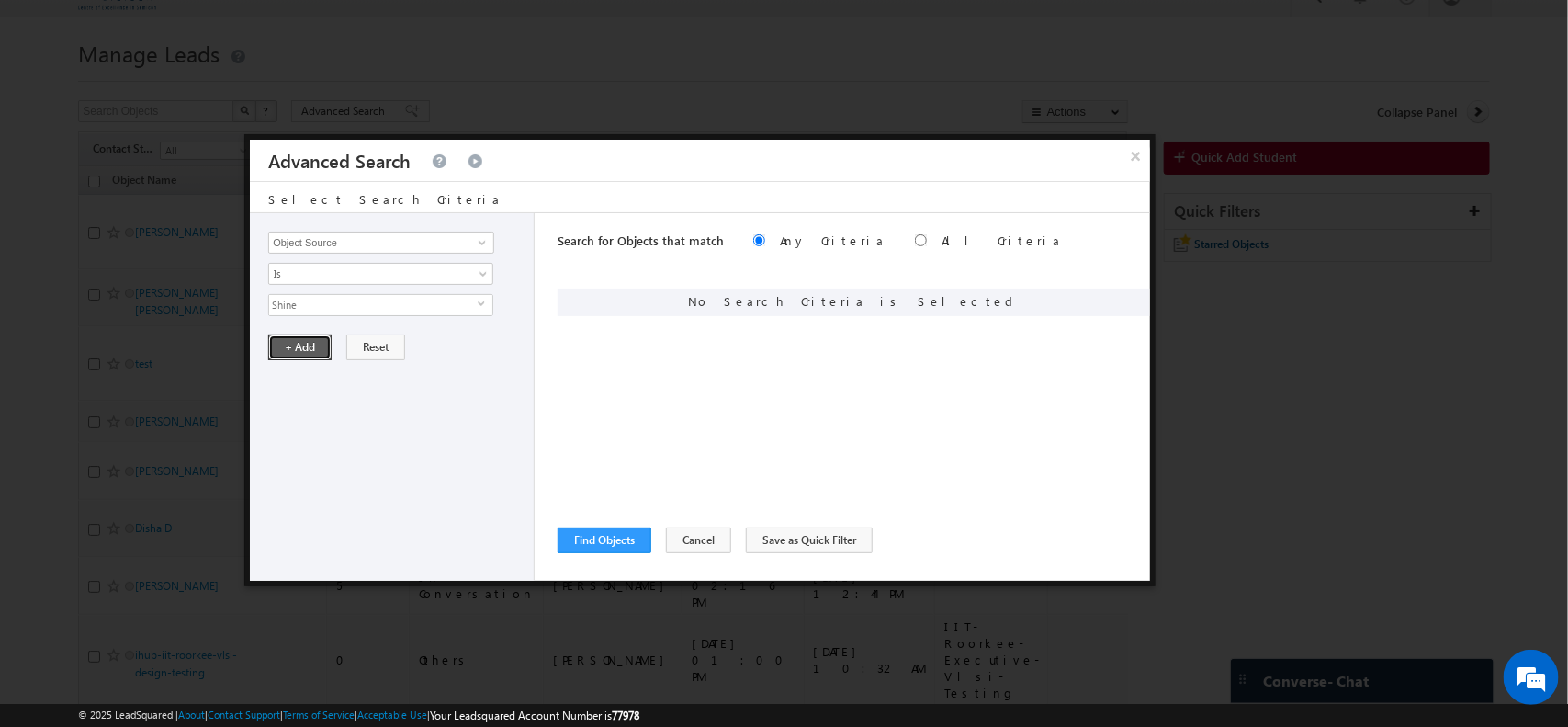
click at [319, 355] on button "+ Add" at bounding box center [300, 347] width 64 height 26
click at [580, 531] on button "Find Objects" at bounding box center [604, 540] width 93 height 26
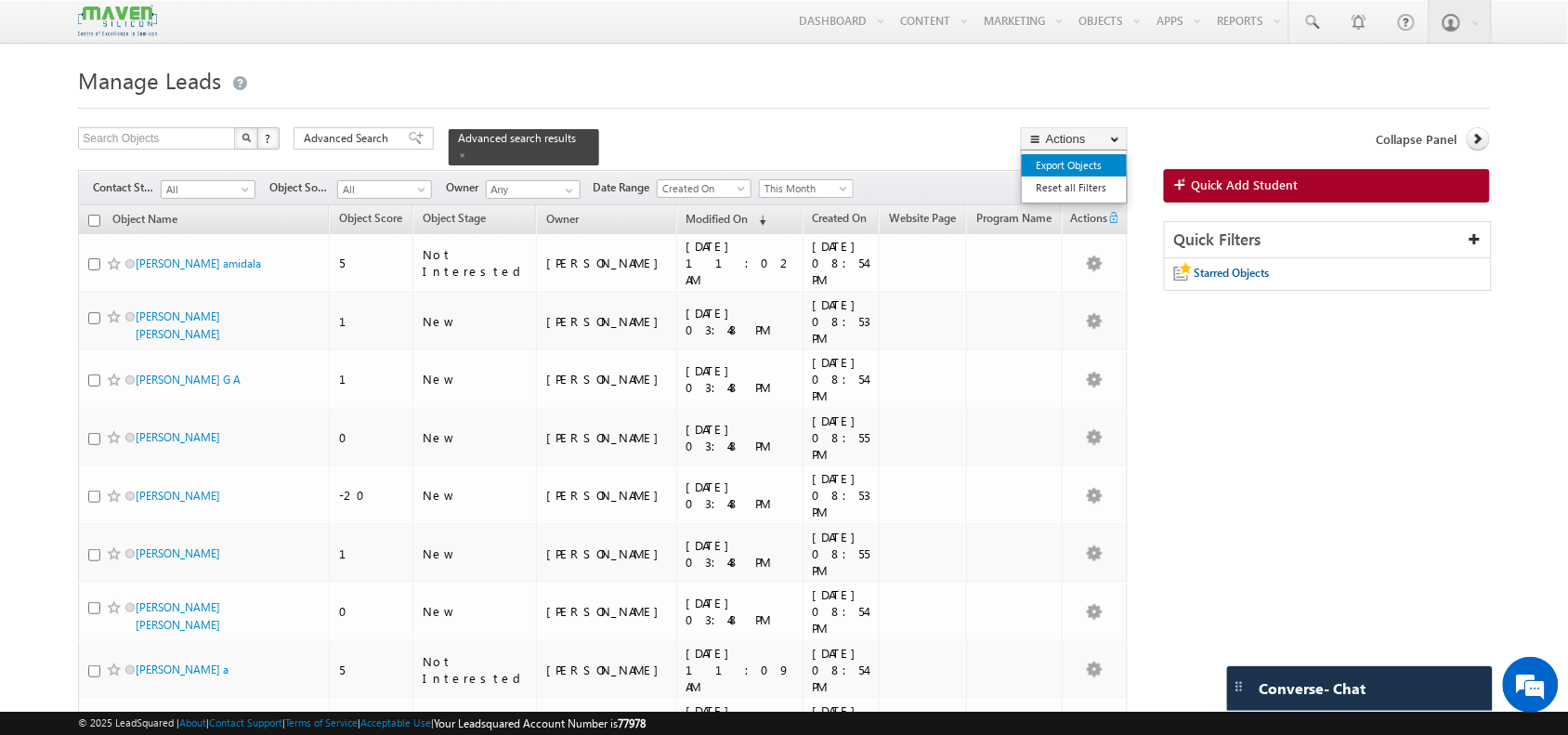
click at [1085, 169] on link "Export Objects" at bounding box center [1074, 165] width 105 height 22
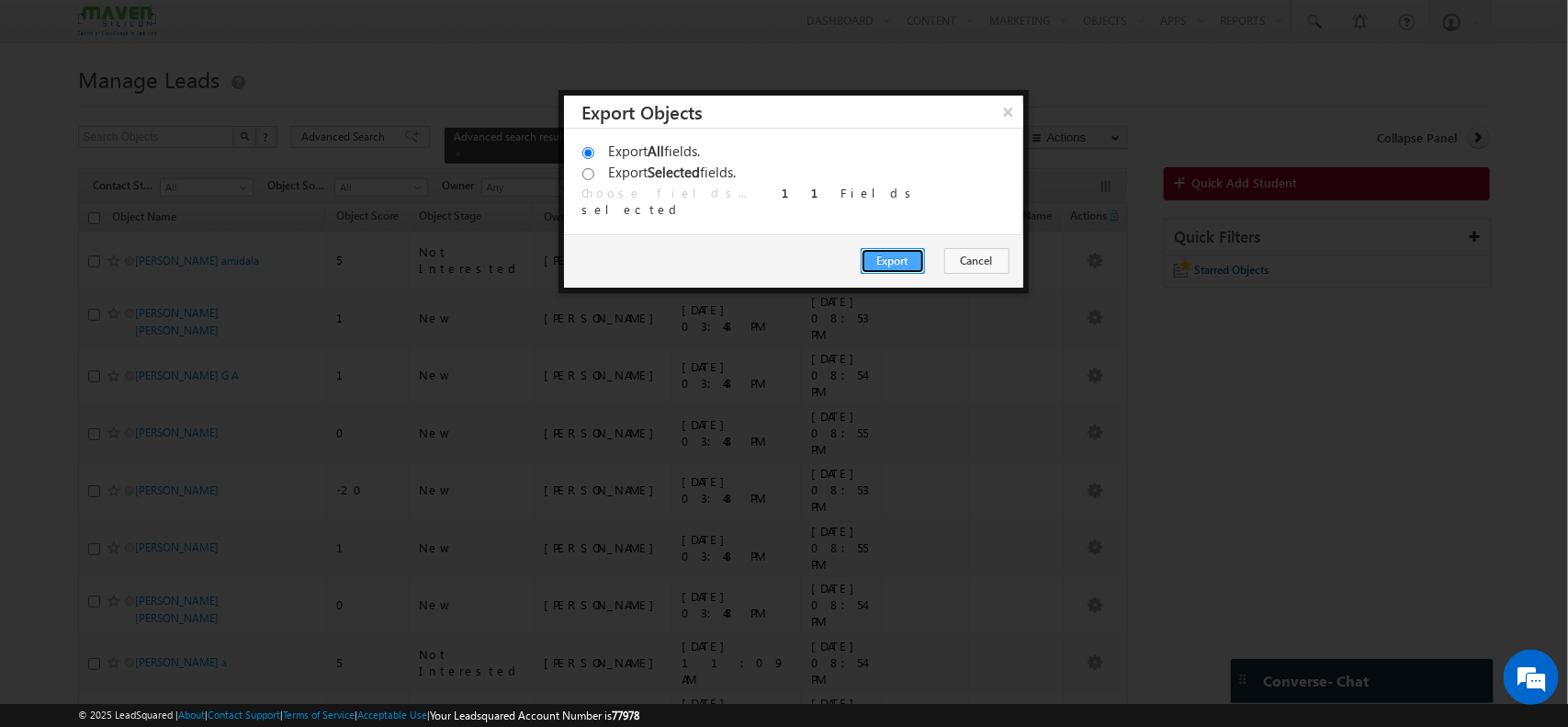
click at [916, 255] on button "Export" at bounding box center [894, 260] width 65 height 26
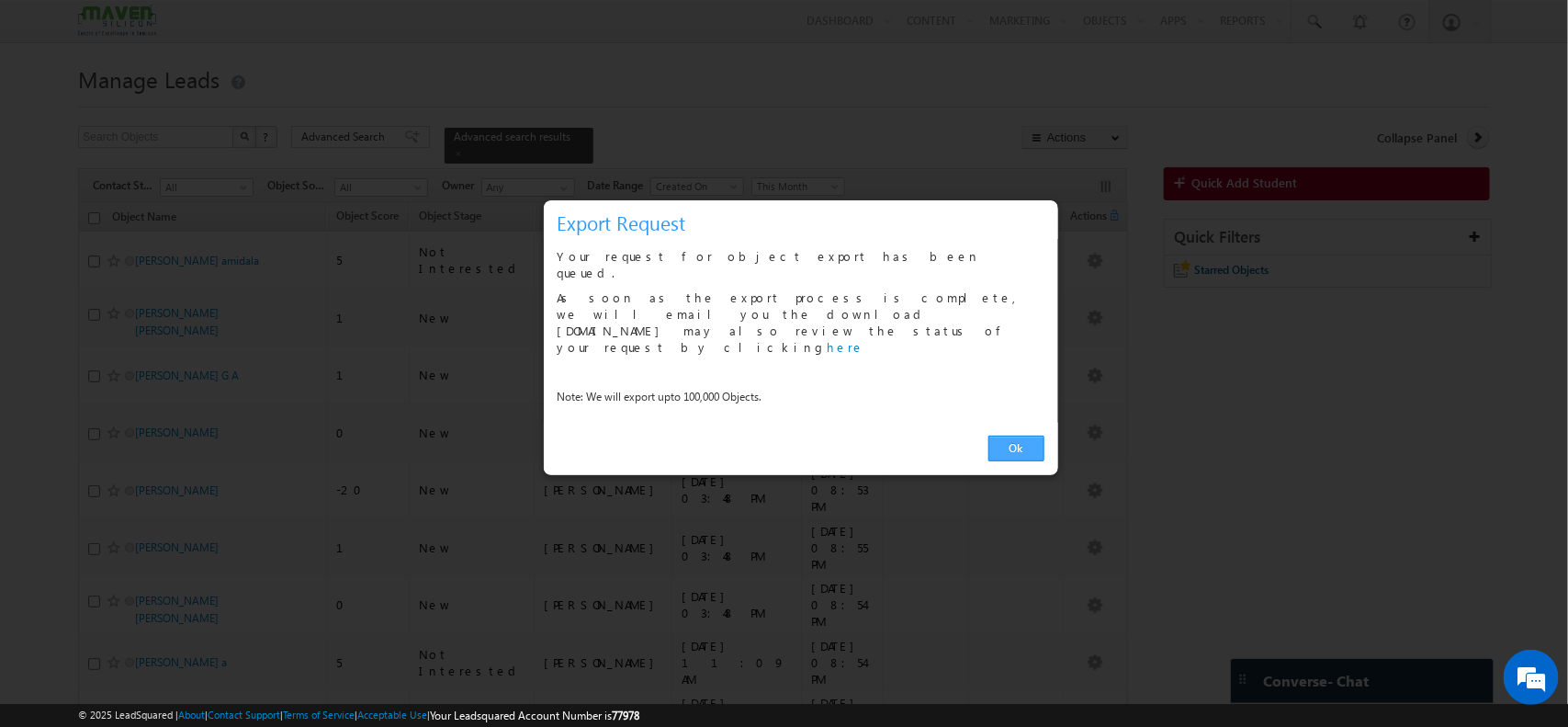
click at [1015, 435] on link "Ok" at bounding box center [1016, 448] width 56 height 26
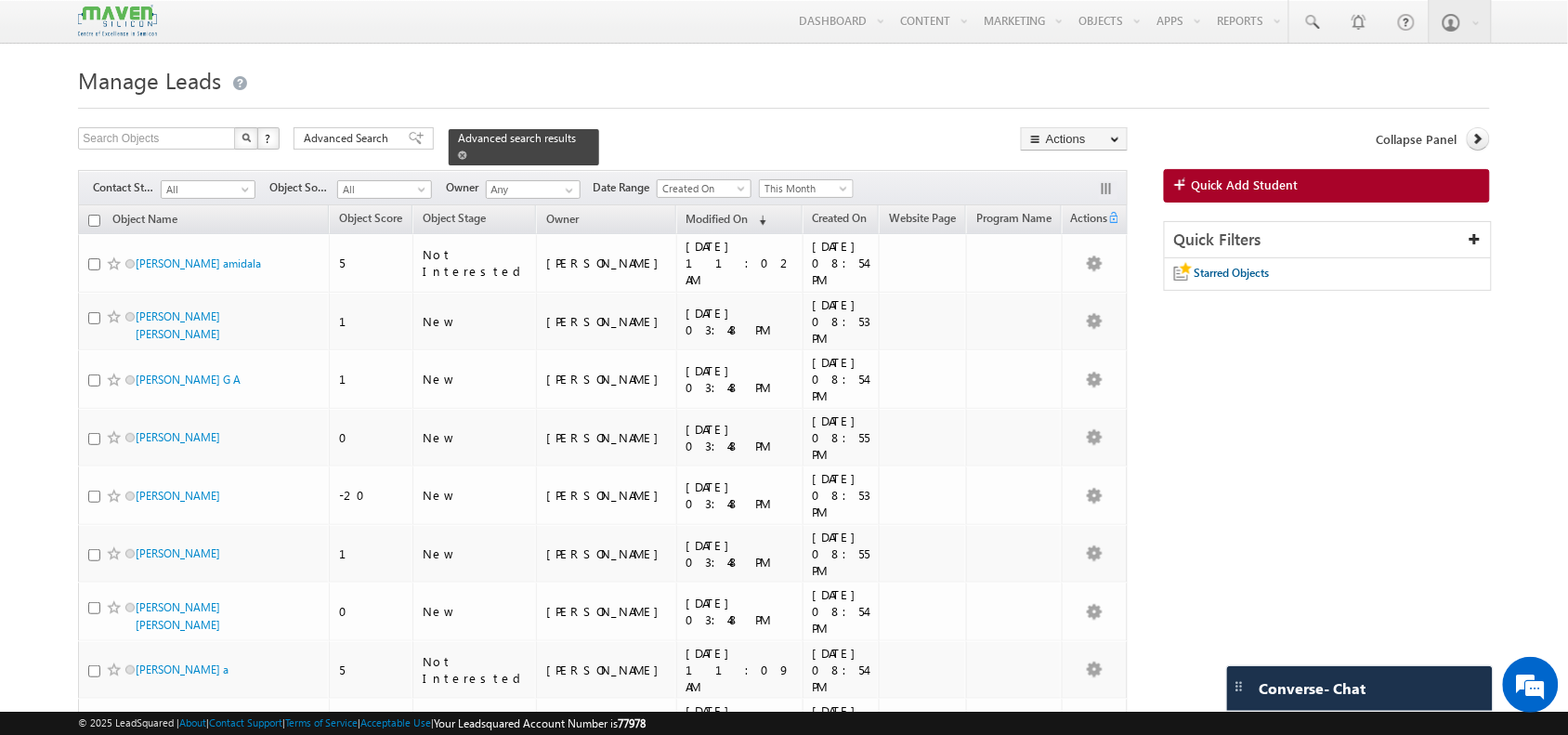
click at [467, 150] on span at bounding box center [462, 155] width 10 height 10
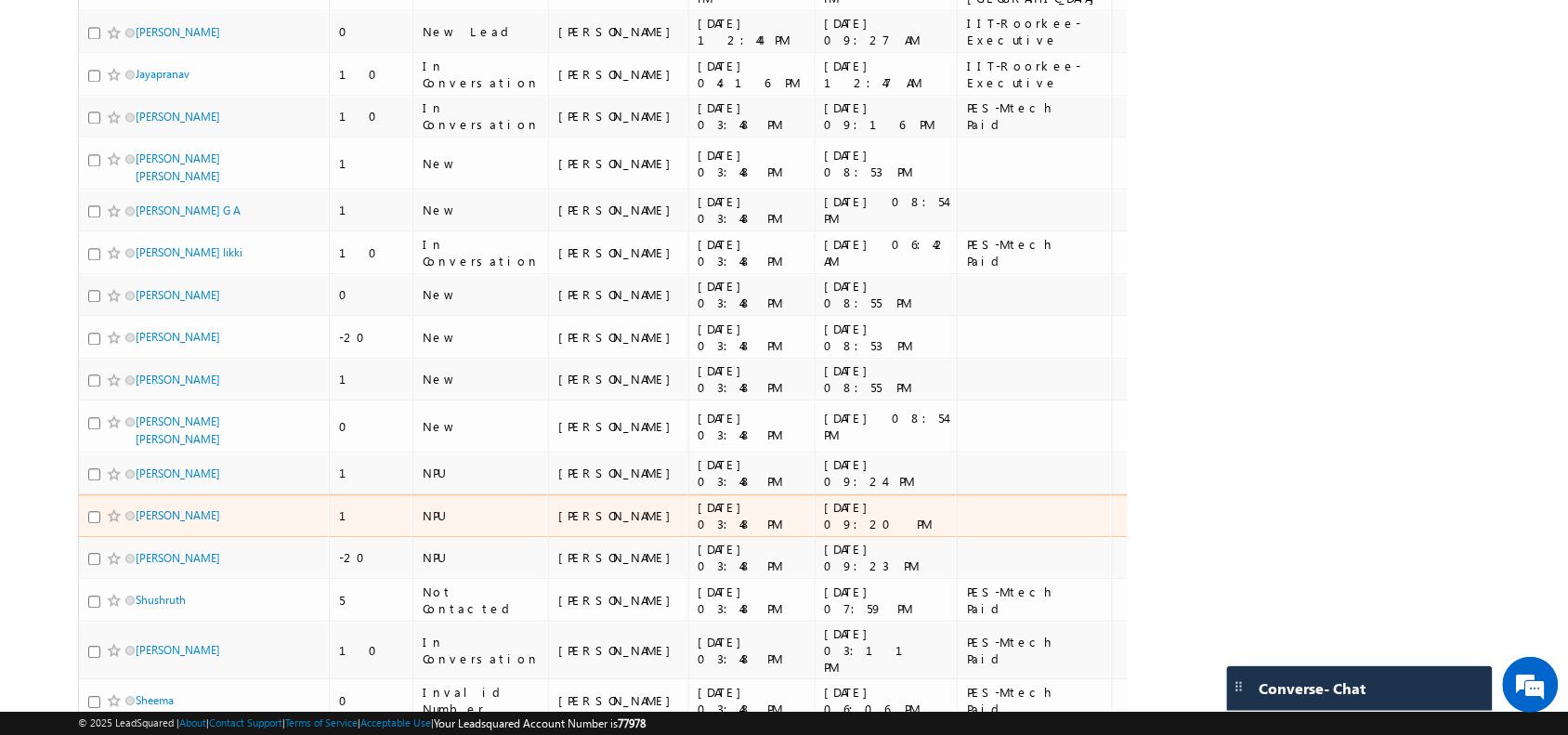
scroll to position [1062, 0]
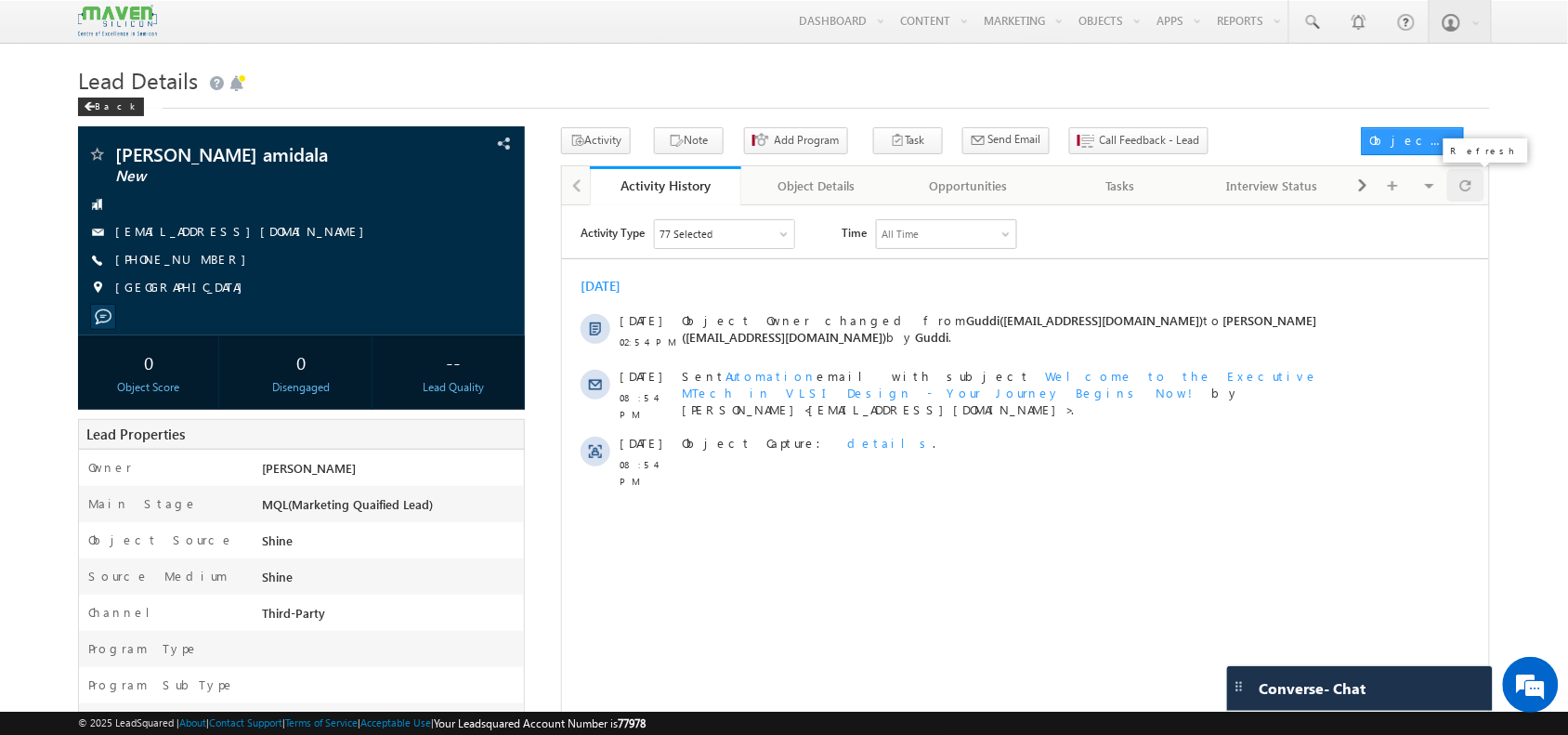
click at [1468, 193] on span at bounding box center [1466, 186] width 12 height 33
click at [1100, 146] on span "Call Feedback - Lead" at bounding box center [1150, 140] width 100 height 16
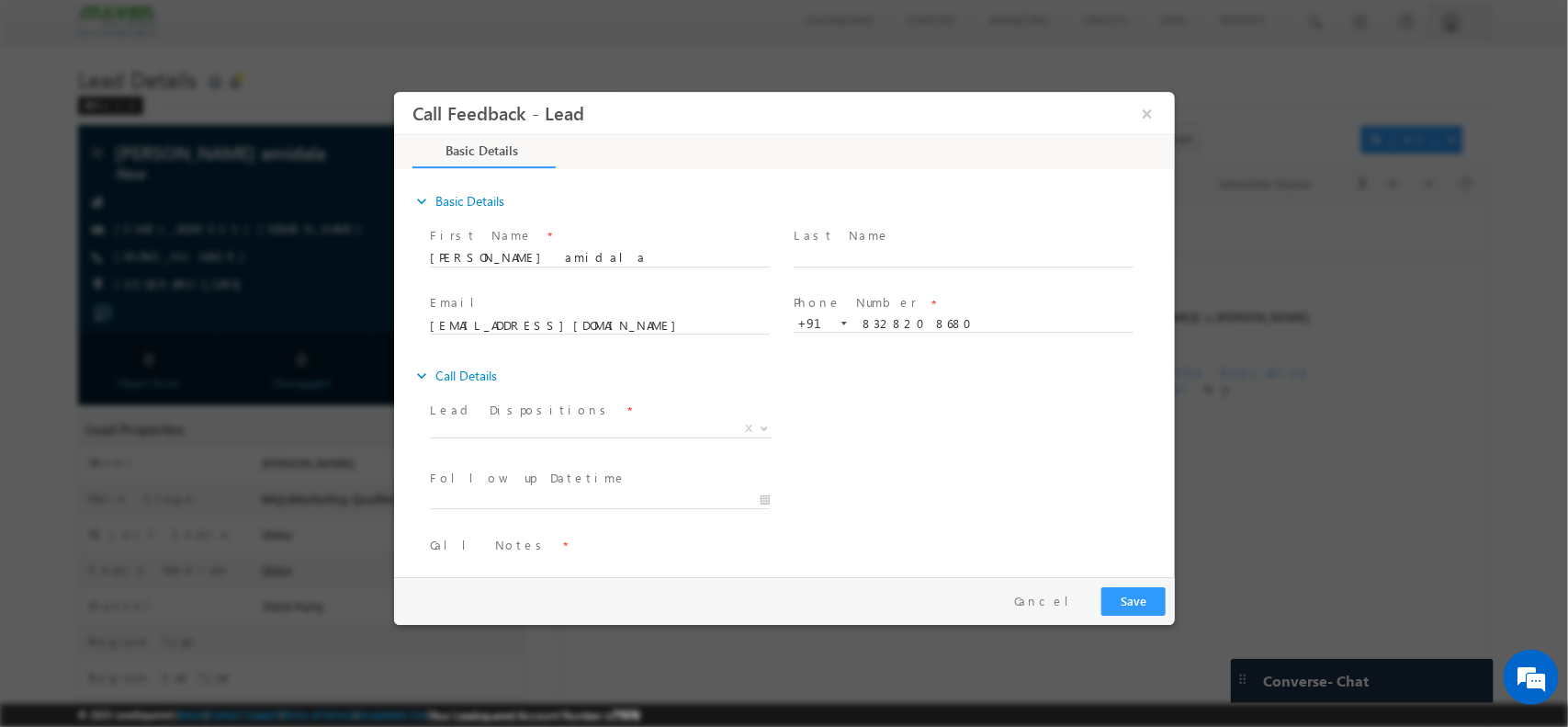
click at [620, 444] on span at bounding box center [598, 450] width 339 height 20
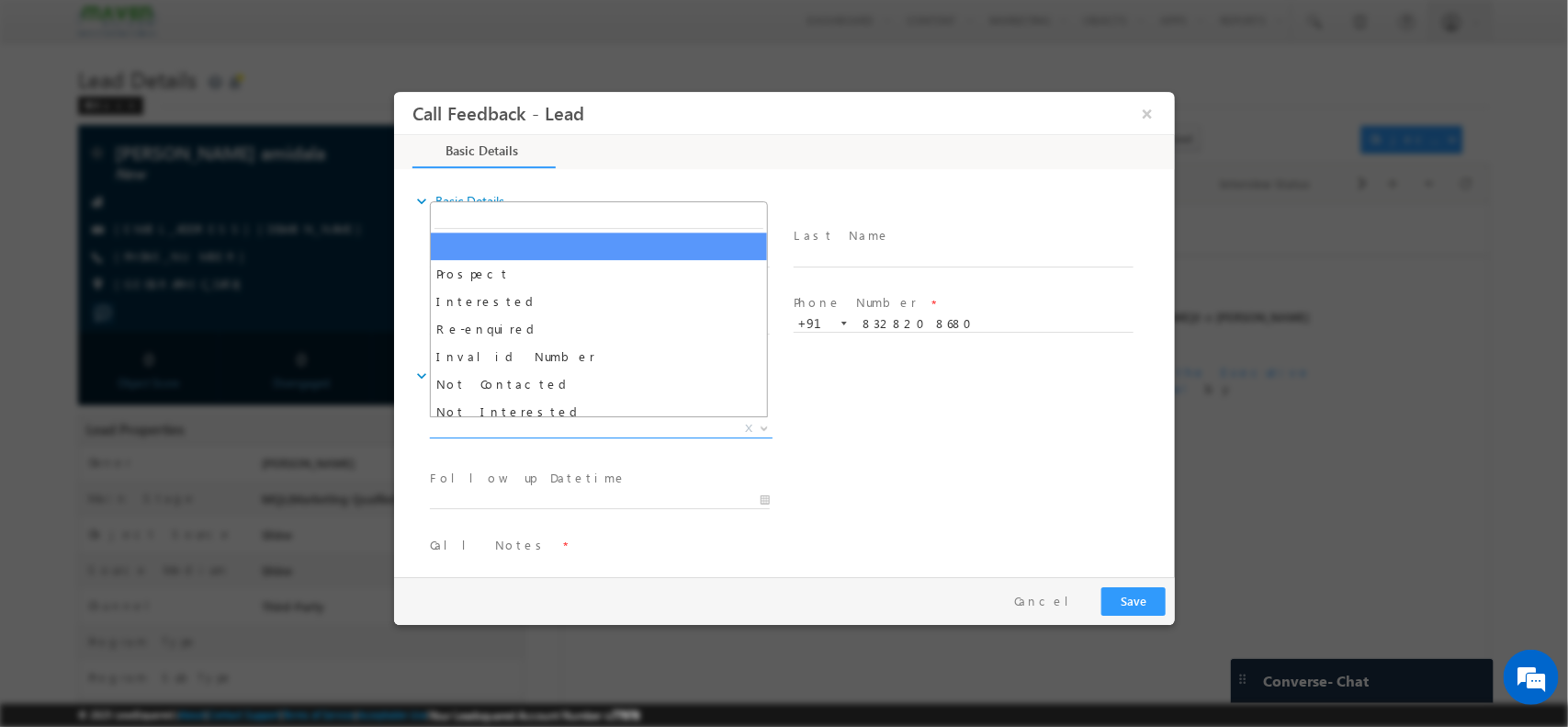
click at [577, 423] on span "X" at bounding box center [600, 428] width 343 height 18
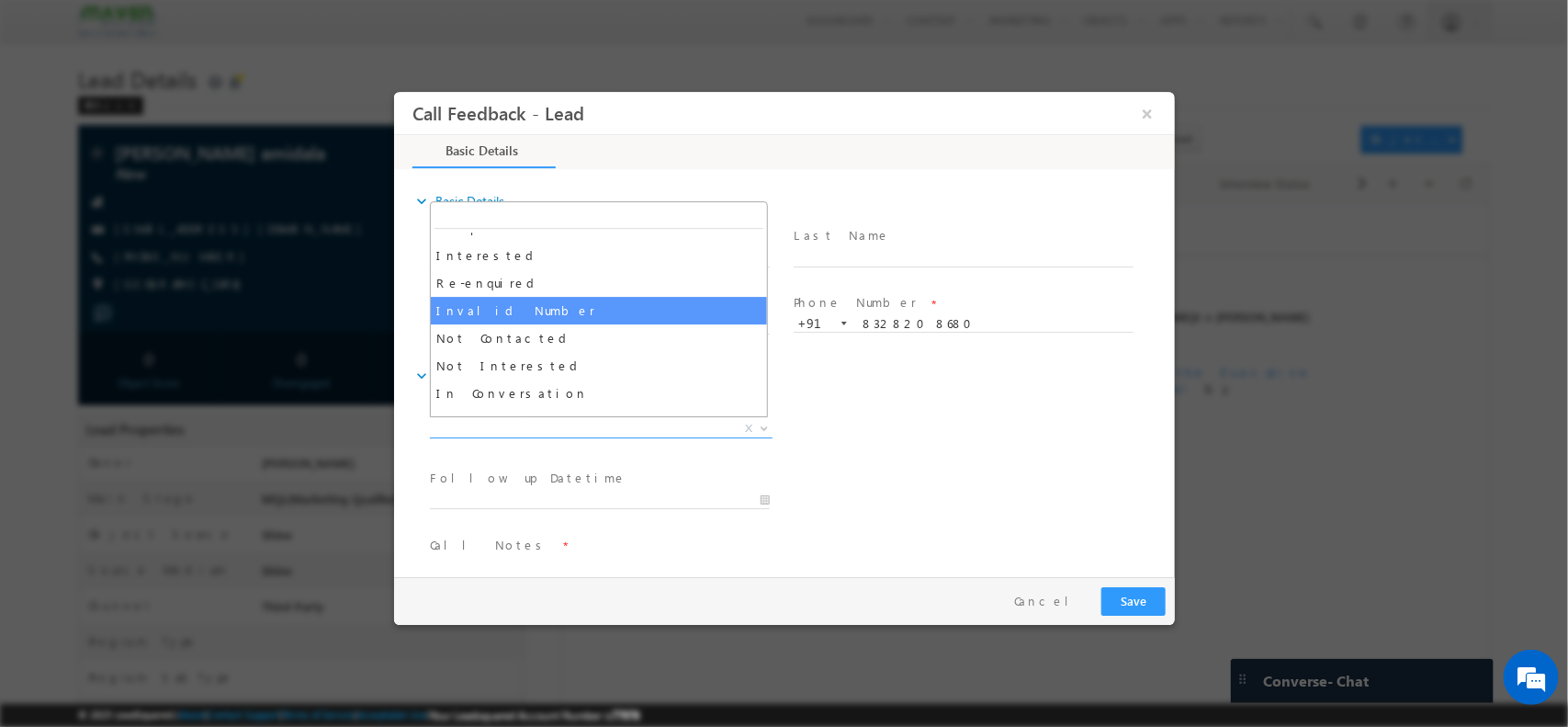
scroll to position [56, 0]
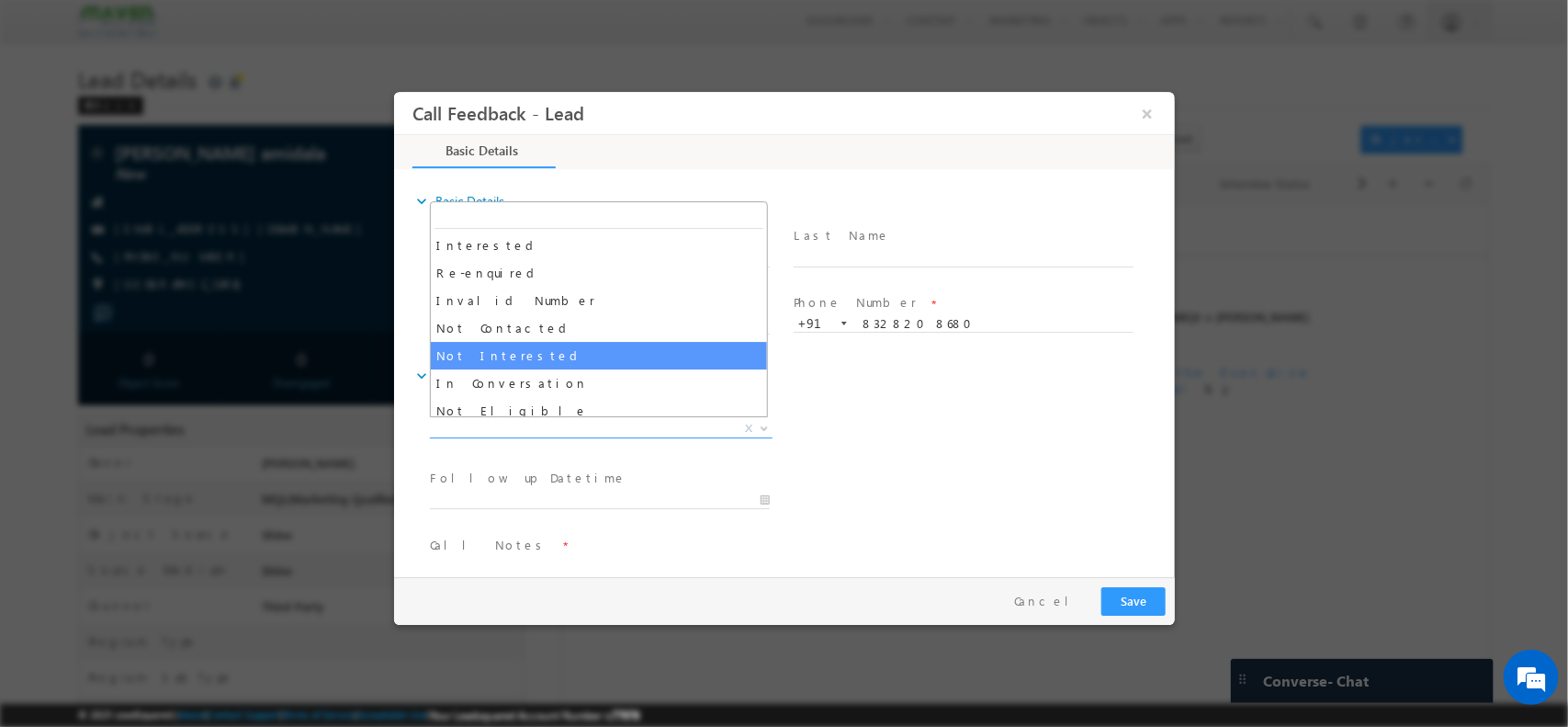
select select "Not Interested"
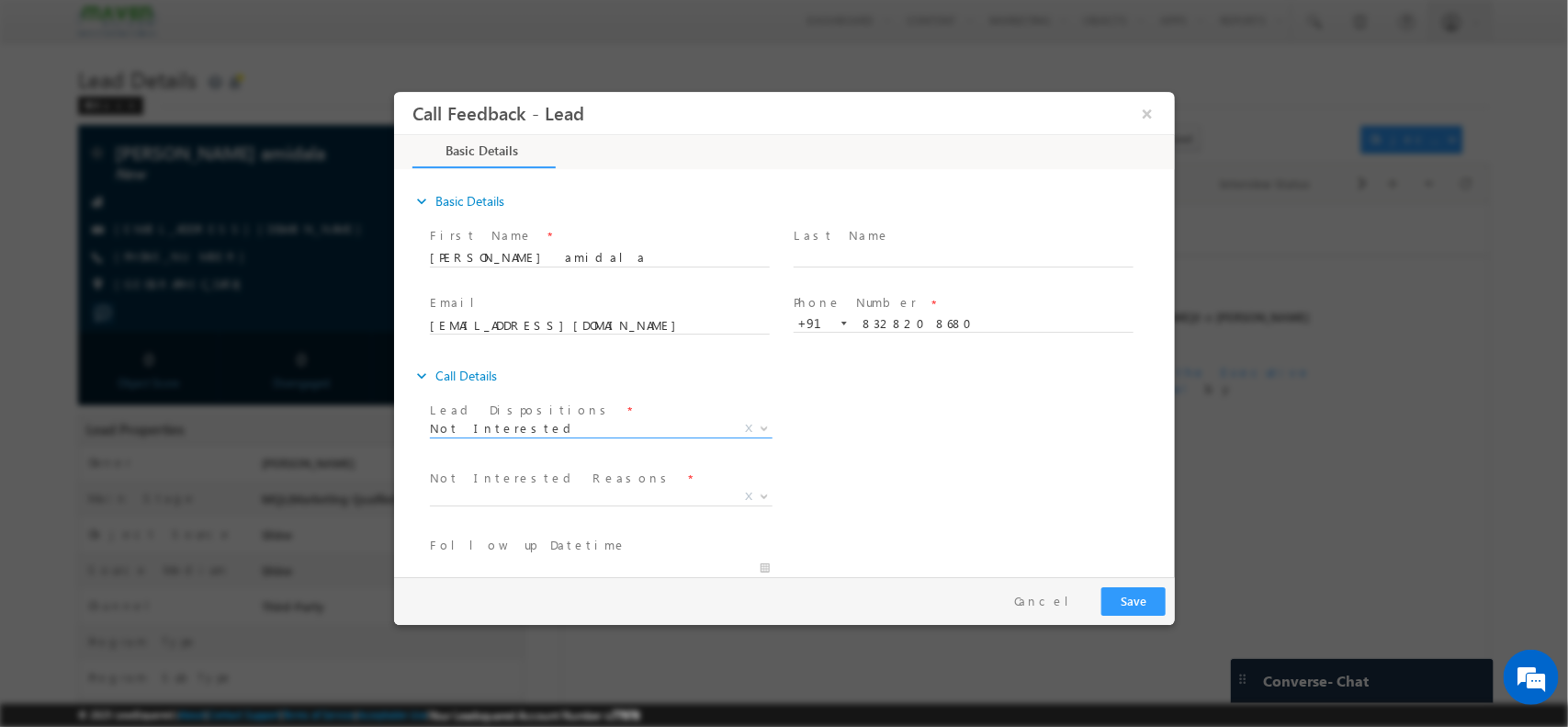
scroll to position [167, 0]
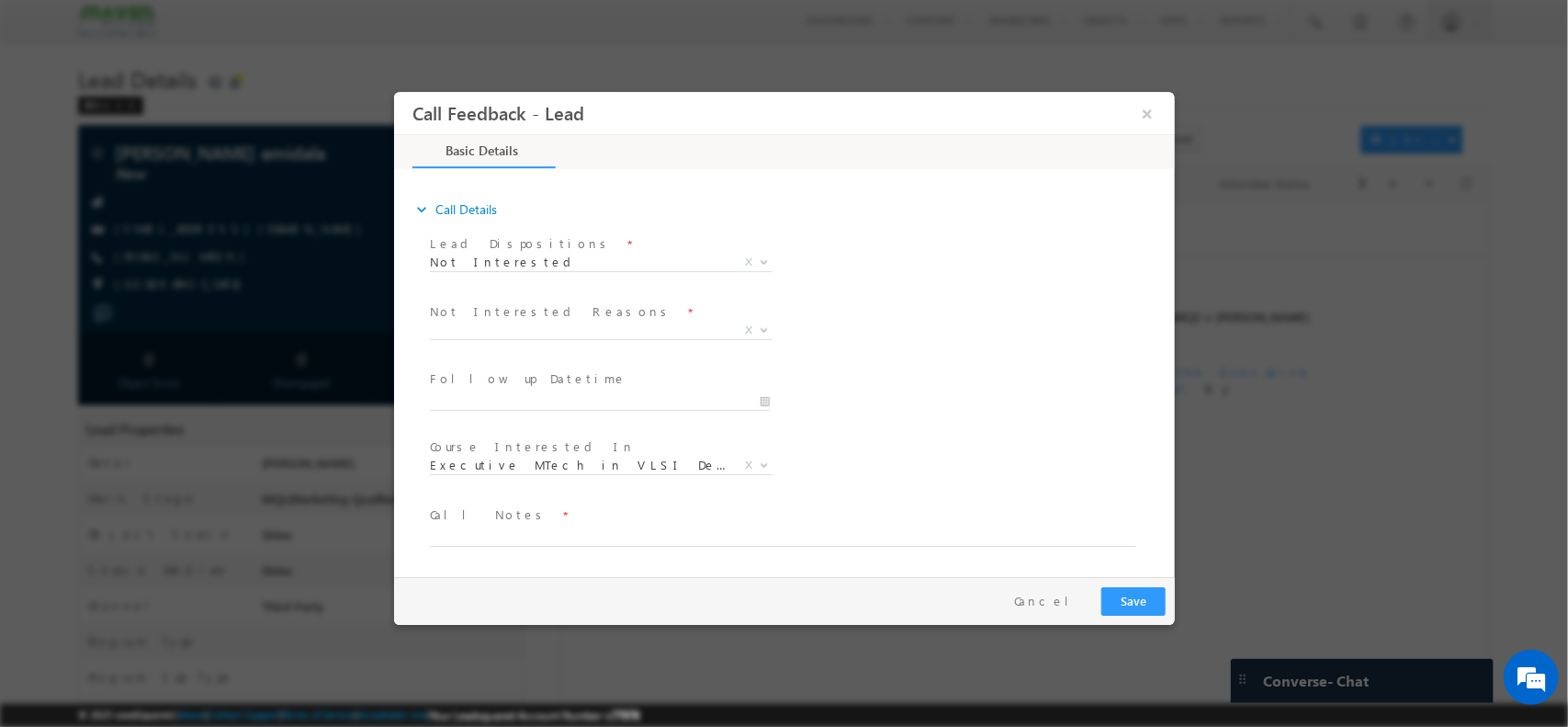
drag, startPoint x: 540, startPoint y: 344, endPoint x: 513, endPoint y: 333, distance: 29.2
click at [513, 333] on span "Distance Issue Financial Issue Company Sponsored Course Not Available DND Enrol…" at bounding box center [607, 333] width 356 height 22
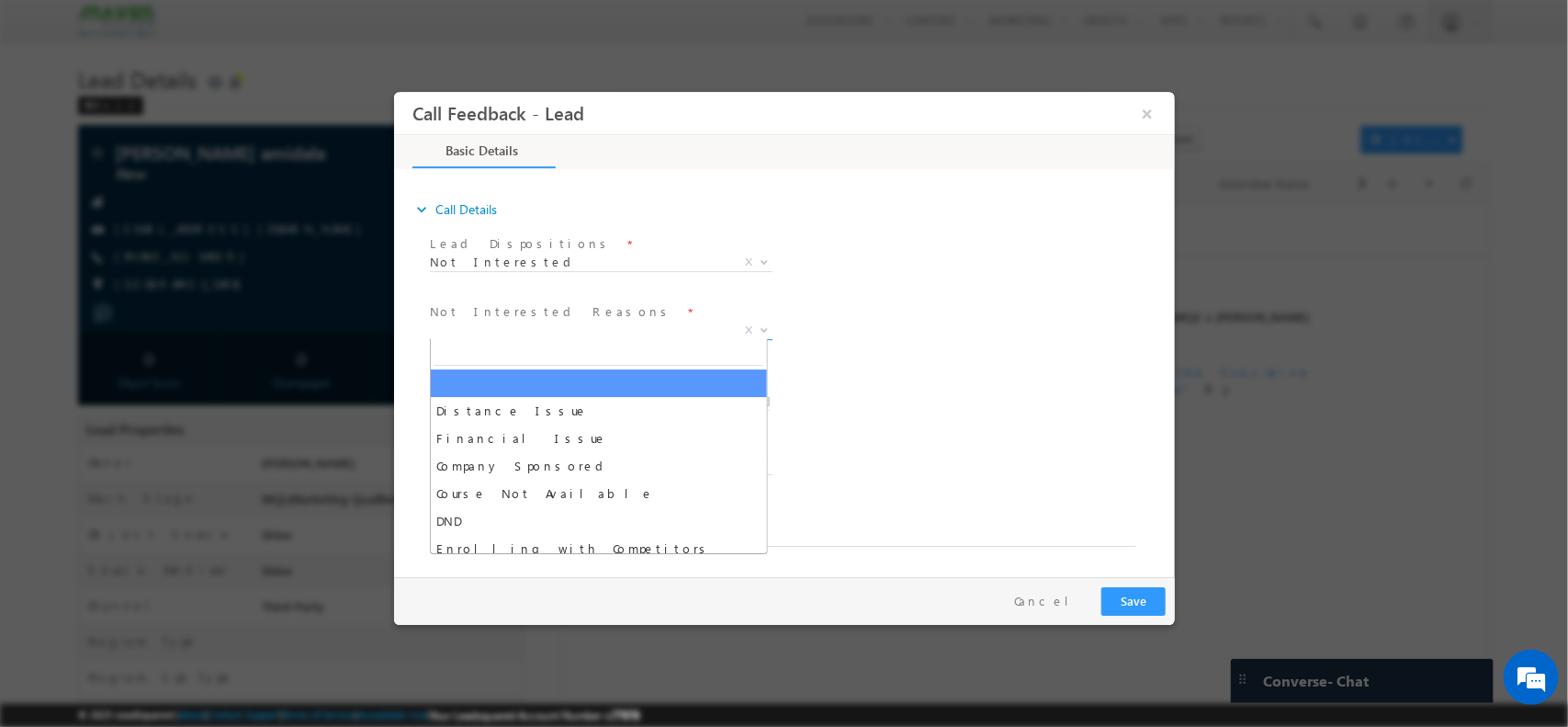
click at [513, 333] on span "X" at bounding box center [600, 330] width 343 height 18
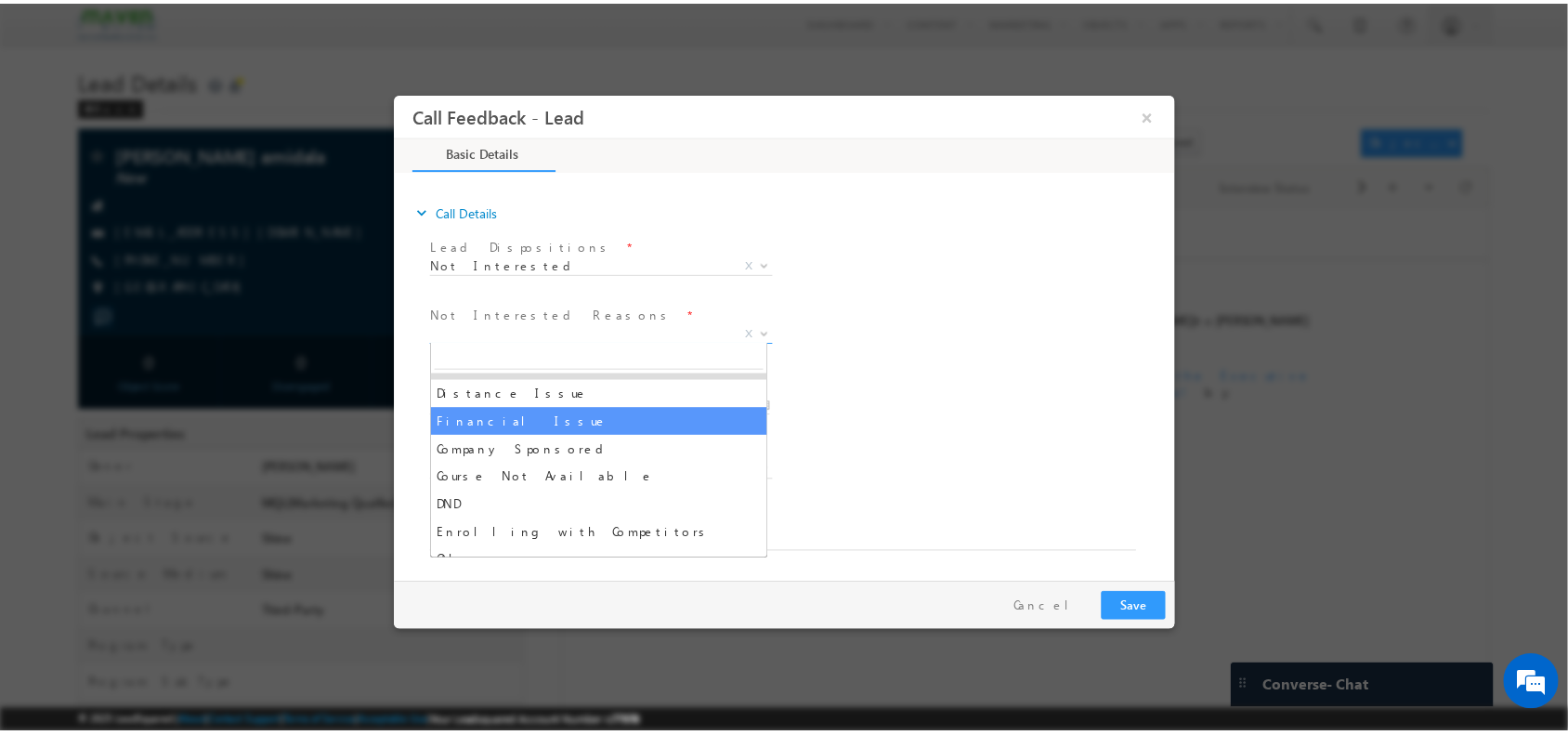
scroll to position [38, 0]
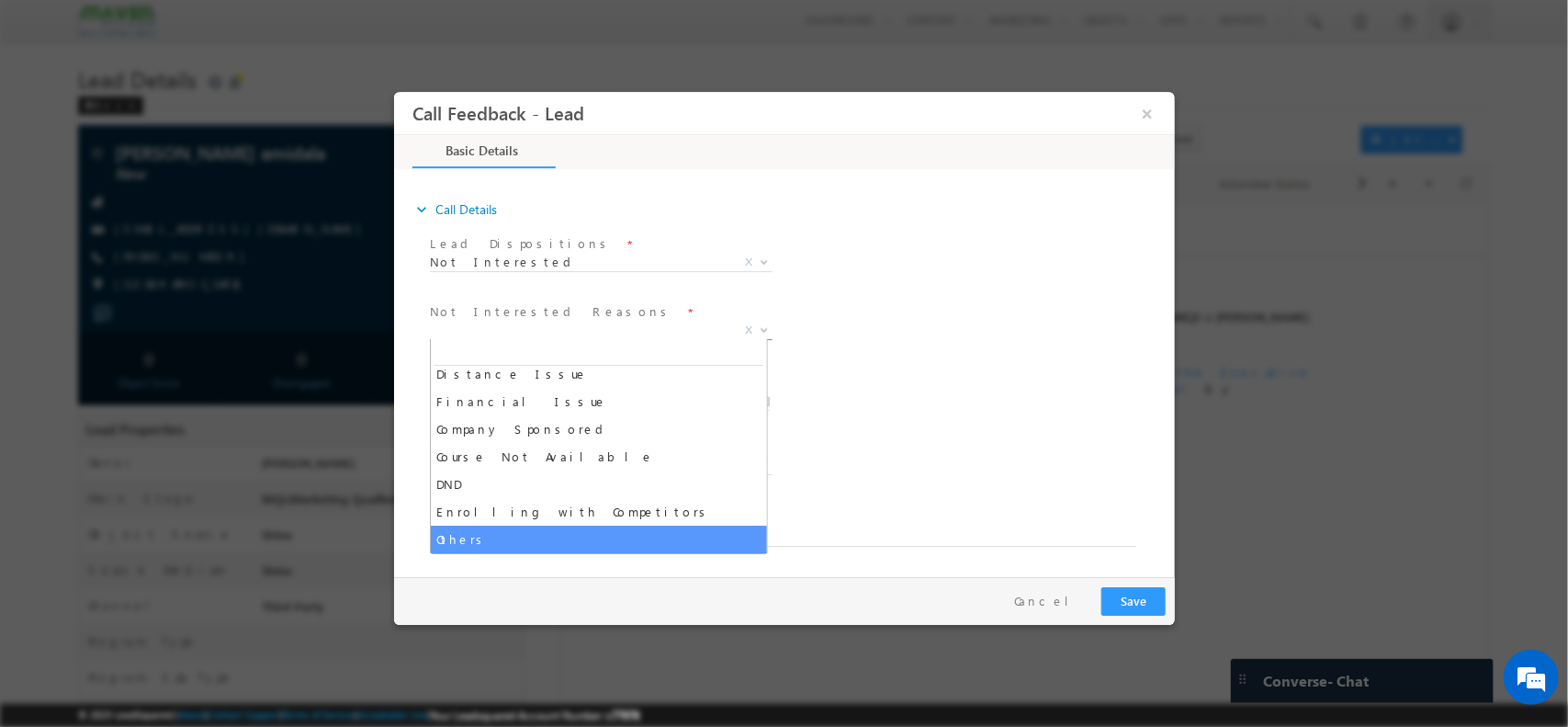
select select "Others"
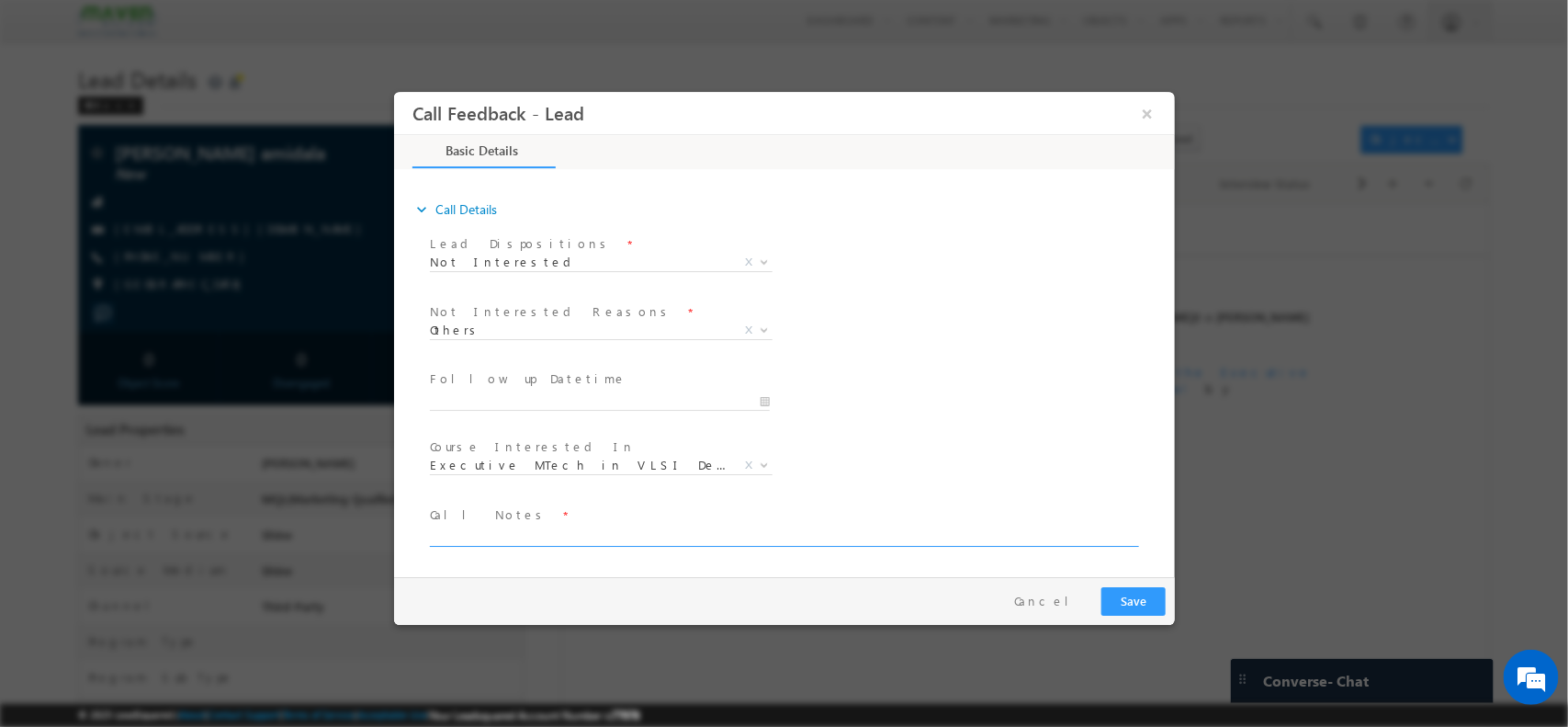
click at [573, 525] on textarea at bounding box center [782, 535] width 707 height 21
type textarea "just checking details"
click at [1119, 586] on div "Pay & Save Save Cancel" at bounding box center [788, 600] width 790 height 48
drag, startPoint x: 1119, startPoint y: 586, endPoint x: 1282, endPoint y: 112, distance: 501.2
click at [1119, 586] on button "Save" at bounding box center [1133, 600] width 65 height 29
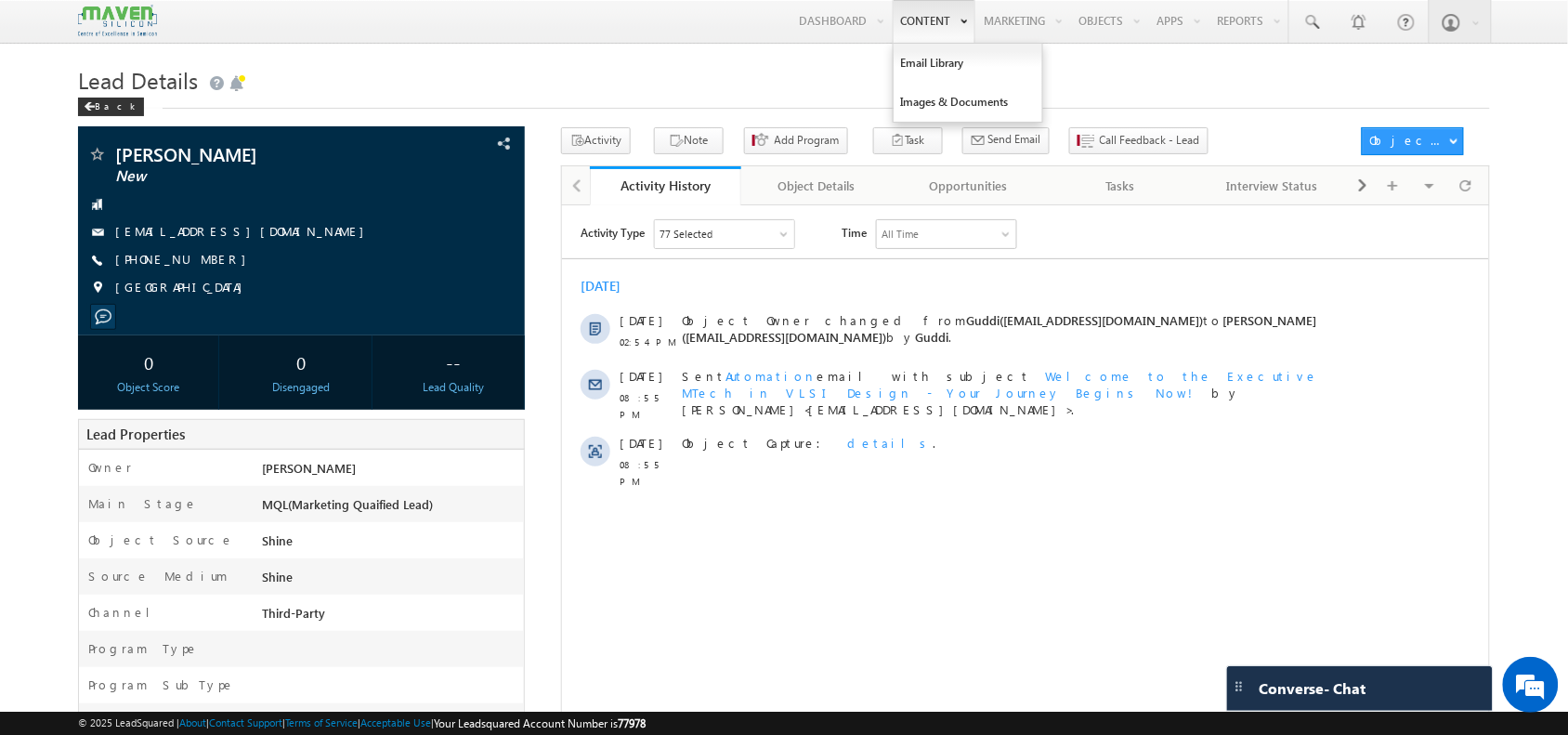
scroll to position [1, 0]
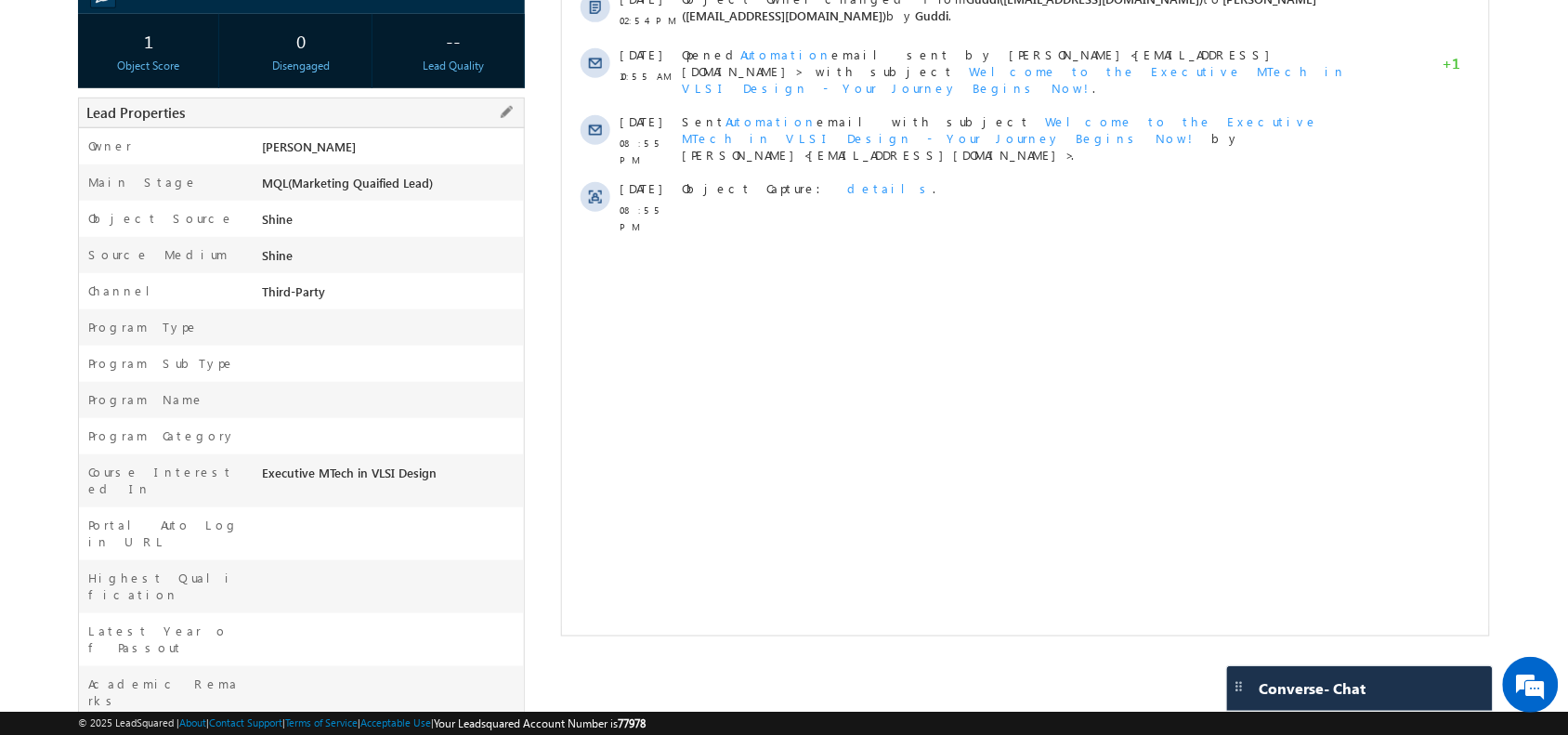
scroll to position [309, 0]
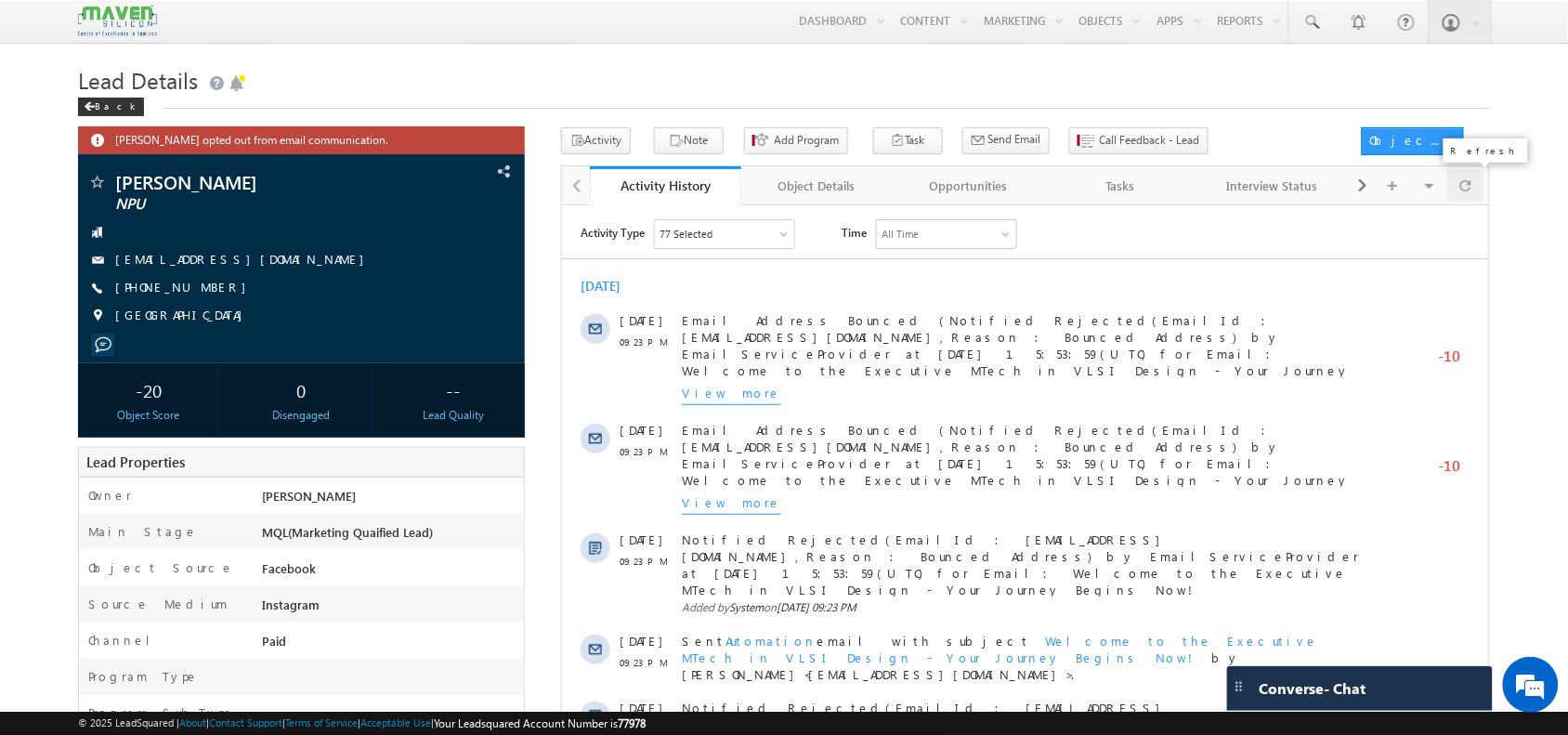
click at [1473, 179] on div at bounding box center [1466, 186] width 37 height 33
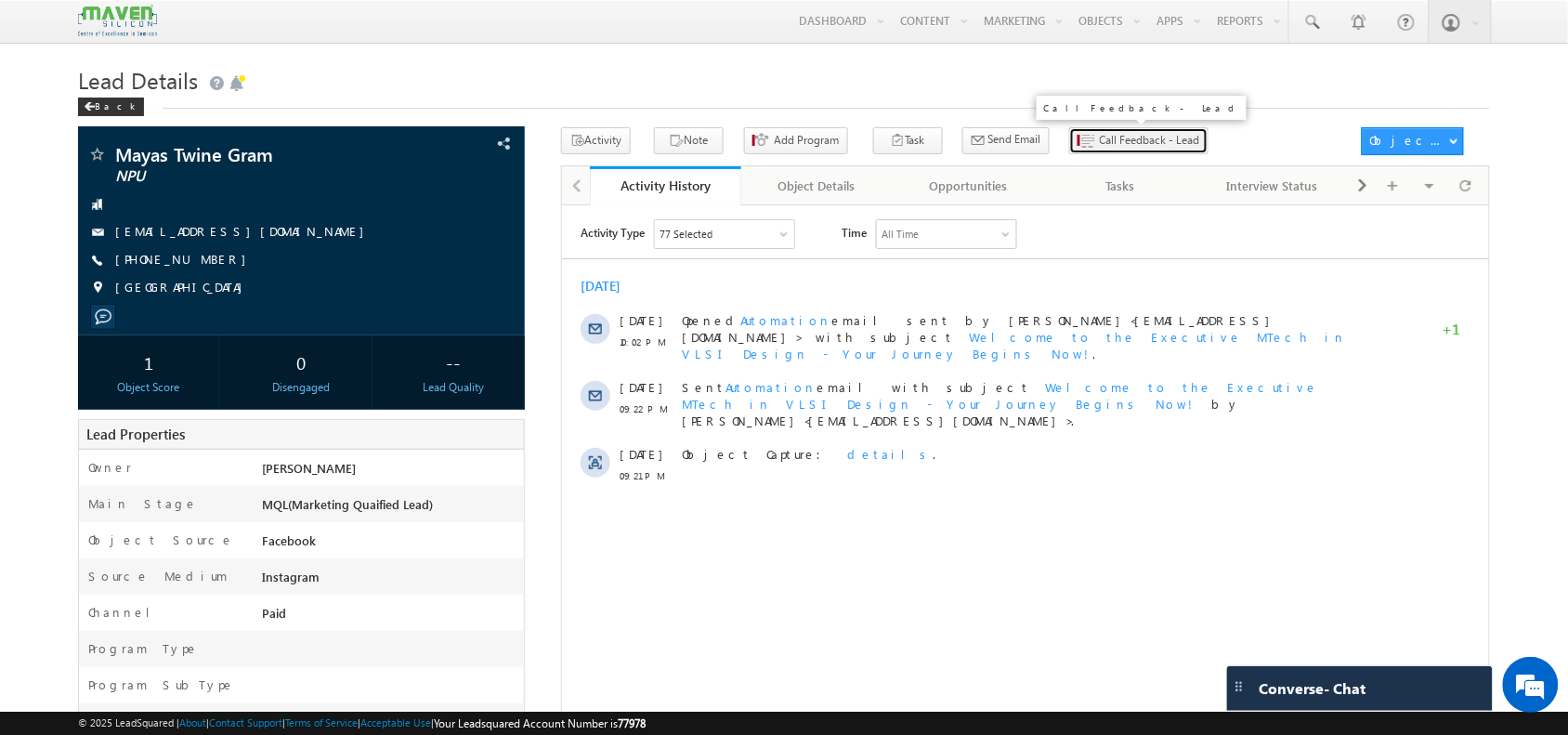
click at [1069, 131] on button "Call Feedback - Lead" at bounding box center [1138, 141] width 140 height 27
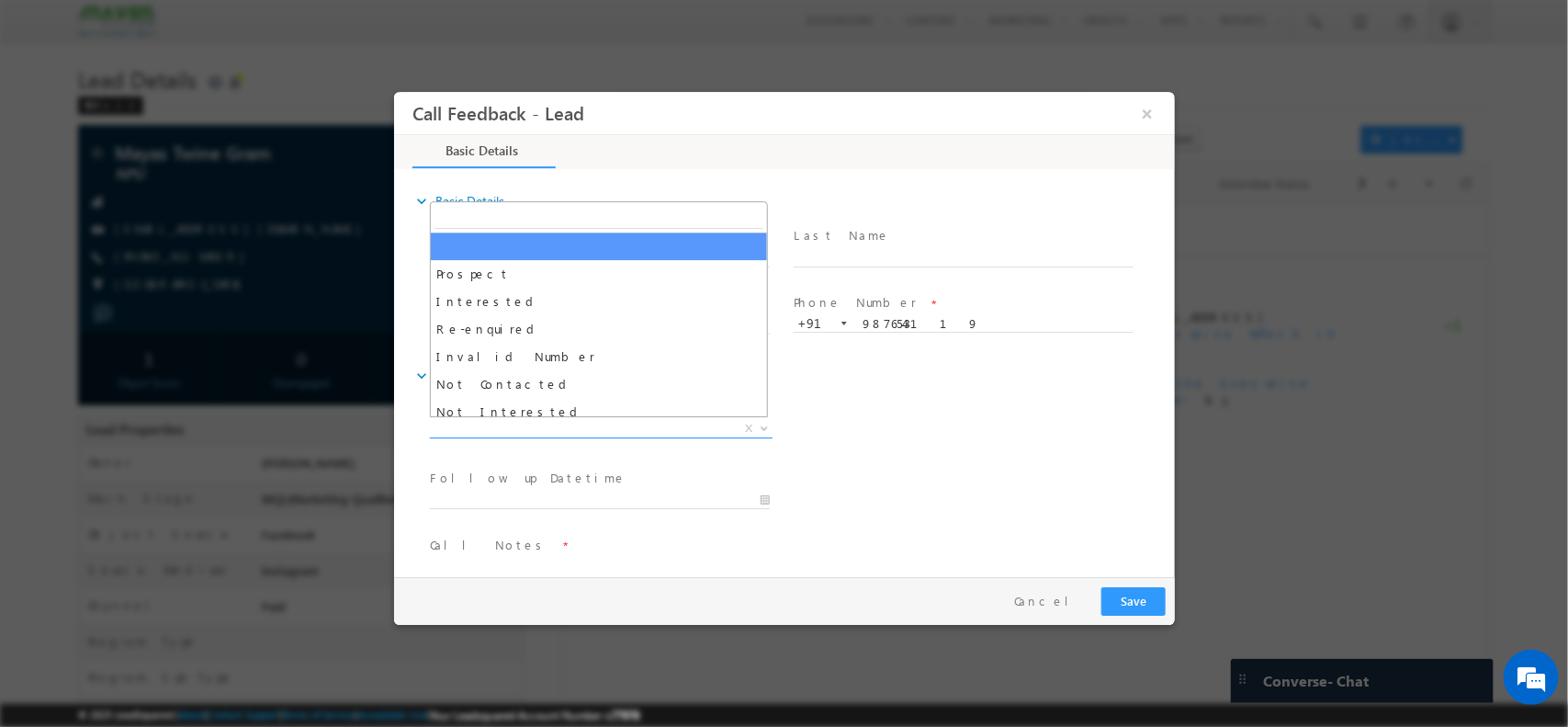
click at [611, 425] on span "X" at bounding box center [600, 428] width 343 height 18
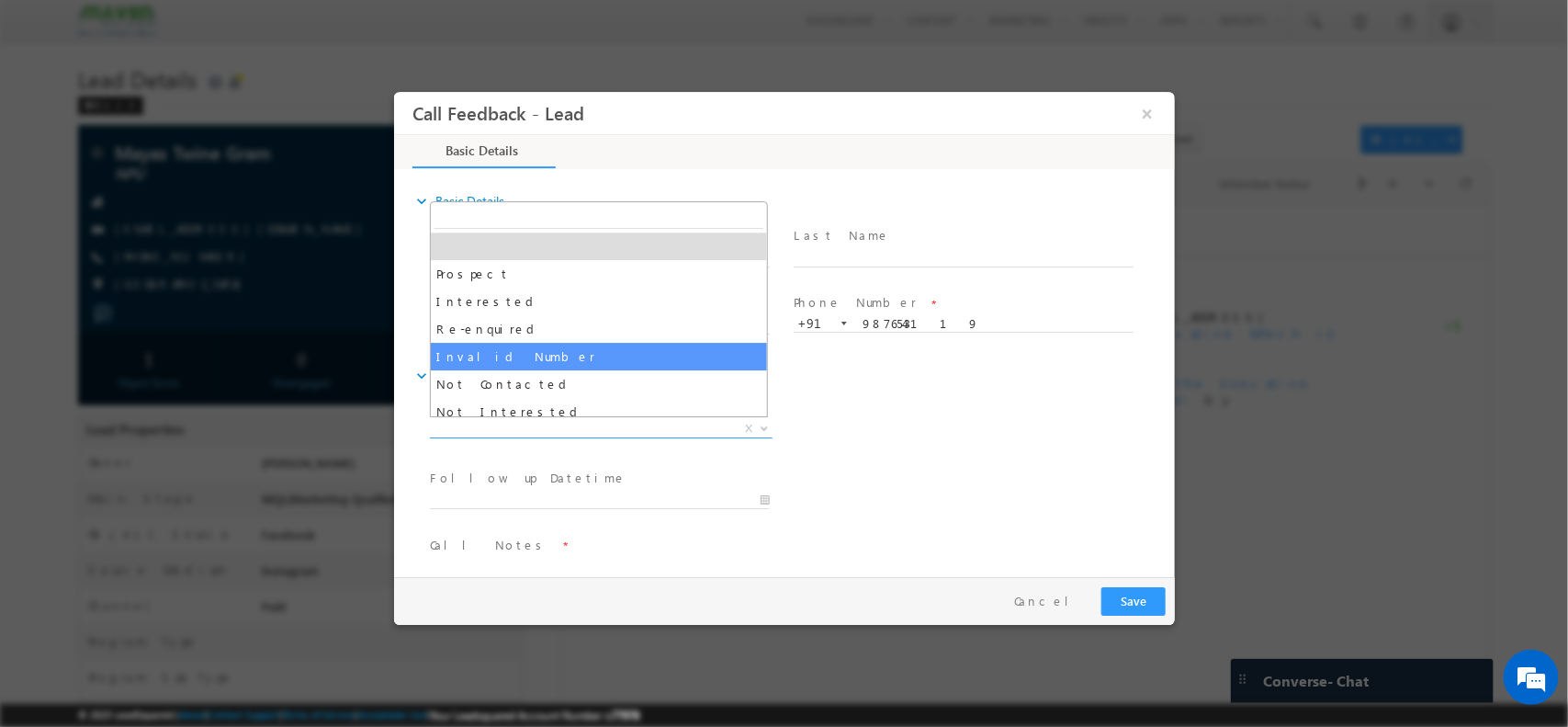
scroll to position [2, 0]
select select "Invalid Number"
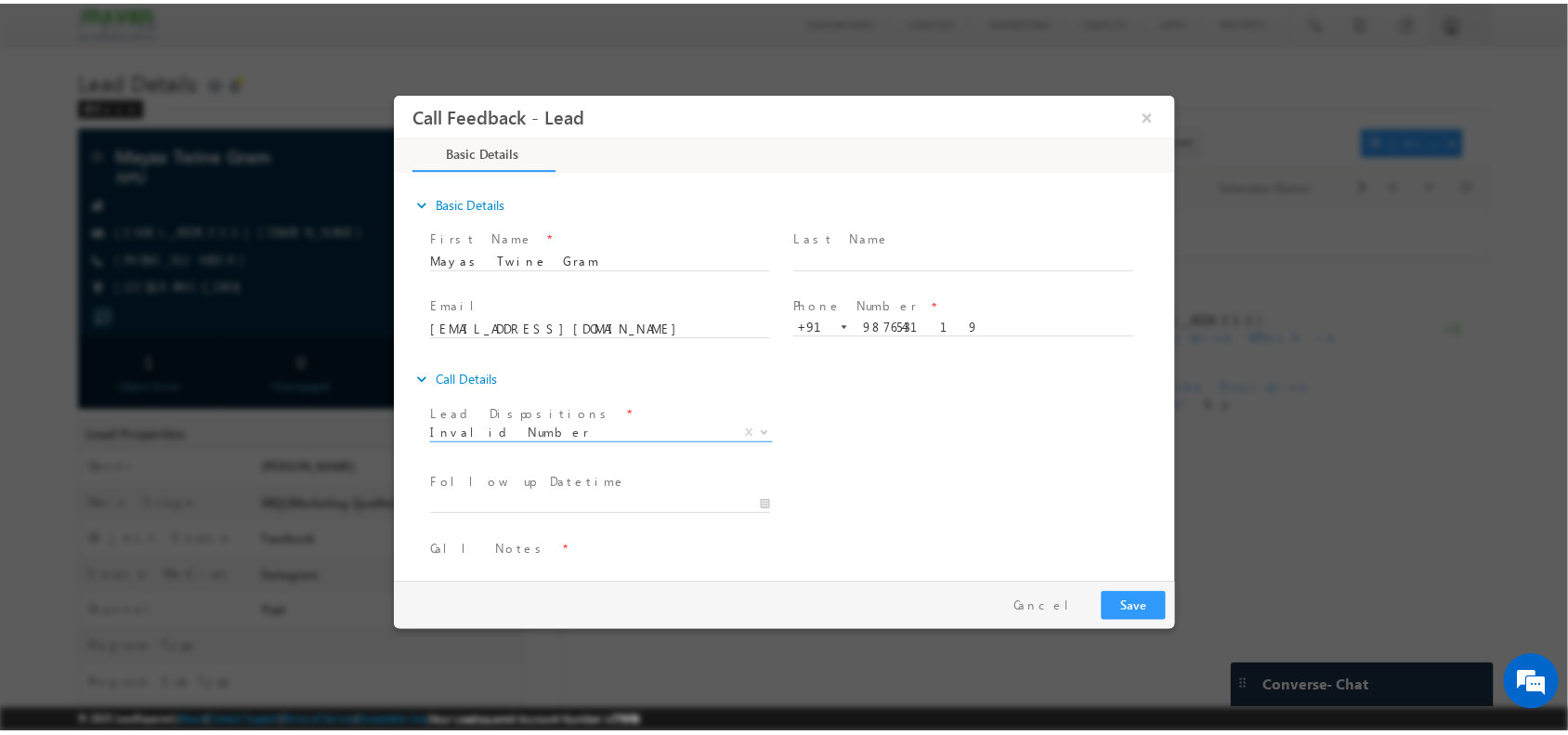
scroll to position [31, 0]
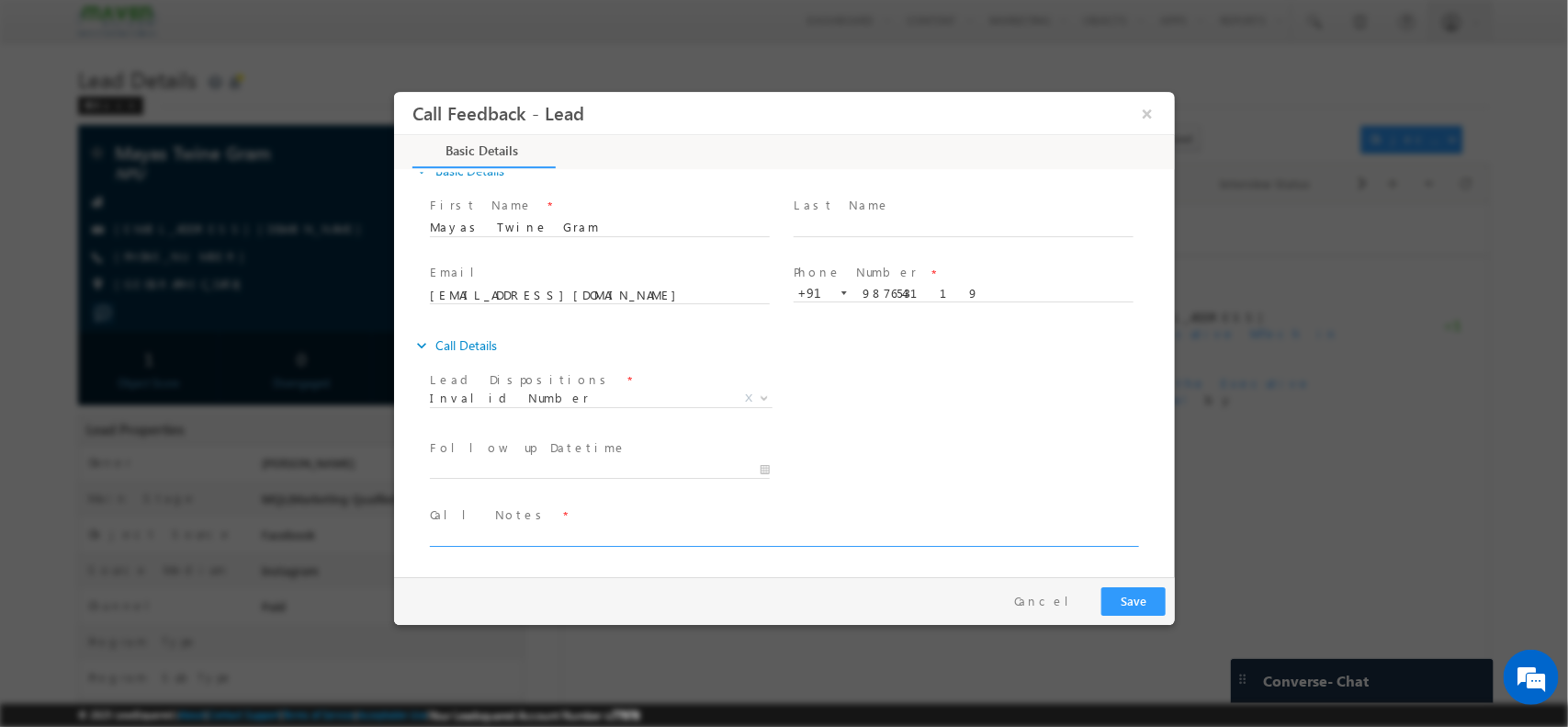
drag, startPoint x: 601, startPoint y: 544, endPoint x: 568, endPoint y: 533, distance: 34.8
click at [568, 533] on span at bounding box center [790, 535] width 723 height 22
click at [568, 533] on textarea at bounding box center [782, 535] width 707 height 21
click at [554, 531] on textarea at bounding box center [782, 535] width 707 height 21
type textarea "invalid number"
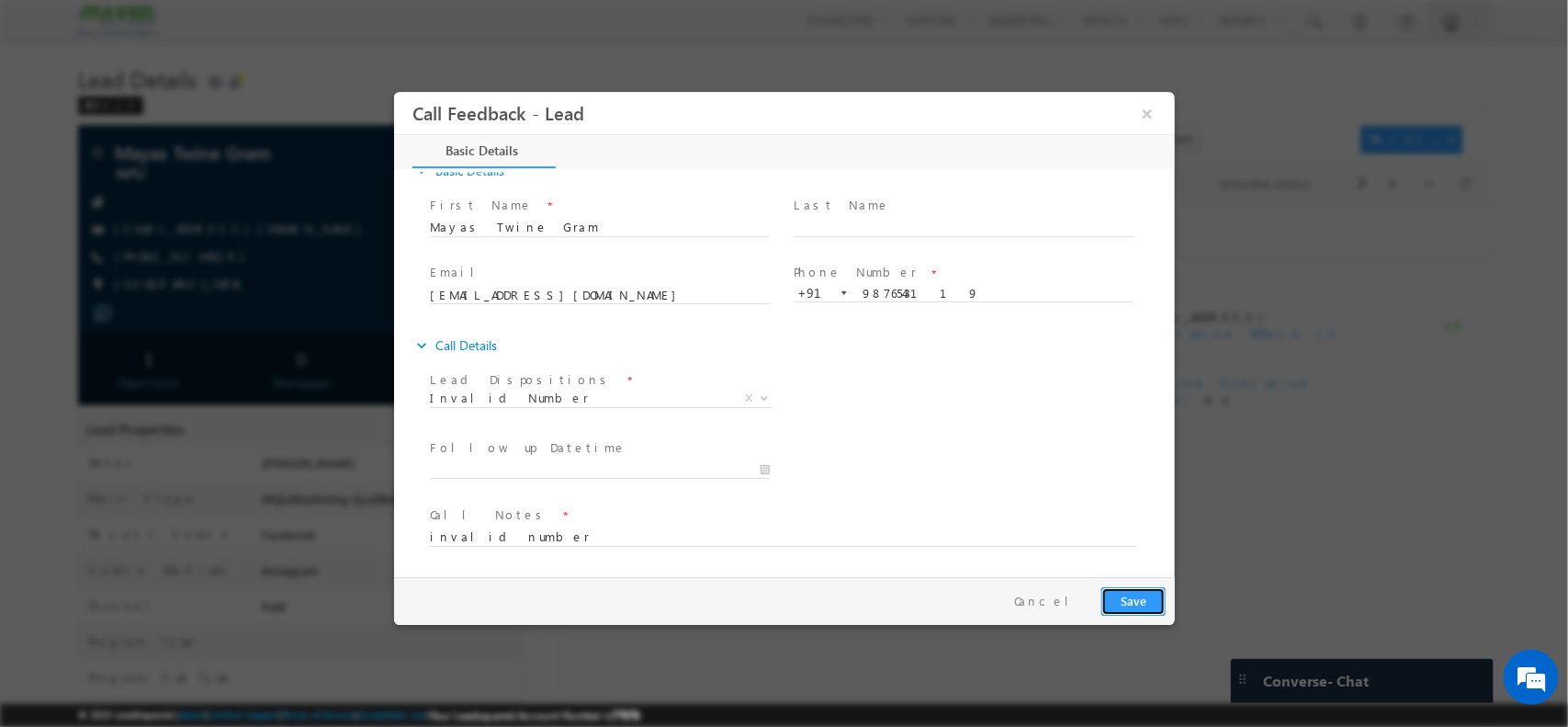
click at [1124, 595] on button "Save" at bounding box center [1133, 600] width 65 height 29
